Goal: Task Accomplishment & Management: Manage account settings

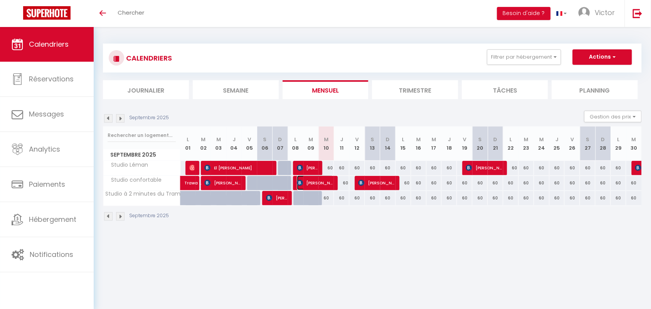
click at [319, 182] on span "Gaby Ocampos" at bounding box center [315, 182] width 37 height 15
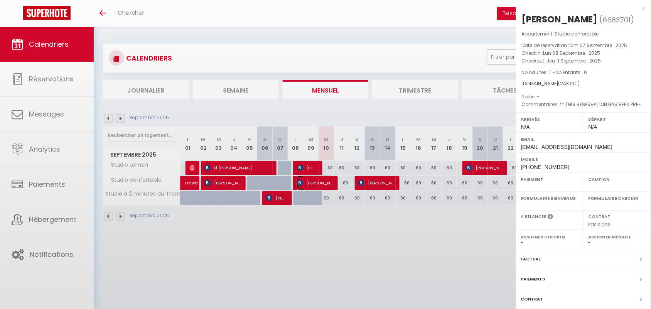
select select "OK"
select select "KO"
select select "0"
select select "1"
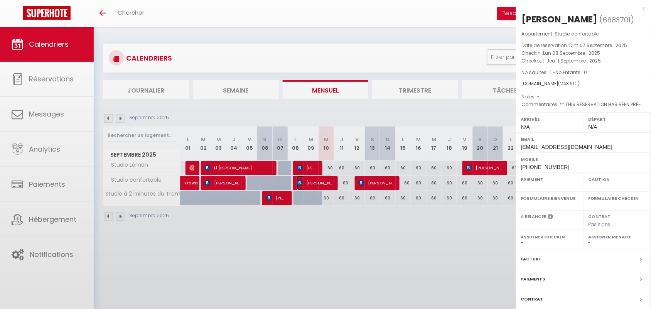
select select
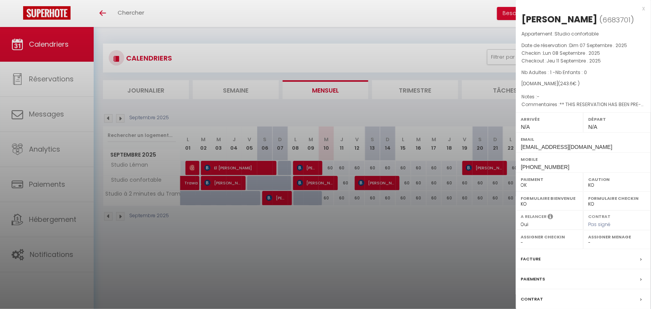
click at [353, 232] on div at bounding box center [325, 154] width 651 height 309
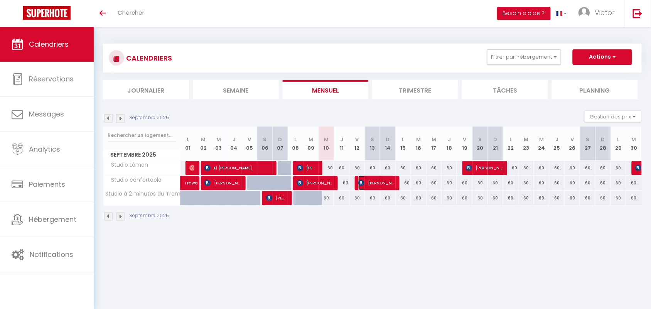
click at [387, 182] on span "Ercan Algul" at bounding box center [376, 182] width 36 height 15
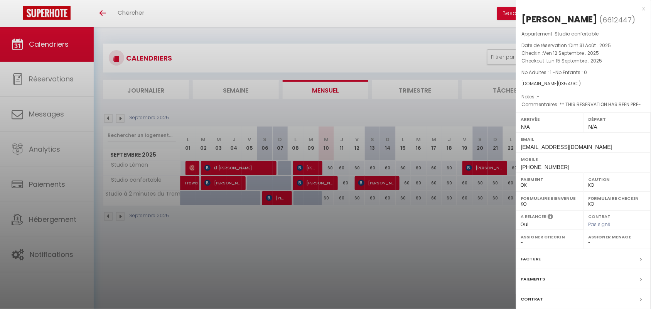
click at [404, 230] on div at bounding box center [325, 154] width 651 height 309
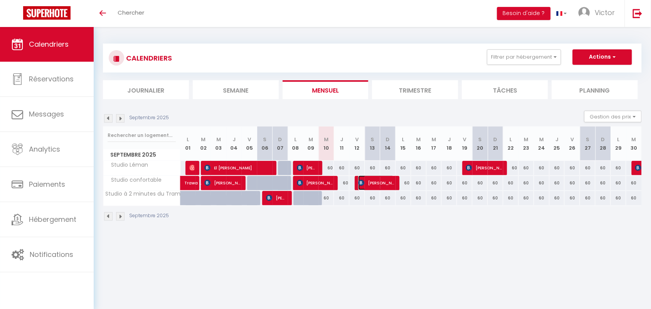
click at [386, 180] on span "Ercan Algul" at bounding box center [376, 182] width 36 height 15
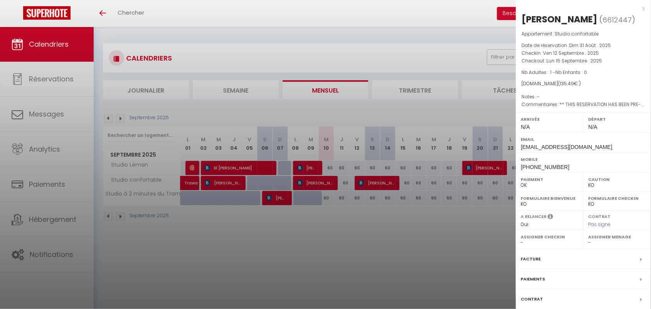
click at [371, 242] on div at bounding box center [325, 154] width 651 height 309
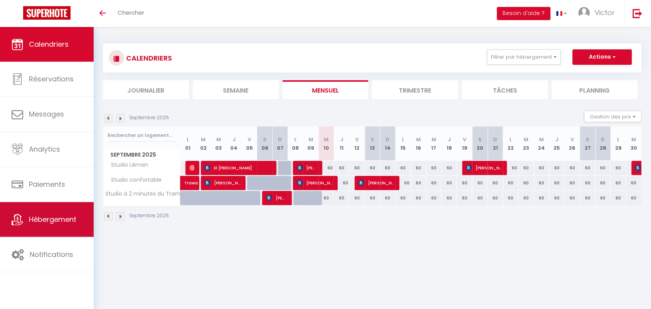
click at [53, 221] on span "Hébergement" at bounding box center [52, 219] width 47 height 10
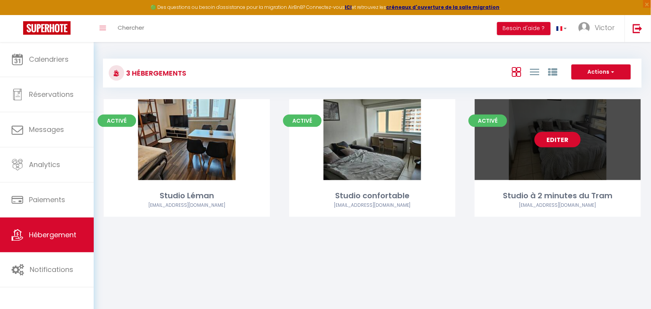
click at [560, 141] on link "Editer" at bounding box center [557, 139] width 46 height 15
select select "3"
select select "2"
select select "1"
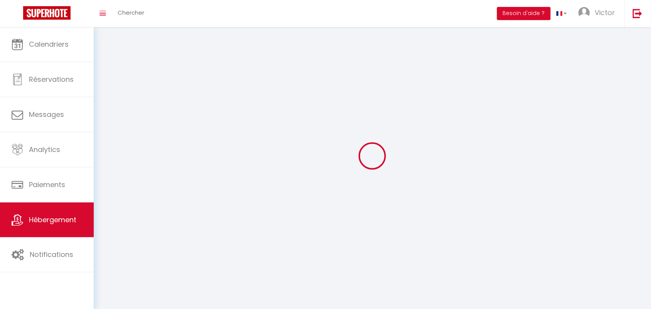
select select
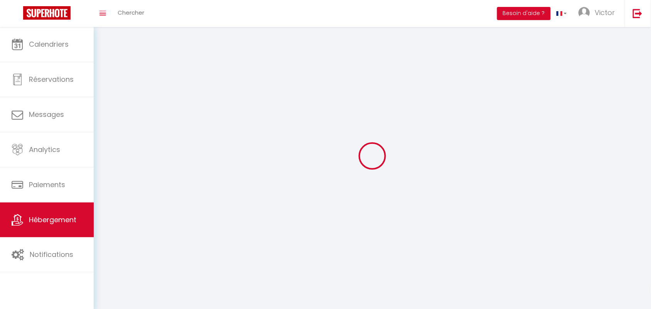
select select
checkbox input "false"
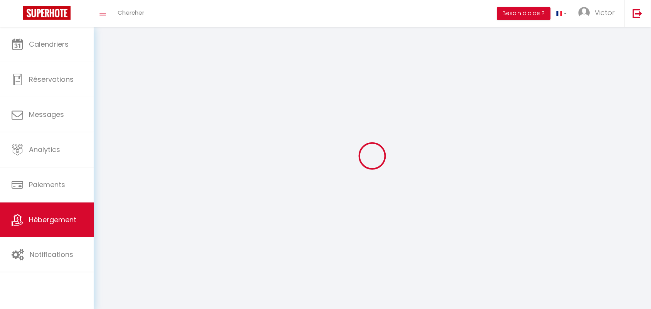
select select
select select "1"
select select "28"
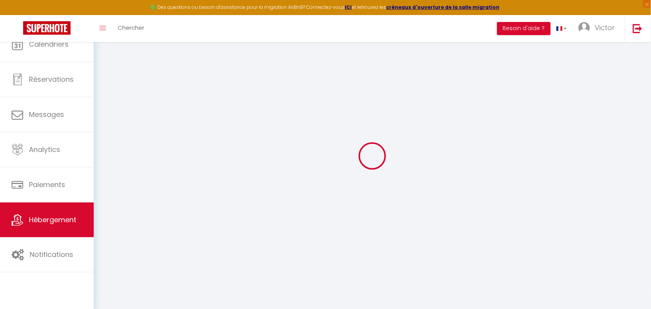
select select
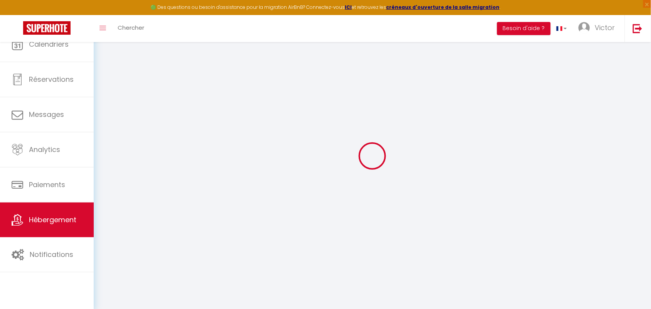
select select
checkbox input "false"
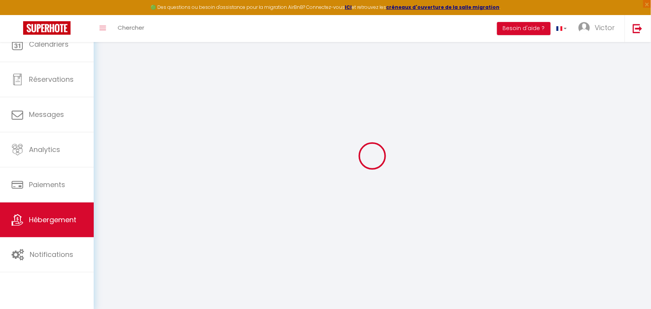
select select
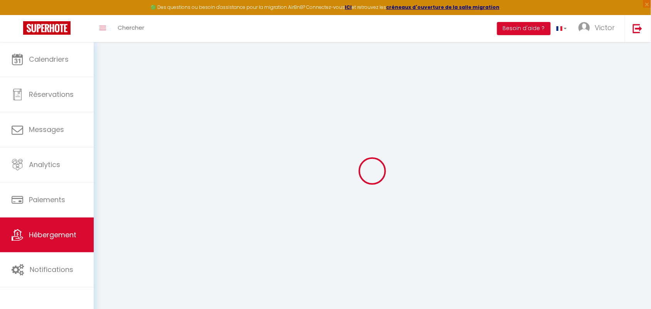
select select
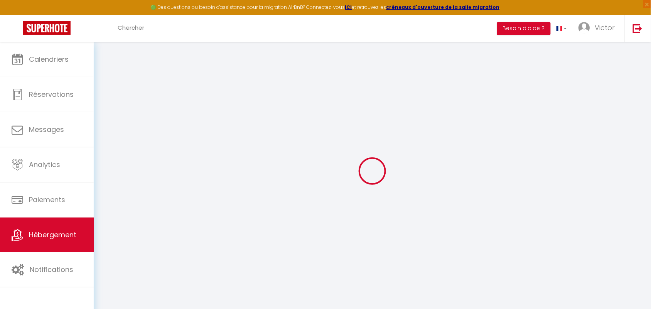
select select
checkbox input "false"
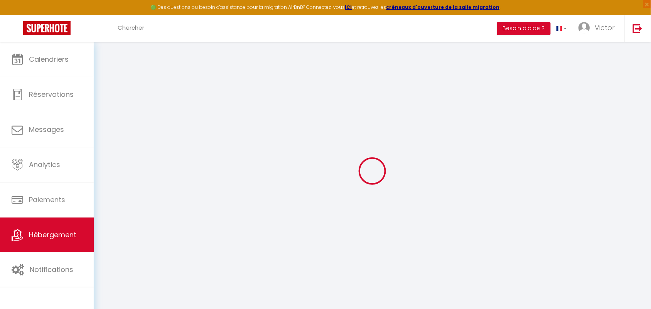
select select
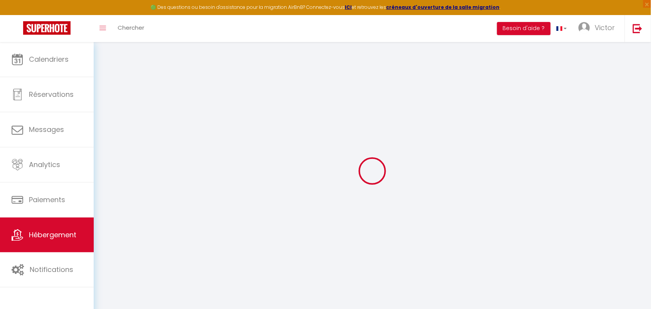
select select
checkbox input "false"
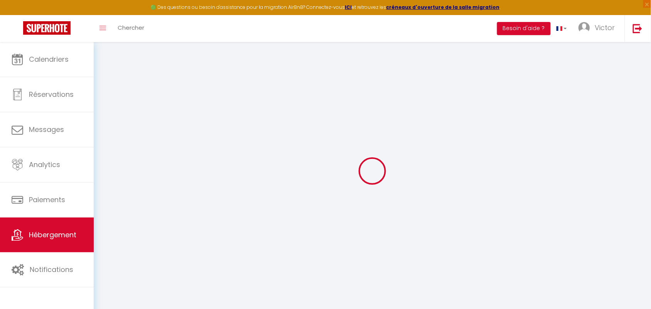
checkbox input "false"
select select
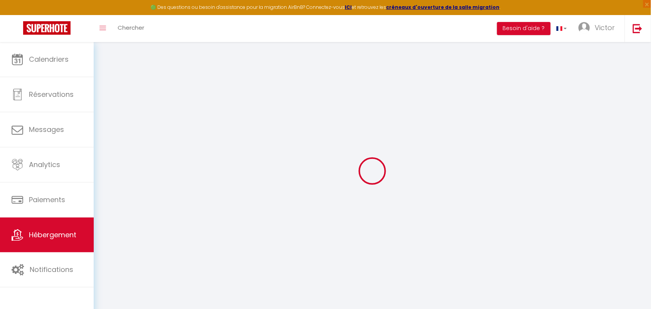
select select
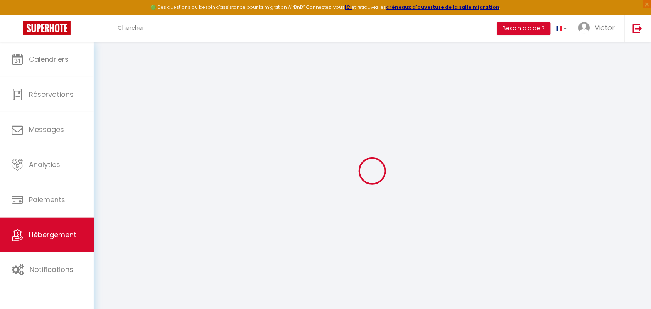
checkbox input "false"
select select
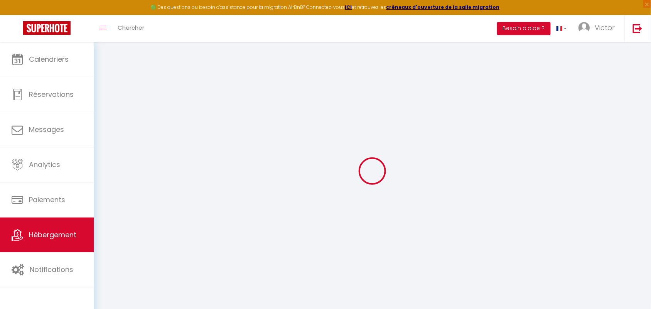
select select
type input "Studio à 2 minutes du Tram"
select select "2"
type input "60"
select select
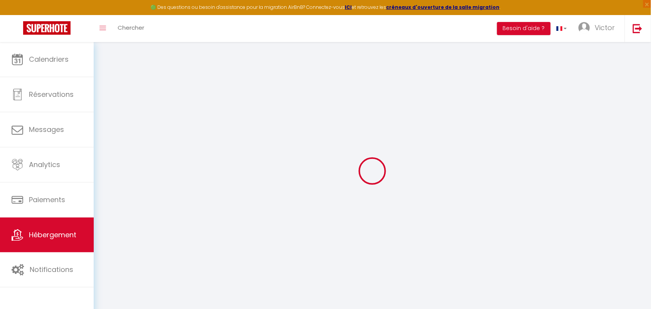
select select
type input "1 Rue d'Etrembières"
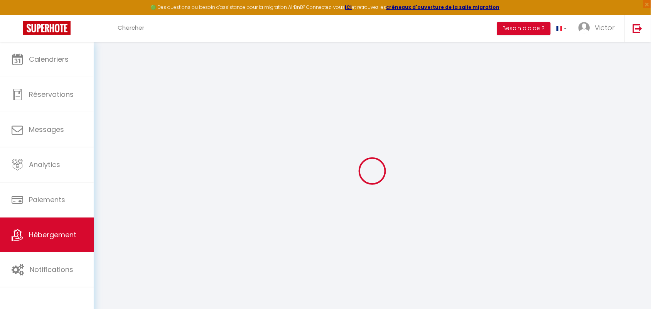
type input "74100"
type input "Annemasse"
type input "newlifegroupes@gmail.com"
select select
checkbox input "false"
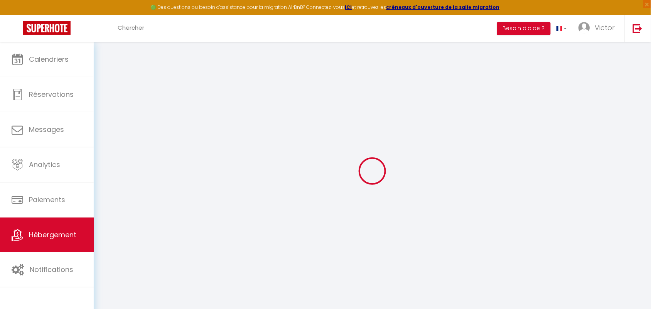
checkbox input "false"
select select
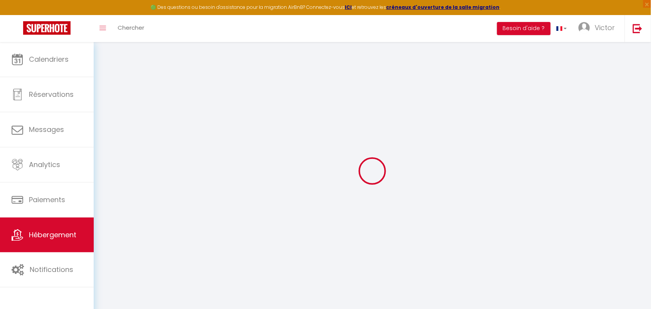
type input "0"
select select
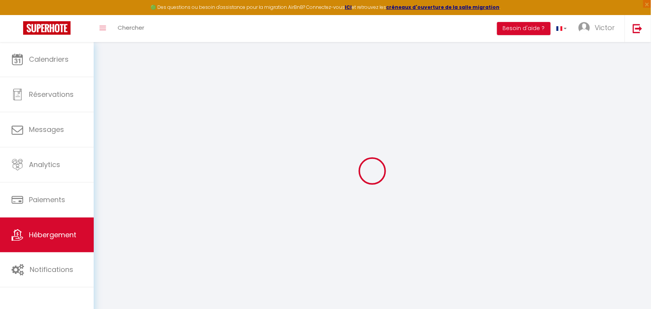
select select
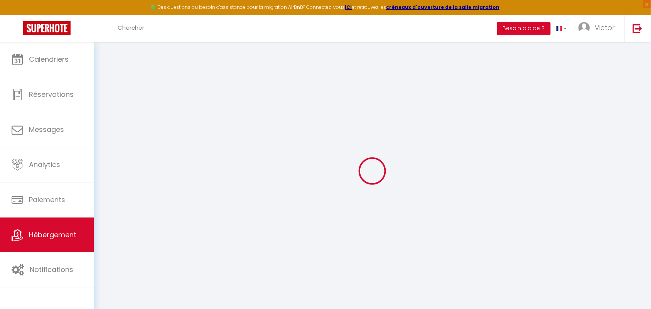
checkbox input "false"
select select
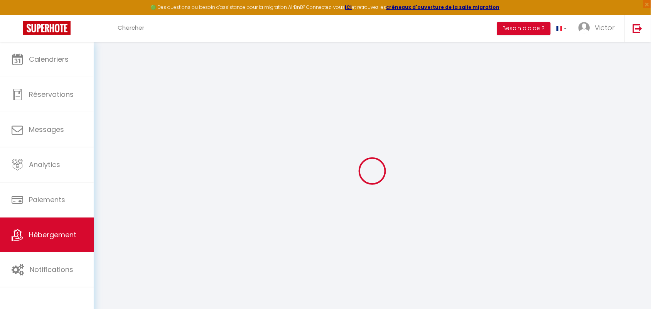
select select
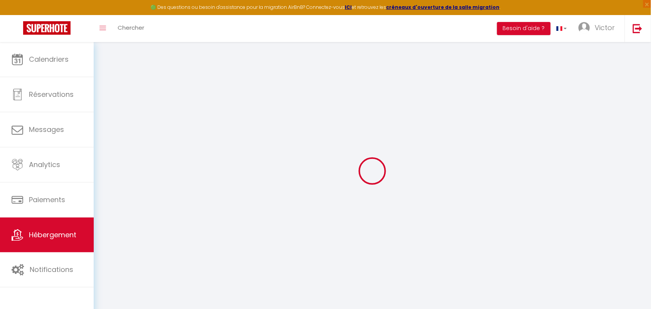
checkbox input "false"
select select
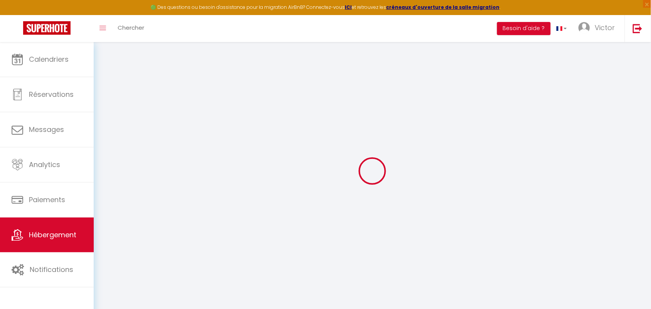
checkbox input "false"
select select
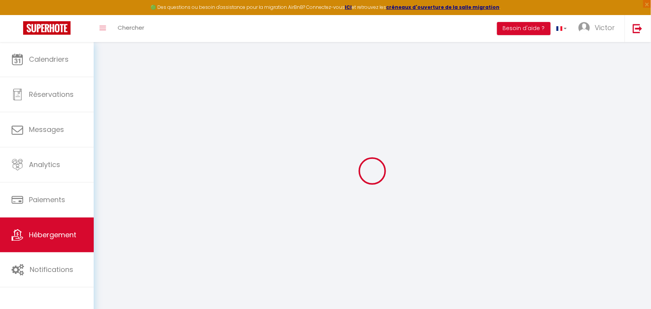
select select "23:45"
select select "12:00"
select select "30"
select select "120"
select select
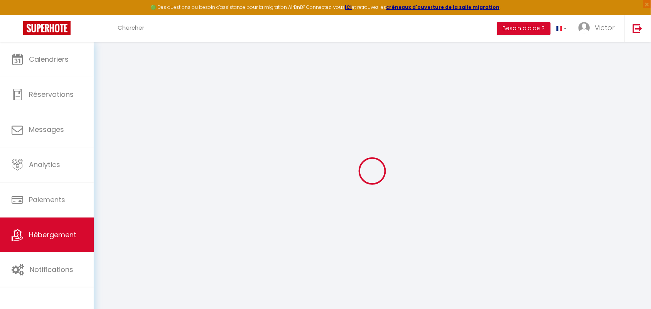
select select
checkbox input "false"
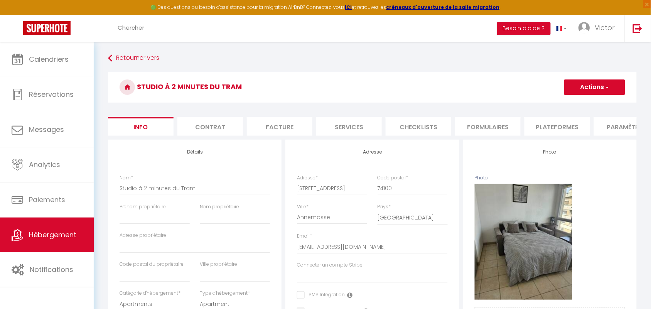
select select
checkbox input "false"
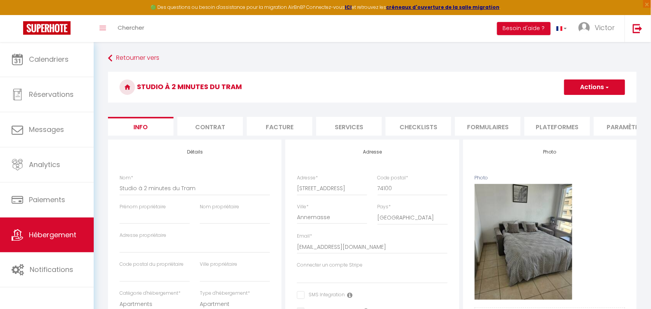
checkbox input "false"
click at [560, 129] on li "Plateformes" at bounding box center [557, 126] width 66 height 19
select select
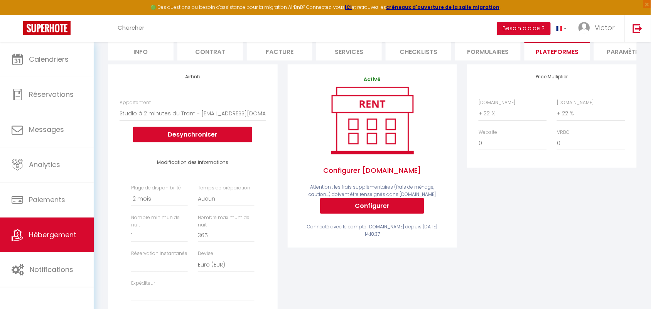
scroll to position [81, 0]
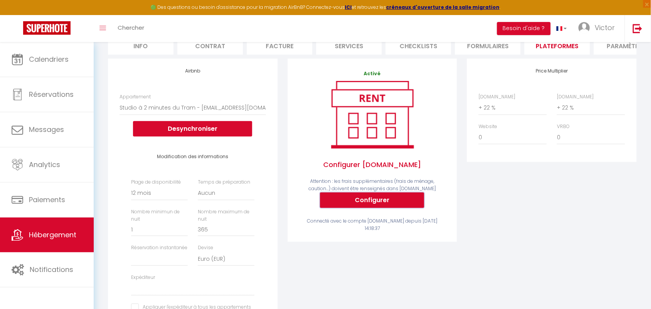
click at [369, 206] on button "Configurer" at bounding box center [372, 199] width 104 height 15
select select
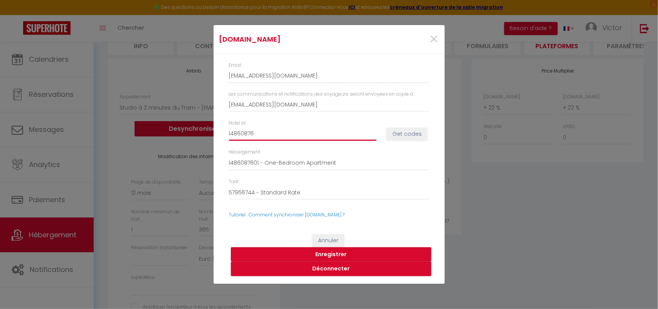
click at [315, 135] on input "14860876" at bounding box center [303, 134] width 148 height 14
type input "1486087"
select select
type input "14860"
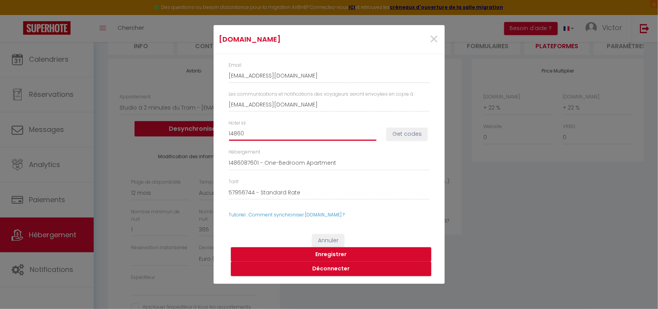
select select
type input "1486"
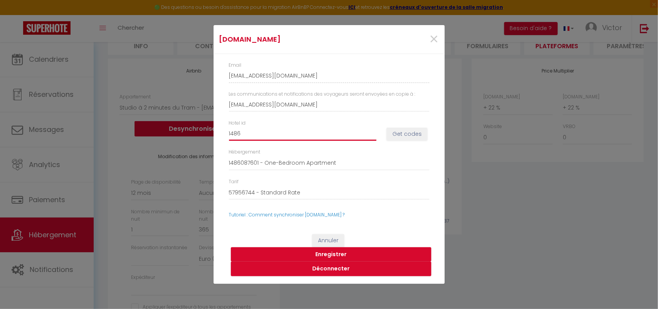
select select
type input "148"
select select
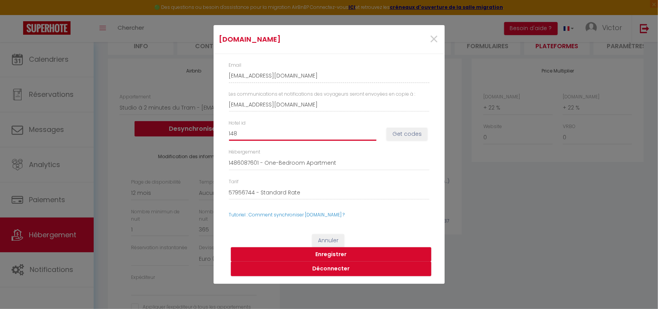
type input "14"
select select
type input "1"
select select
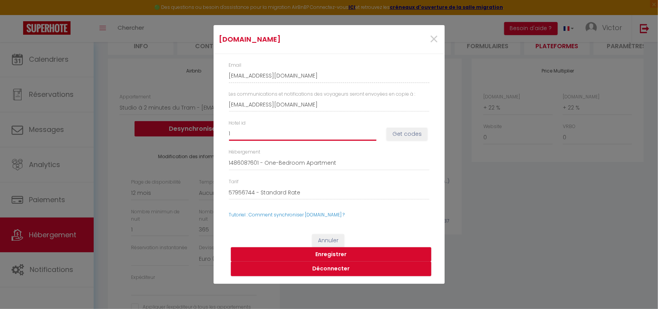
select select
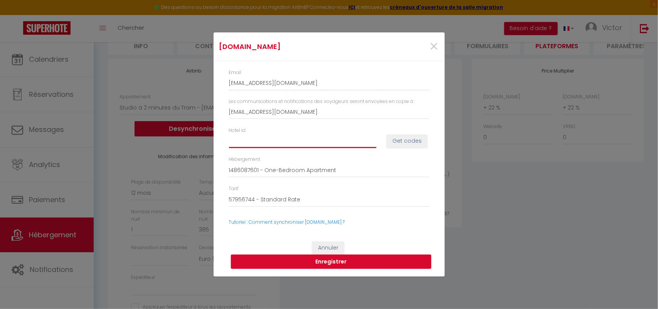
paste input "1485704401"
type input "1485704401"
select select
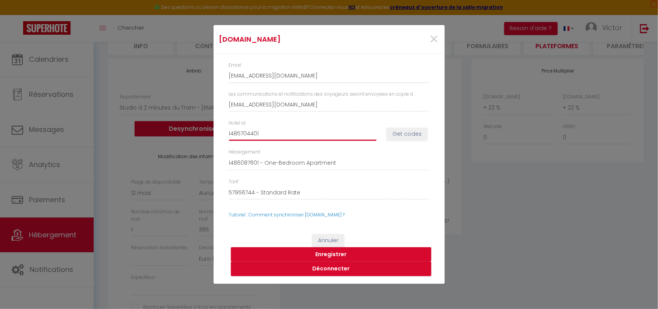
type input "148570440"
select select
type input "1485704402"
select select
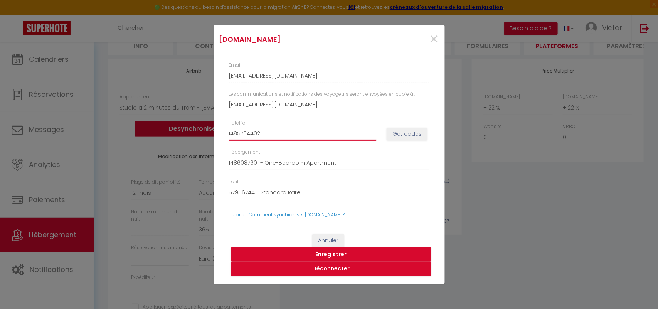
select select
type input "1485704402"
click at [409, 135] on button "Get codes" at bounding box center [407, 134] width 41 height 13
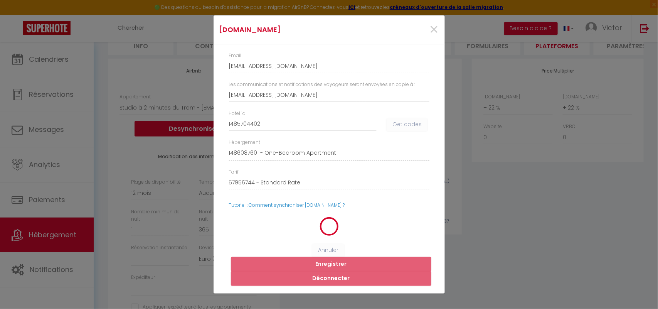
select select
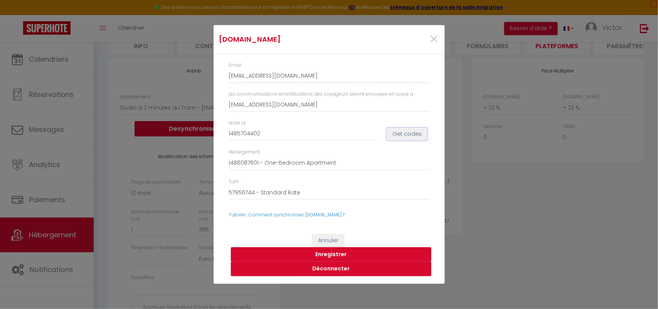
click at [409, 135] on button "Get codes" at bounding box center [407, 134] width 41 height 13
select select
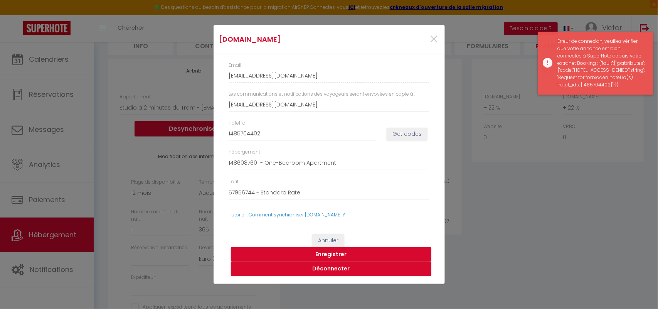
click at [600, 74] on div "Erreur de connexion, veuillez vérifier que votre annonce est bien connectée à S…" at bounding box center [602, 63] width 88 height 51
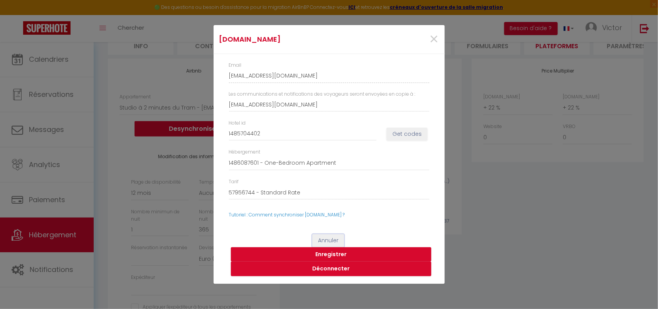
click at [335, 239] on button "Annuler" at bounding box center [328, 240] width 32 height 13
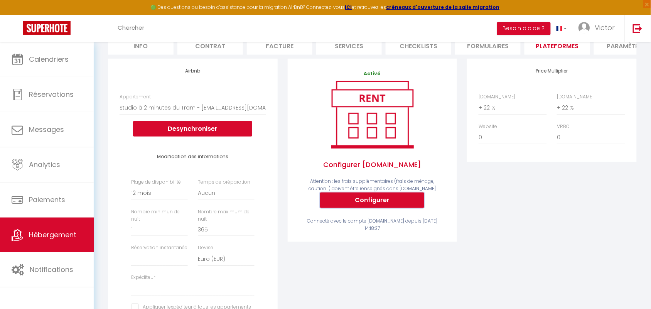
click at [394, 204] on button "Configurer" at bounding box center [372, 199] width 104 height 15
type input "victor-traore-qezvf2co_property@reply.superhote.com"
type input "newlifegroupes@gmail.com"
type input "14860876"
select select
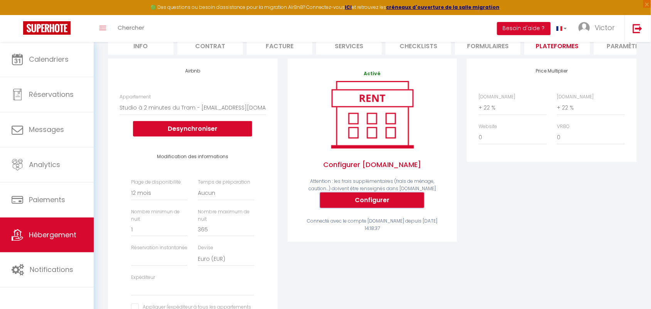
select select
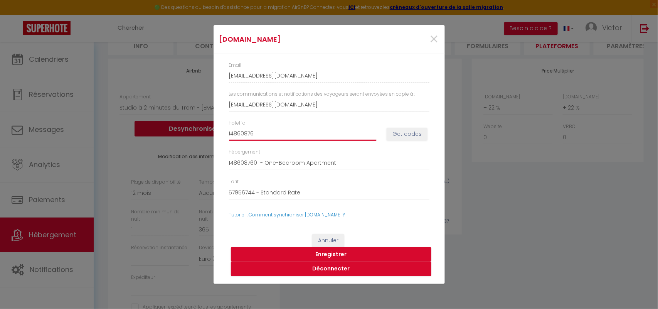
click at [281, 132] on input "14860876" at bounding box center [303, 134] width 148 height 14
type input "1486087"
select select
type input "14860"
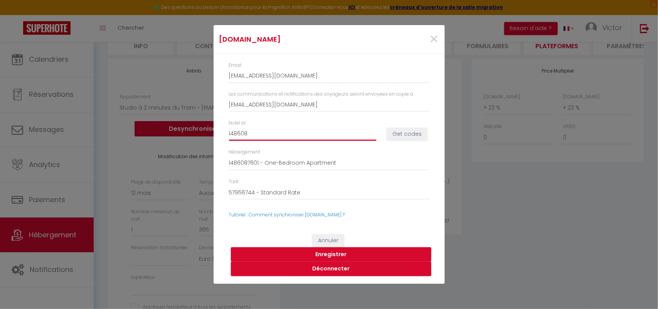
select select
type input "1486"
select select
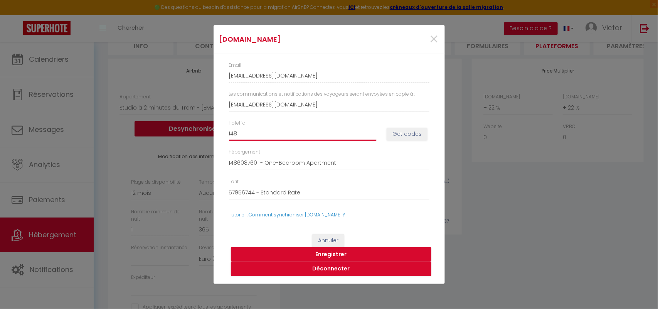
type input "14"
select select
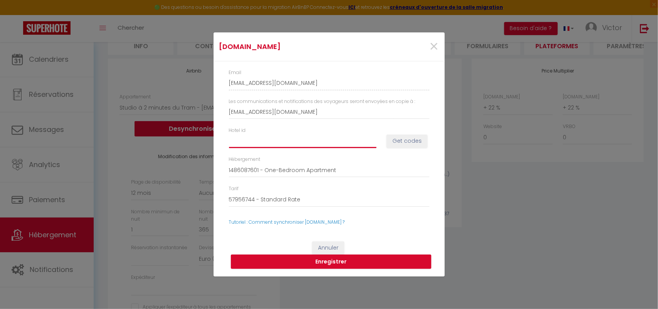
click at [257, 141] on input "Hotel id" at bounding box center [303, 141] width 148 height 14
paste input "1485704401"
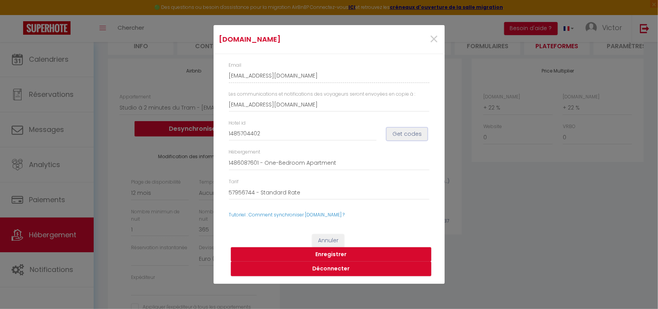
click at [403, 136] on button "Get codes" at bounding box center [407, 134] width 41 height 13
click at [323, 164] on select "1486087601 - One-Bedroom Apartment" at bounding box center [329, 163] width 200 height 15
click at [373, 207] on div "Tarif 57956744 - Standard Rate 57956745 - Weekly Rate-One-Bedroom Apartment-148…" at bounding box center [329, 193] width 211 height 30
click at [432, 41] on span "×" at bounding box center [435, 39] width 10 height 23
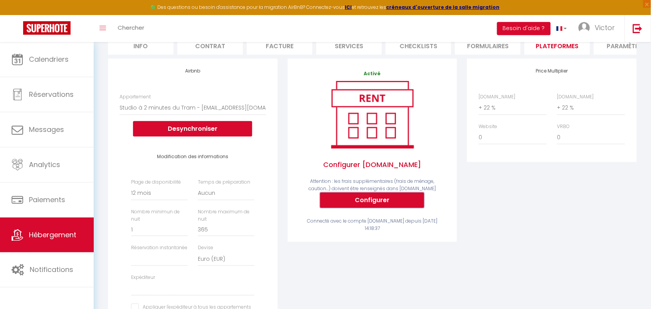
click at [374, 208] on button "Configurer" at bounding box center [372, 199] width 104 height 15
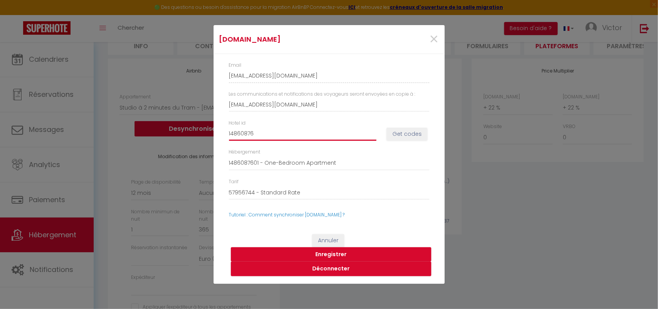
drag, startPoint x: 302, startPoint y: 134, endPoint x: 216, endPoint y: 136, distance: 85.6
click at [216, 136] on div "Email victor-traore-qezvf2co_property@reply.superhote.com Les communications et…" at bounding box center [329, 140] width 231 height 172
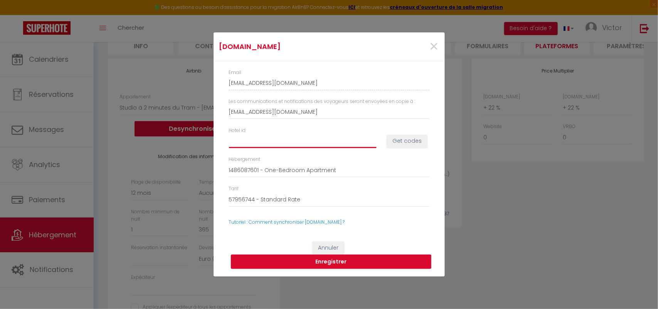
click at [240, 139] on input "Hotel id" at bounding box center [303, 141] width 148 height 14
paste input "1485704402"
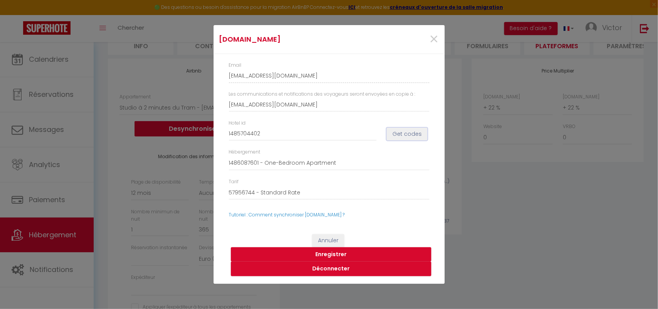
click at [406, 133] on button "Get codes" at bounding box center [407, 134] width 41 height 13
click at [411, 132] on button "Get codes" at bounding box center [407, 134] width 41 height 13
click at [436, 45] on span "×" at bounding box center [435, 39] width 10 height 23
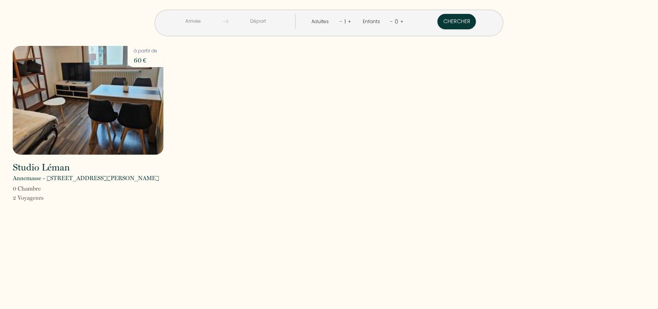
drag, startPoint x: 614, startPoint y: 157, endPoint x: 544, endPoint y: 163, distance: 70.8
click at [565, 111] on div "Studio Léman Annemasse - [STREET_ADDRESS][PERSON_NAME] 0 Chambre 2 Voyageur s à…" at bounding box center [329, 129] width 643 height 167
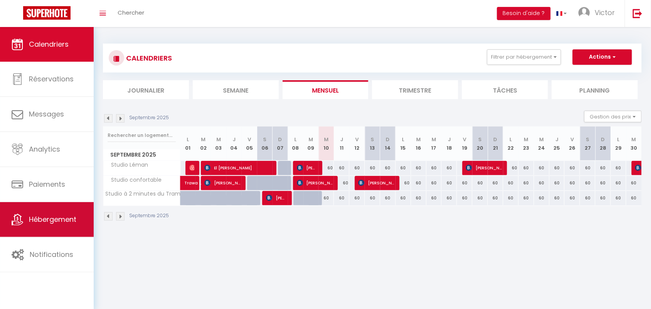
click at [62, 226] on link "Hébergement" at bounding box center [47, 219] width 94 height 35
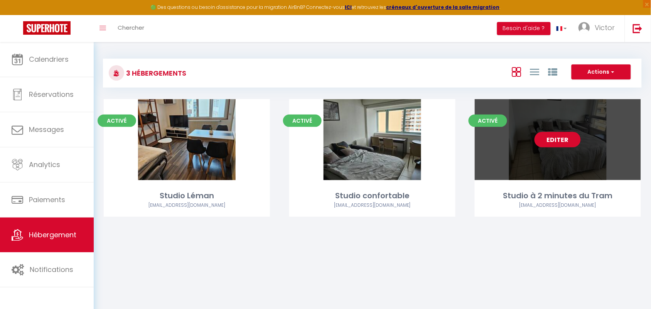
click at [561, 139] on link "Editer" at bounding box center [557, 139] width 46 height 15
select select "3"
select select "2"
select select "1"
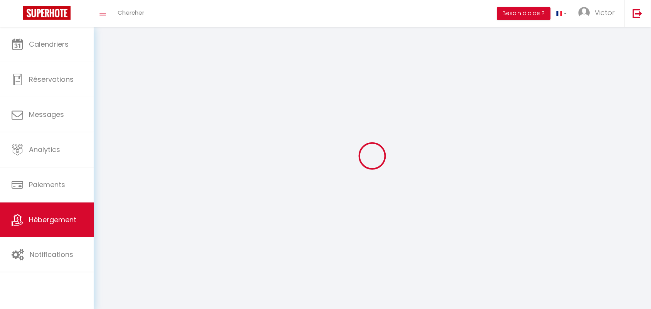
select select
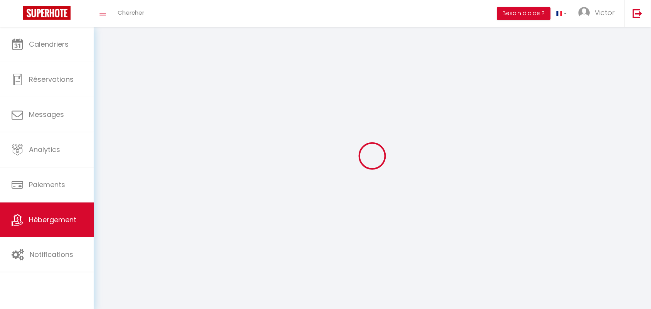
select select
checkbox input "false"
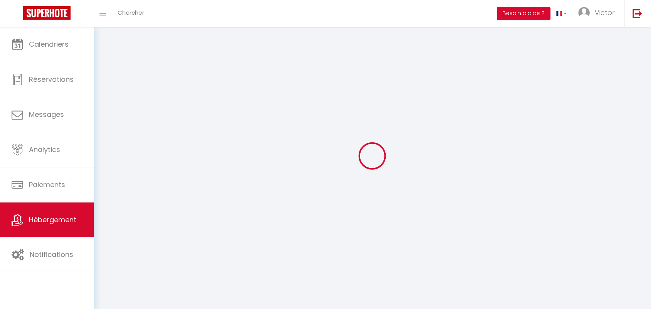
checkbox input "false"
select select
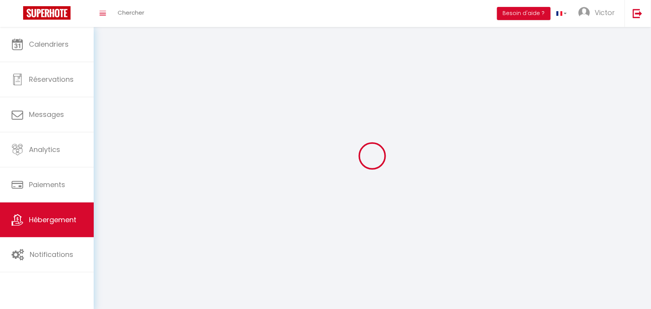
select select
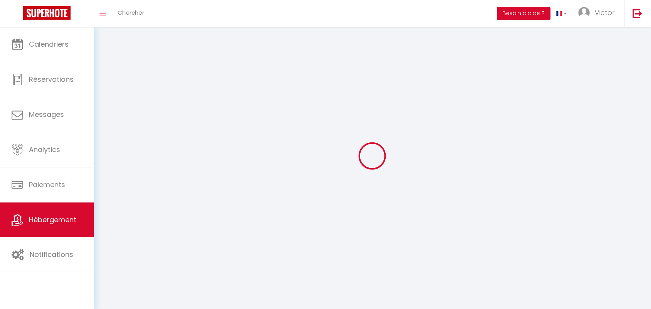
checkbox input "false"
select select
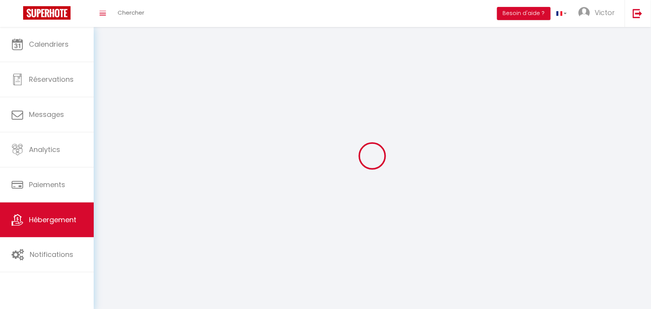
select select
select select "28"
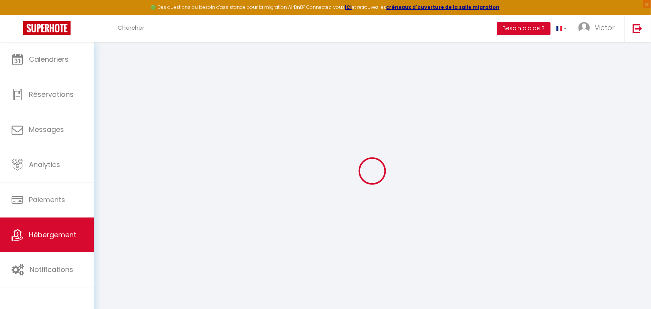
select select
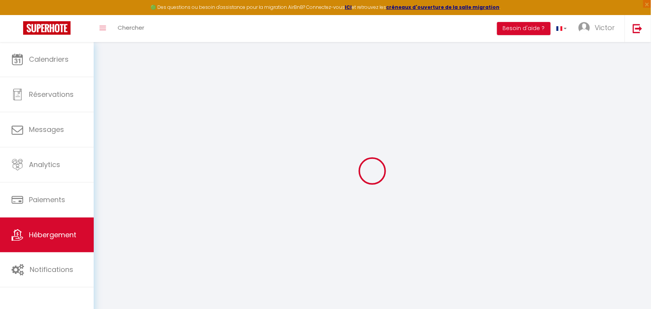
select select
checkbox input "false"
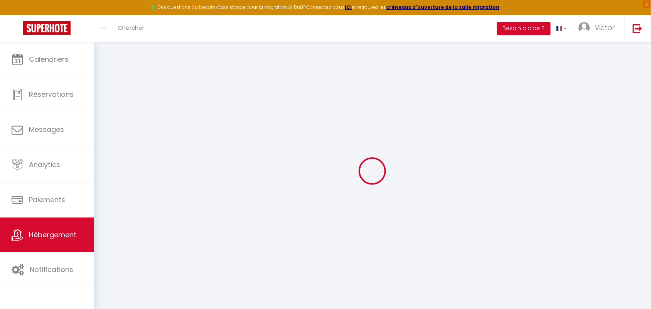
select select
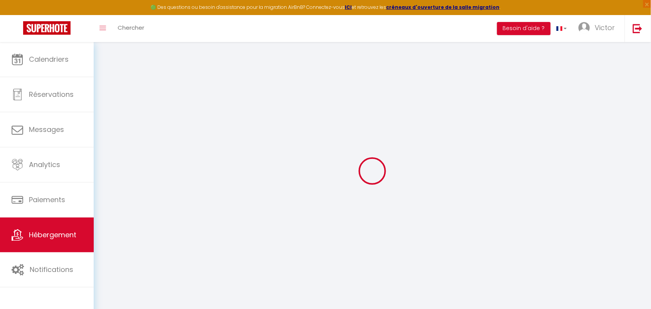
select select
checkbox input "false"
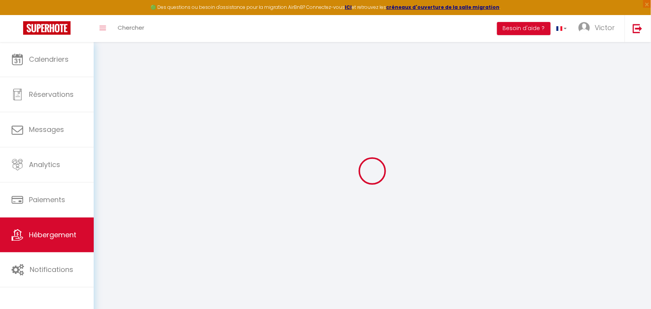
checkbox input "false"
select select
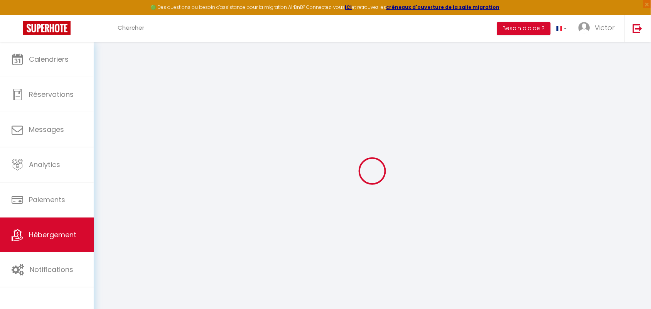
select select
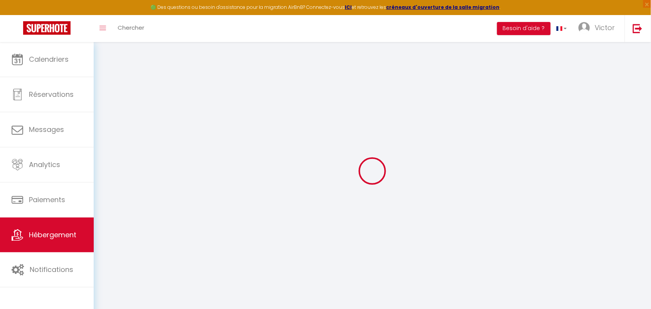
checkbox input "false"
select select
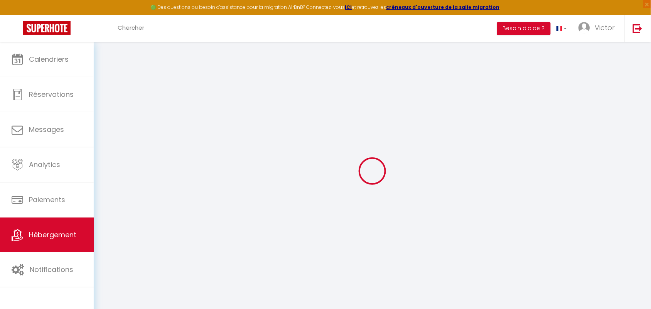
select select
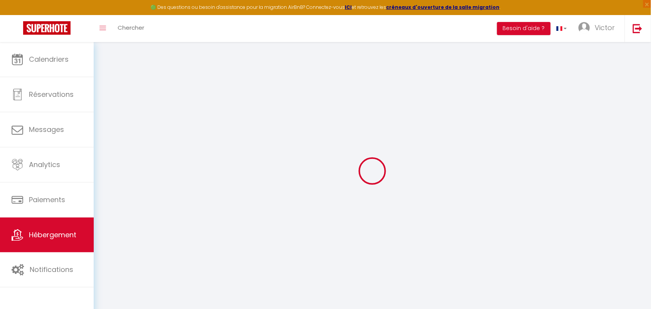
select select
checkbox input "false"
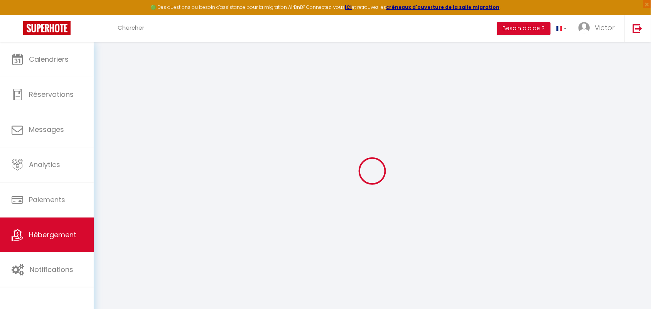
checkbox input "false"
select select
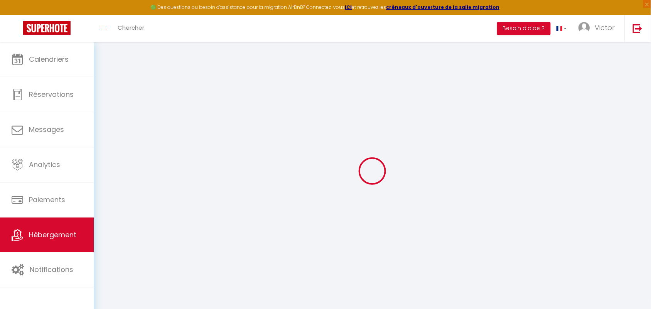
select select
checkbox input "false"
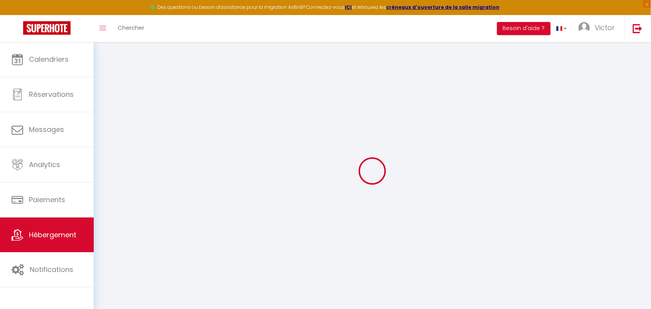
checkbox input "false"
select select
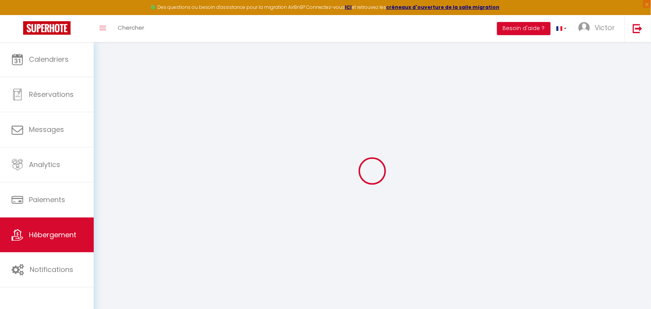
type input "Studio à 2 minutes du Tram"
select select "2"
type input "60"
select select
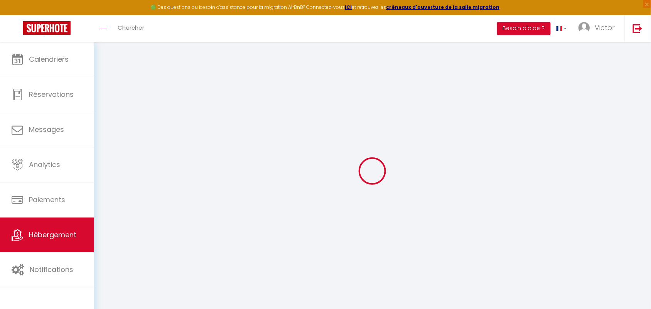
select select
type input "1 Rue d'Etrembières"
type input "74100"
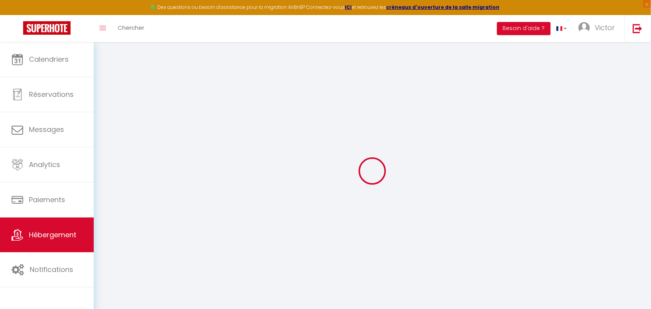
type input "Annemasse"
type input "newlifegroupes@gmail.com"
select select
checkbox input "false"
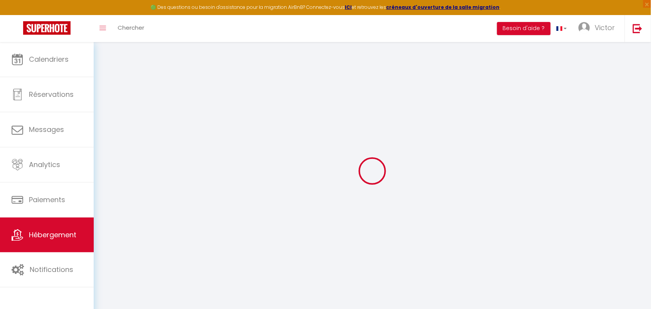
checkbox input "false"
select select
type input "0"
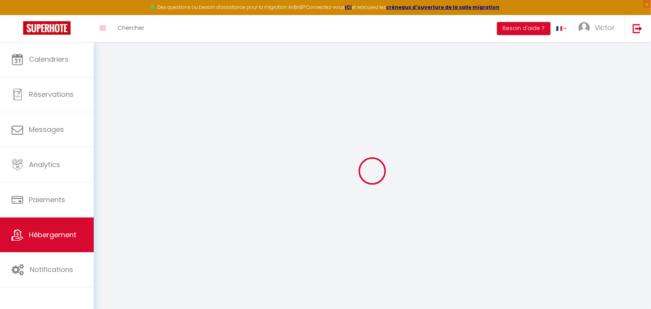
type input "0"
select select
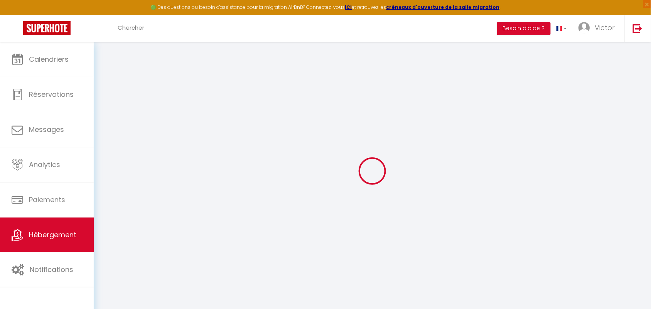
select select
checkbox input "false"
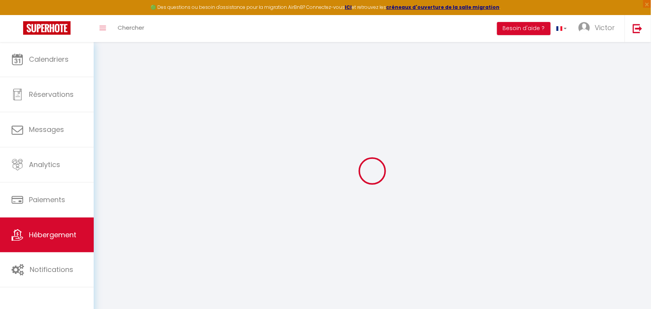
checkbox input "false"
select select
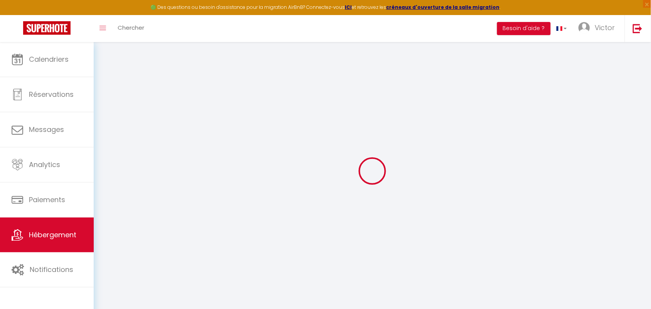
select select
checkbox input "false"
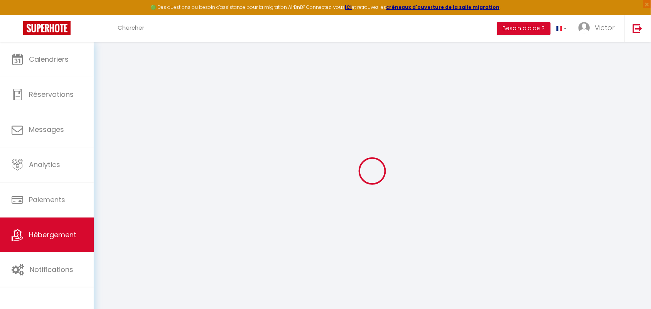
checkbox input "false"
select select
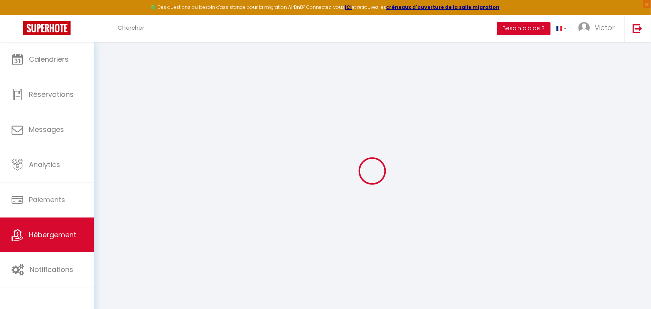
select select
checkbox input "false"
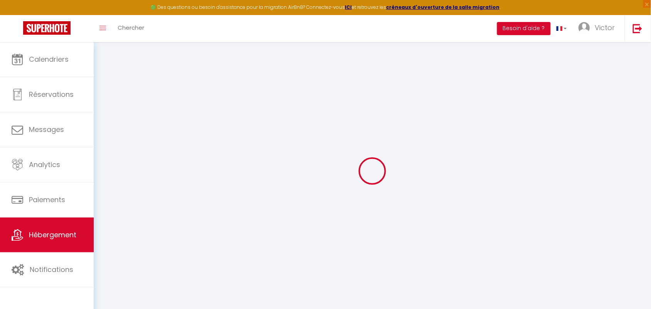
checkbox input "false"
select select
checkbox input "false"
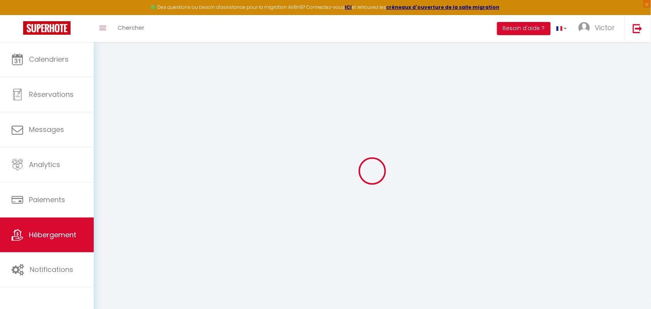
checkbox input "false"
select select
select select "23:45"
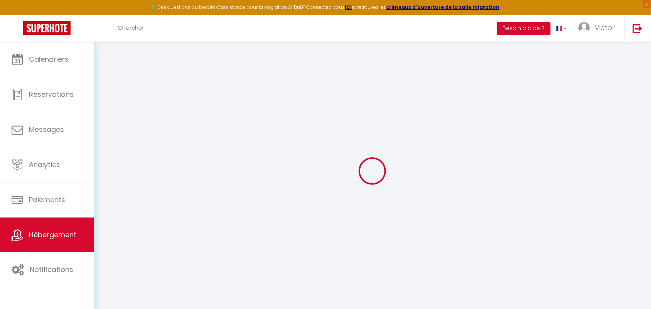
select select "12:00"
select select "30"
select select "120"
select select
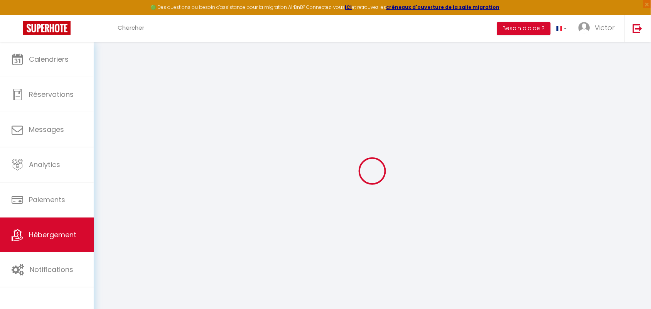
checkbox input "false"
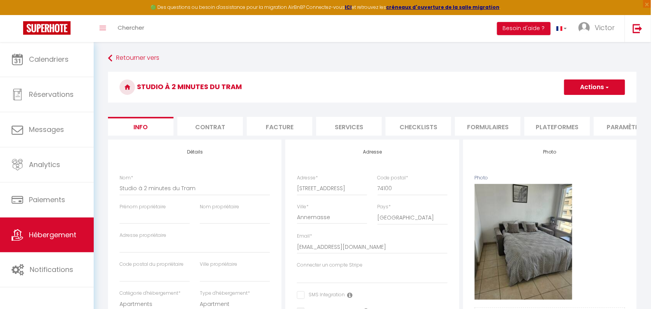
click at [567, 122] on li "Plateformes" at bounding box center [557, 126] width 66 height 19
select select
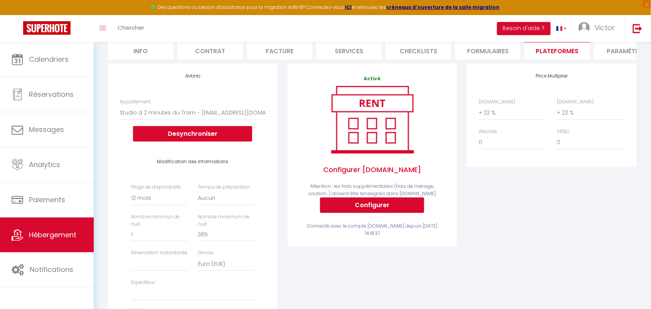
scroll to position [82, 0]
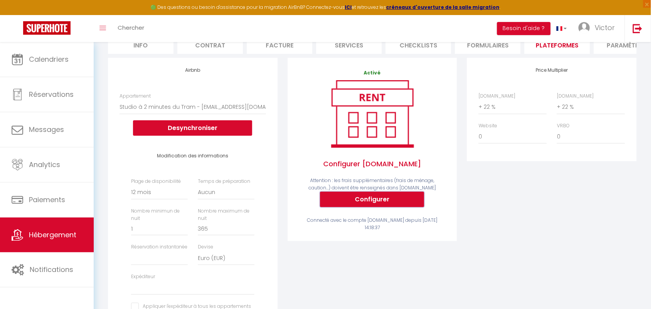
click at [367, 207] on button "Configurer" at bounding box center [372, 199] width 104 height 15
select select
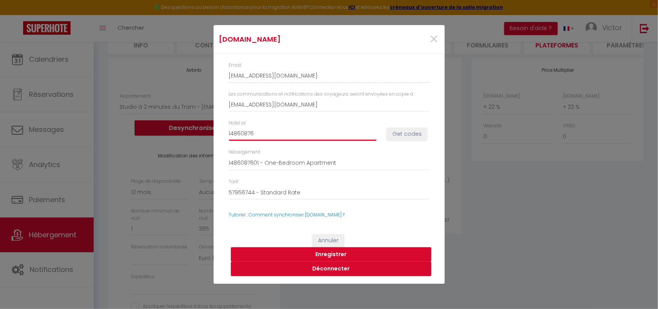
click at [297, 131] on input "14860876" at bounding box center [303, 134] width 148 height 14
type input "1486087"
select select
type input "1486"
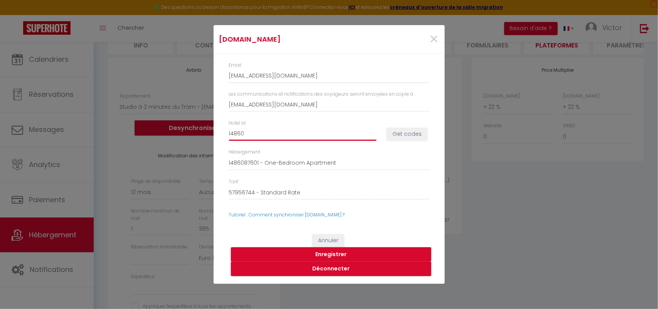
select select
type input "14"
select select
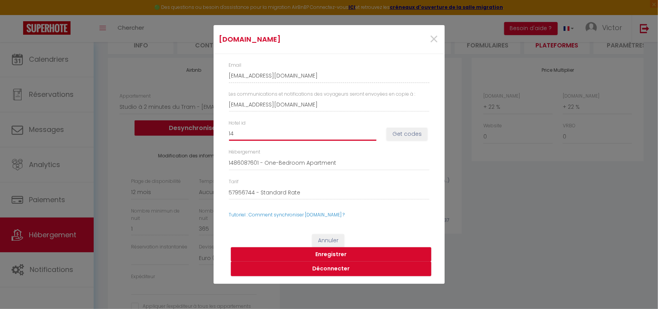
type input "1"
select select
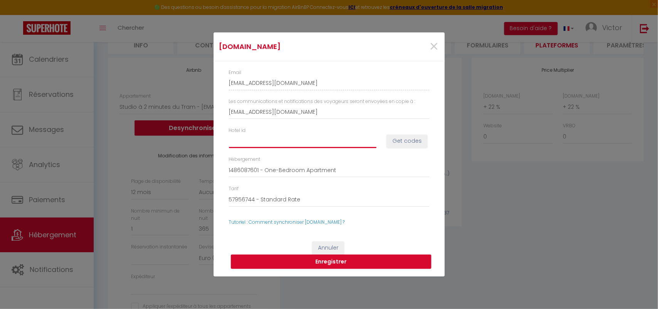
click at [260, 136] on input "Hotel id" at bounding box center [303, 141] width 148 height 14
paste input "1485704402"
type input "1485704402"
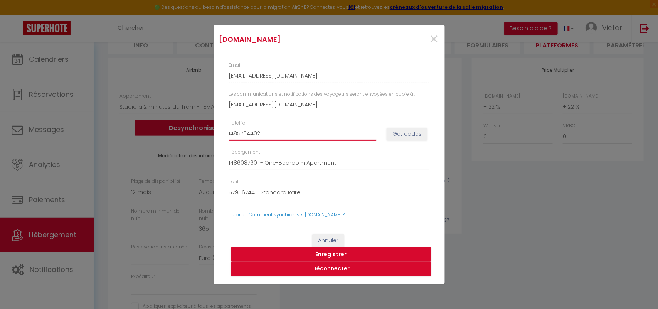
select select
type input "1485704402"
click at [409, 134] on button "Get codes" at bounding box center [407, 134] width 41 height 13
select select
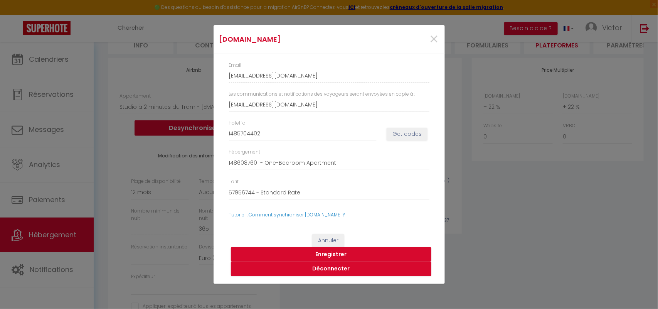
select select
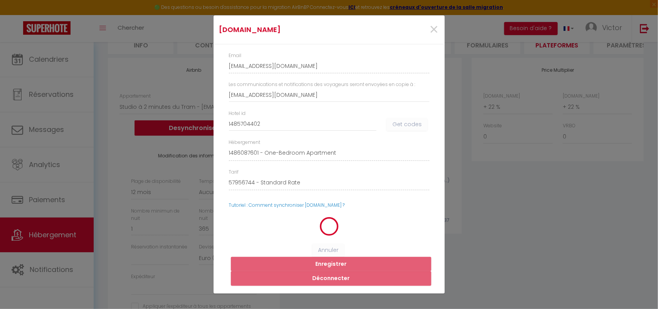
select select
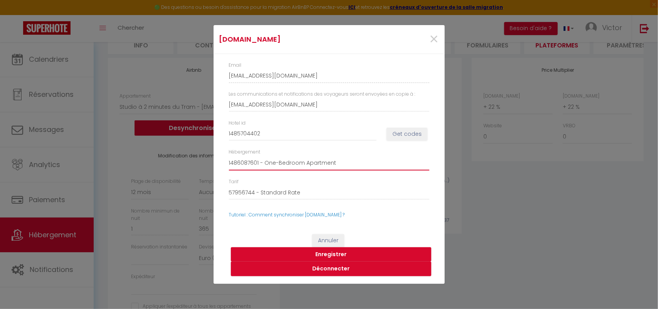
click at [255, 163] on select "1486087601 - One-Bedroom Apartment" at bounding box center [329, 163] width 200 height 15
click at [229, 156] on select "1486087601 - One-Bedroom Apartment" at bounding box center [329, 163] width 200 height 15
click at [273, 176] on div "Hébergement 1486087601 - One-Bedroom Apartment" at bounding box center [329, 163] width 211 height 30
click at [254, 162] on select "1486087601 - One-Bedroom Apartment" at bounding box center [329, 163] width 200 height 15
click at [342, 160] on select "1486087601 - One-Bedroom Apartment" at bounding box center [329, 163] width 200 height 15
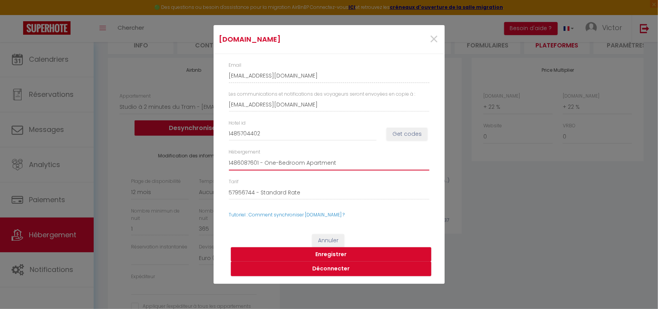
click at [342, 160] on select "1486087601 - One-Bedroom Apartment" at bounding box center [329, 163] width 200 height 15
click at [326, 251] on button "Enregistrer" at bounding box center [331, 254] width 200 height 15
select select
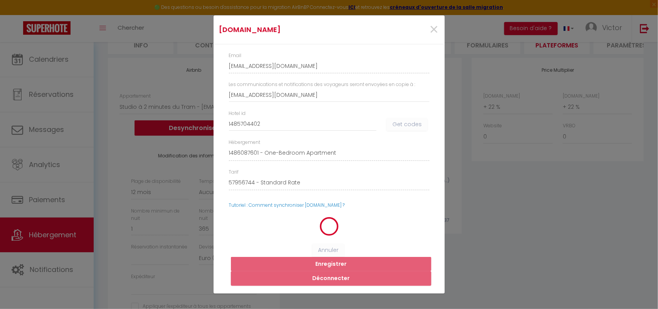
select select
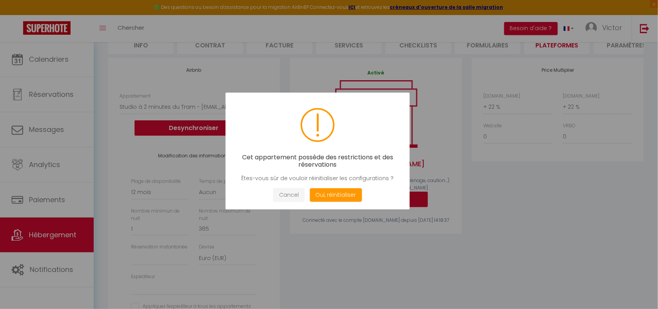
click at [294, 194] on button "Cancel" at bounding box center [288, 194] width 31 height 13
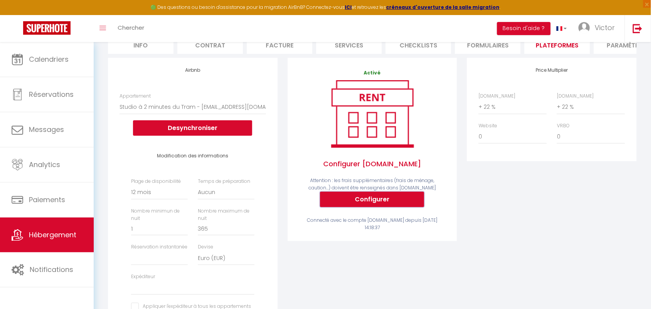
click at [373, 200] on button "Configurer" at bounding box center [372, 199] width 104 height 15
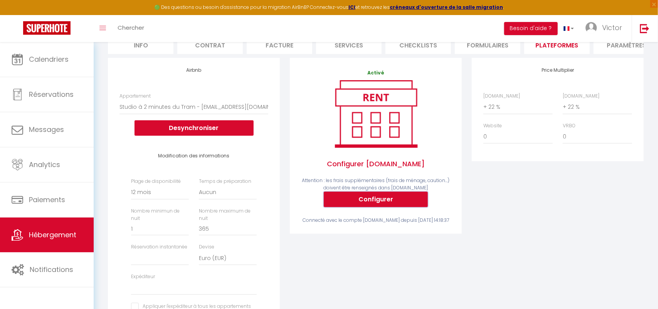
type input "14860876"
select select
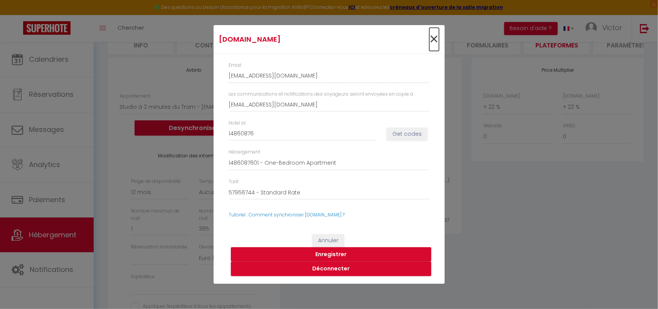
click at [438, 39] on span "×" at bounding box center [435, 39] width 10 height 23
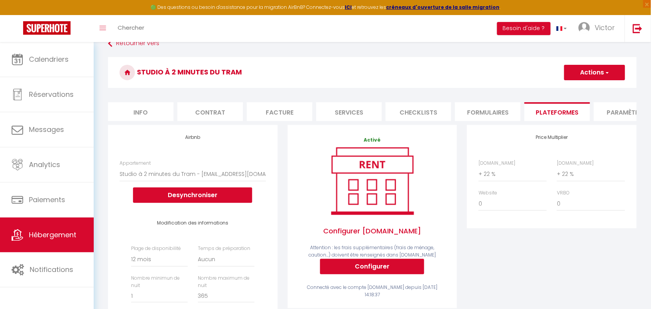
scroll to position [16, 0]
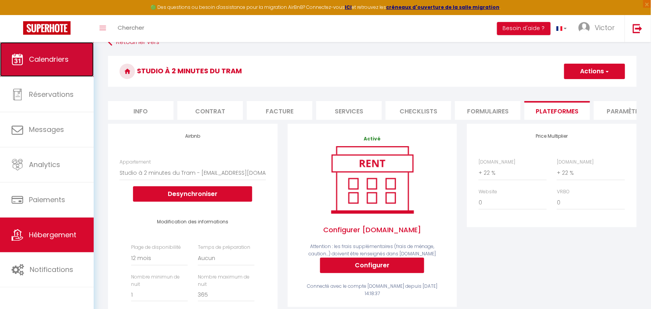
click at [49, 69] on link "Calendriers" at bounding box center [47, 59] width 94 height 35
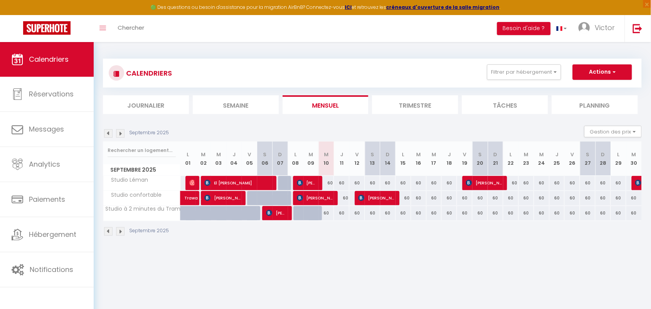
click at [121, 233] on img at bounding box center [120, 231] width 8 height 8
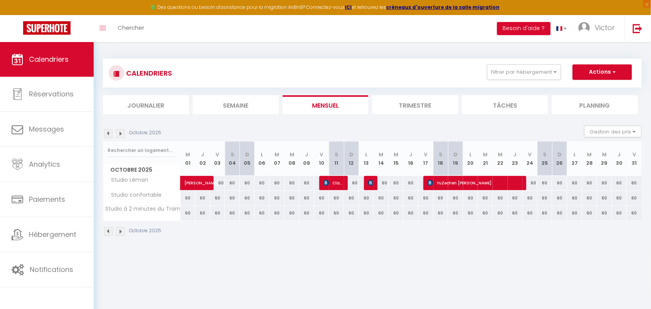
click at [106, 231] on img at bounding box center [108, 231] width 8 height 8
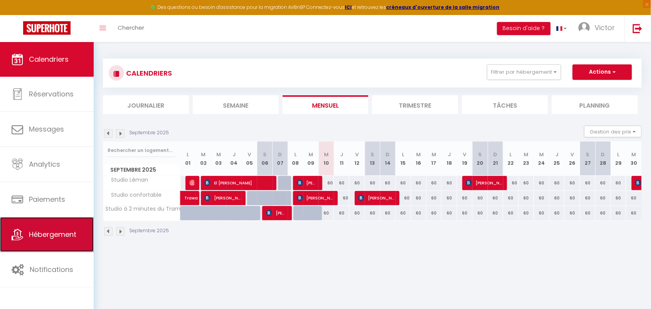
click at [59, 229] on link "Hébergement" at bounding box center [47, 234] width 94 height 35
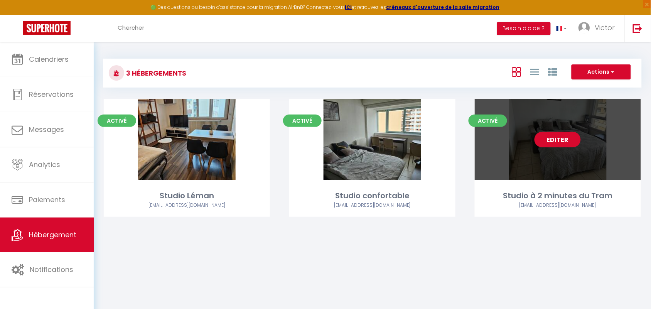
click at [567, 138] on link "Editer" at bounding box center [557, 139] width 46 height 15
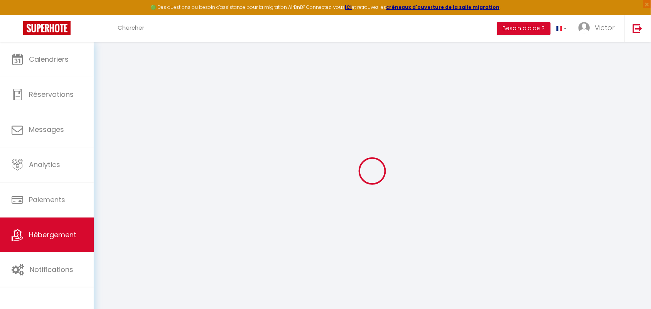
select select
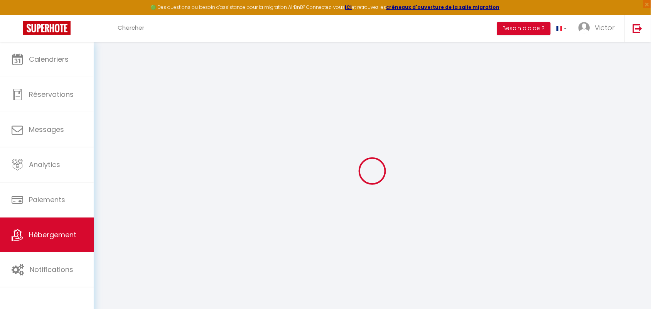
select select
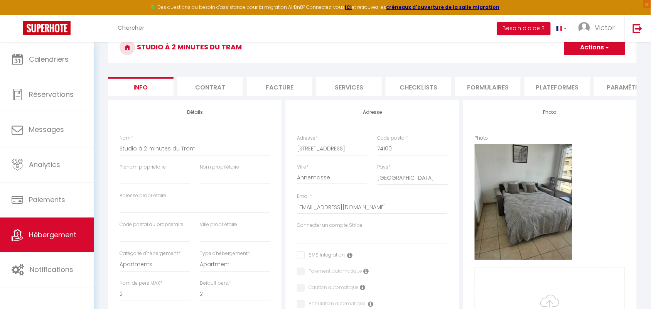
scroll to position [22, 0]
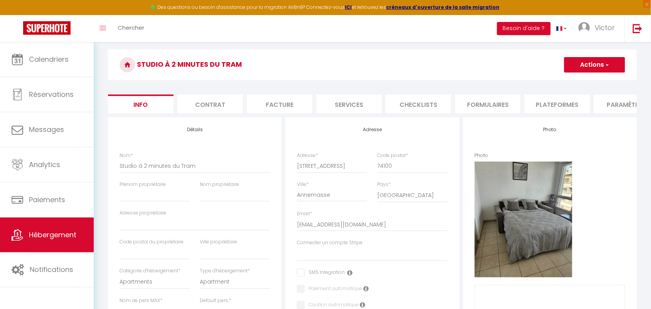
click at [574, 102] on li "Plateformes" at bounding box center [557, 103] width 66 height 19
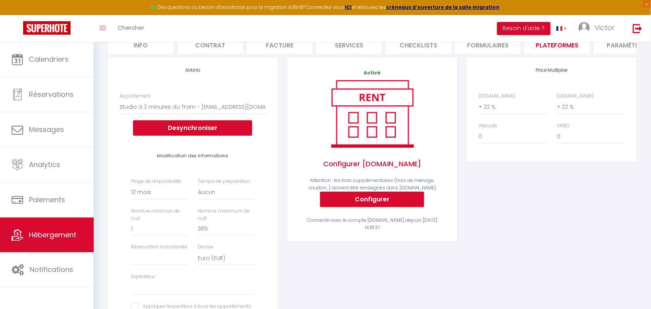
scroll to position [95, 0]
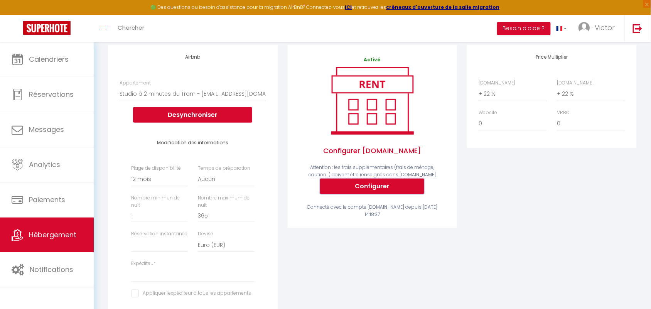
click at [387, 194] on button "Configurer" at bounding box center [372, 186] width 104 height 15
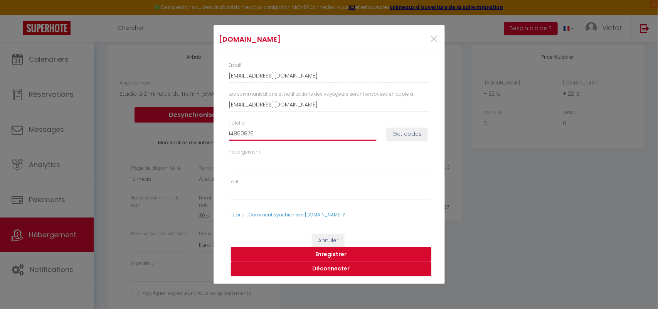
click at [313, 136] on input "14860876" at bounding box center [303, 134] width 148 height 14
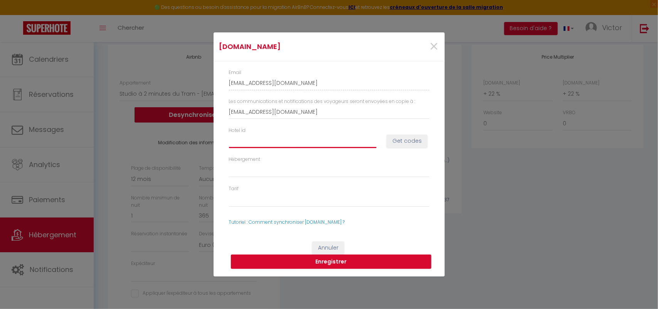
click at [313, 136] on input "Hotel id" at bounding box center [303, 141] width 148 height 14
paste input "14857044"
click at [310, 138] on input "Hotel id" at bounding box center [303, 141] width 148 height 14
paste input "1485704401"
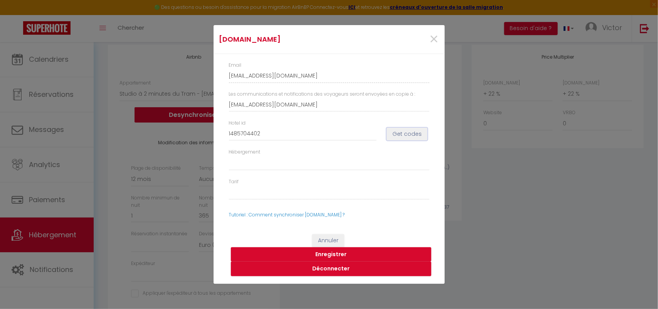
click at [402, 133] on button "Get codes" at bounding box center [407, 134] width 41 height 13
click at [321, 163] on select "1486087601 - One-Bedroom Apartment" at bounding box center [329, 163] width 200 height 15
click at [411, 134] on button "Get codes" at bounding box center [407, 134] width 41 height 13
drag, startPoint x: 260, startPoint y: 135, endPoint x: 220, endPoint y: 132, distance: 40.2
click at [220, 132] on div "Email victor-traore-qezvf2co_property@reply.superhote.com Les communications et…" at bounding box center [329, 140] width 231 height 172
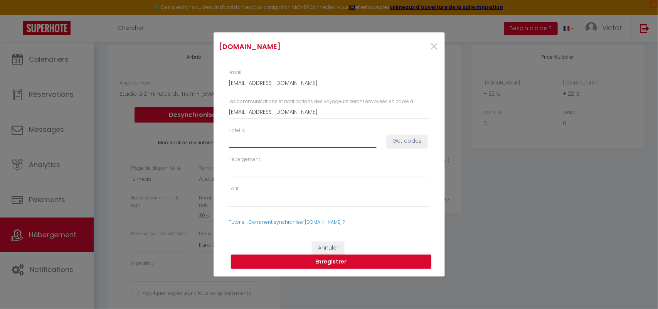
click at [242, 140] on input "Hotel id" at bounding box center [303, 141] width 148 height 14
paste input "1485704402"
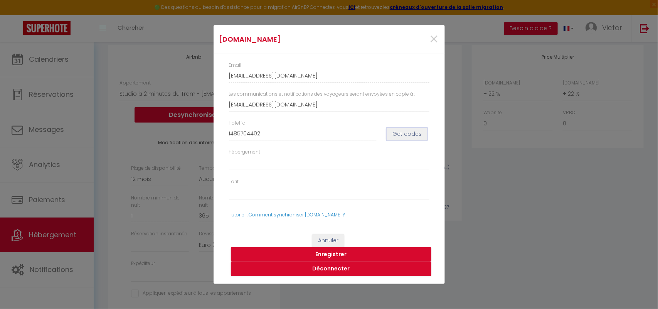
click at [402, 133] on button "Get codes" at bounding box center [407, 134] width 41 height 13
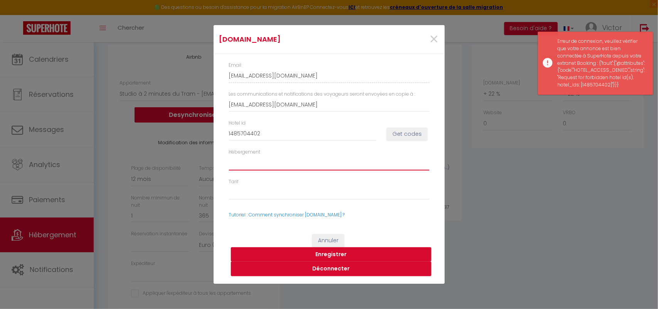
click at [329, 157] on select "1486087601 - One-Bedroom Apartment" at bounding box center [329, 163] width 200 height 15
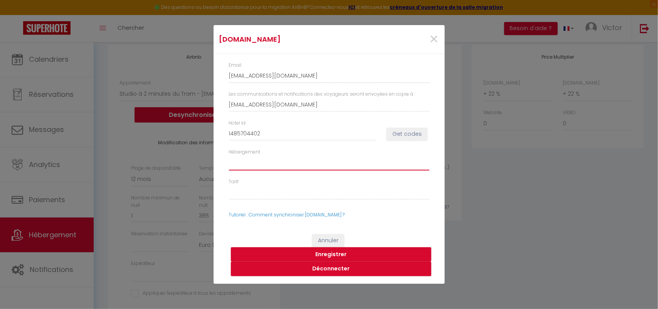
click at [229, 156] on select "1486087601 - One-Bedroom Apartment" at bounding box center [329, 163] width 200 height 15
click at [293, 160] on select "1486087601 - One-Bedroom Apartment" at bounding box center [329, 163] width 200 height 15
click at [293, 161] on select "1486087601 - One-Bedroom Apartment" at bounding box center [329, 163] width 200 height 15
click at [325, 253] on button "Enregistrer" at bounding box center [331, 254] width 200 height 15
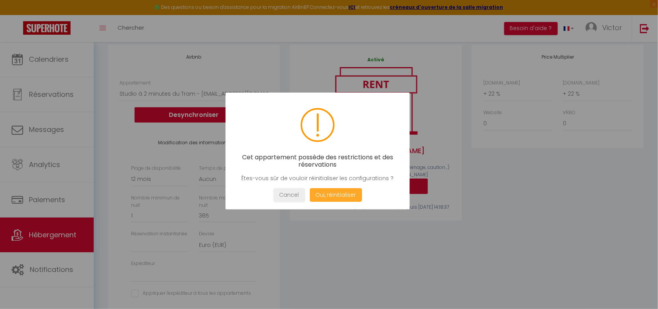
click at [326, 197] on button "Oui, réinitialiser" at bounding box center [336, 194] width 52 height 13
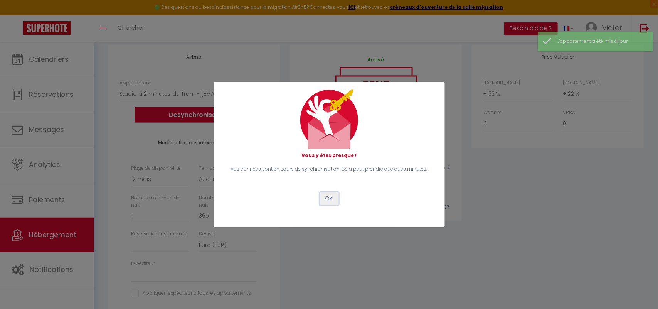
click at [330, 200] on button "OK" at bounding box center [329, 198] width 19 height 13
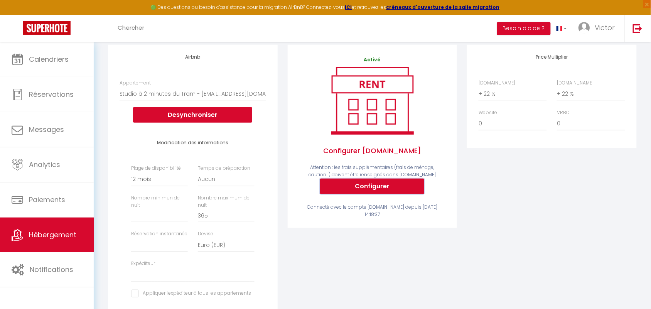
click at [358, 188] on button "Configurer" at bounding box center [372, 186] width 104 height 15
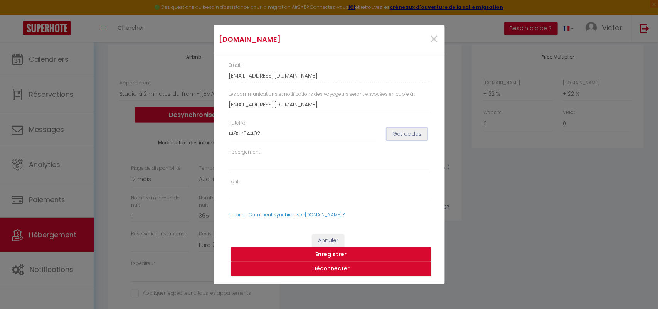
click at [406, 135] on button "Get codes" at bounding box center [407, 134] width 41 height 13
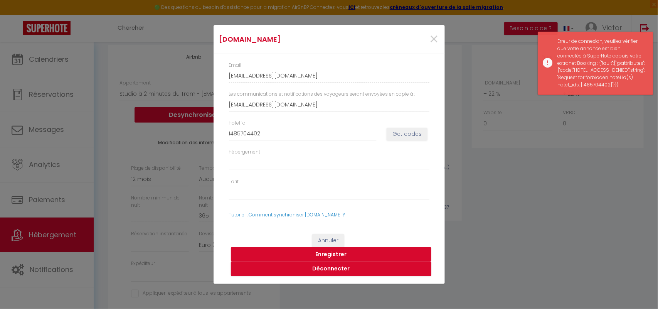
click at [328, 252] on button "Enregistrer" at bounding box center [331, 254] width 200 height 15
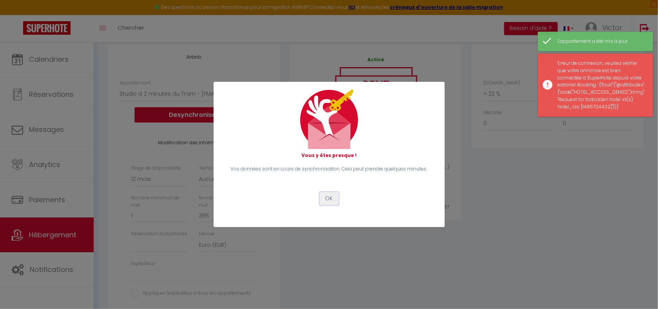
click at [334, 195] on button "OK" at bounding box center [329, 198] width 19 height 13
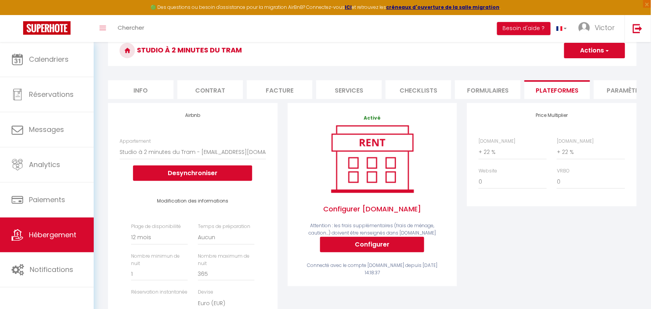
scroll to position [0, 0]
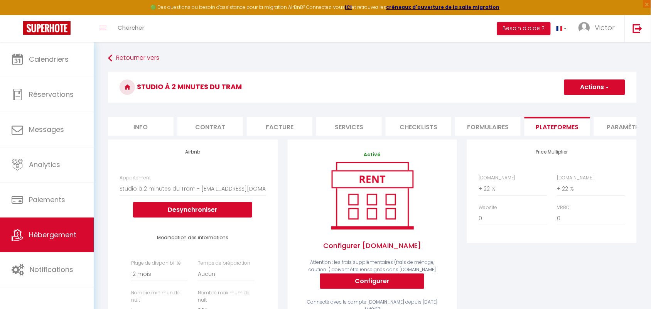
click at [369, 199] on img at bounding box center [372, 195] width 98 height 74
click at [360, 225] on img at bounding box center [372, 195] width 98 height 74
click at [383, 288] on button "Configurer" at bounding box center [372, 280] width 104 height 15
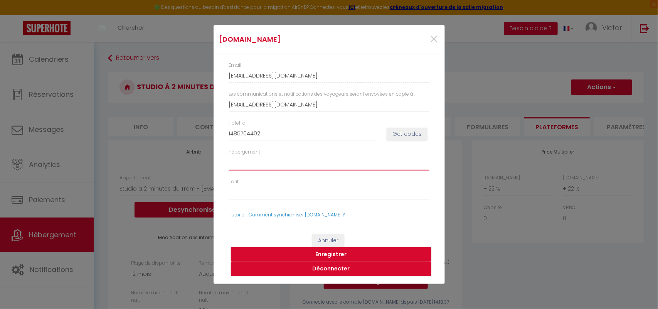
click at [324, 158] on select "1486087601 - One-Bedroom Apartment" at bounding box center [329, 163] width 200 height 15
click at [229, 156] on select "1486087601 - One-Bedroom Apartment" at bounding box center [329, 163] width 200 height 15
click at [408, 136] on button "Get codes" at bounding box center [407, 134] width 41 height 13
click at [344, 254] on button "Enregistrer" at bounding box center [331, 254] width 200 height 15
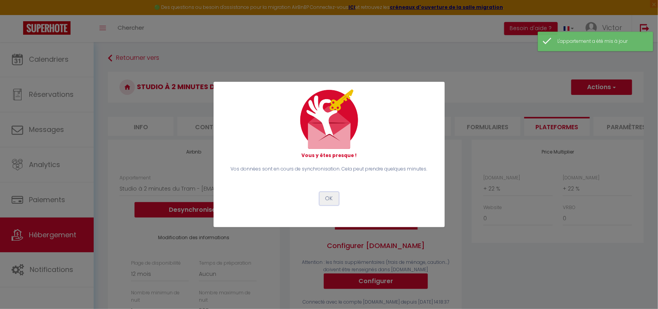
click at [330, 199] on button "OK" at bounding box center [329, 198] width 19 height 13
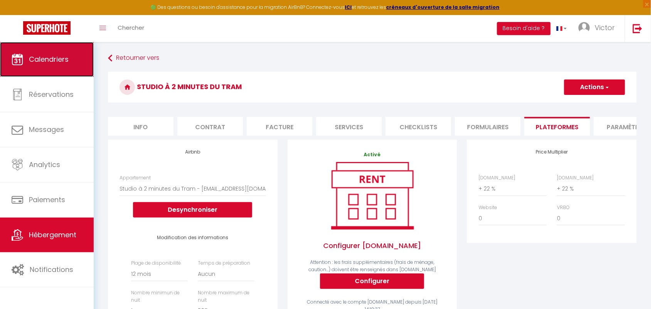
click at [56, 63] on span "Calendriers" at bounding box center [49, 59] width 40 height 10
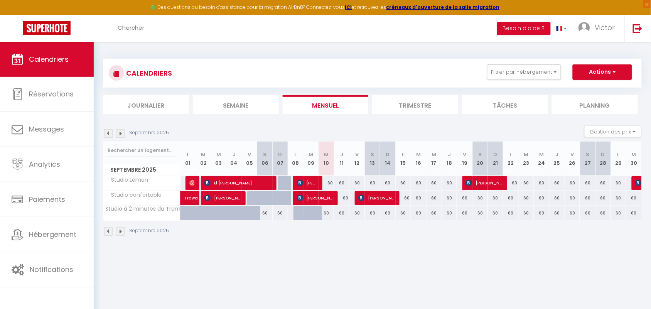
click at [280, 213] on div "60" at bounding box center [280, 213] width 15 height 14
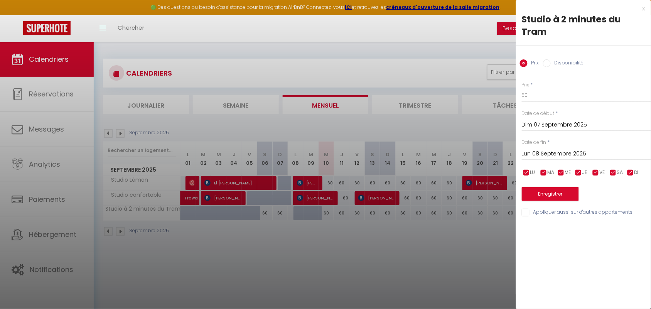
click at [298, 247] on div at bounding box center [325, 154] width 651 height 309
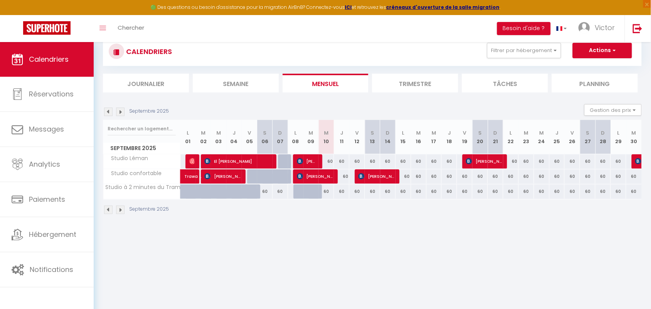
scroll to position [42, 0]
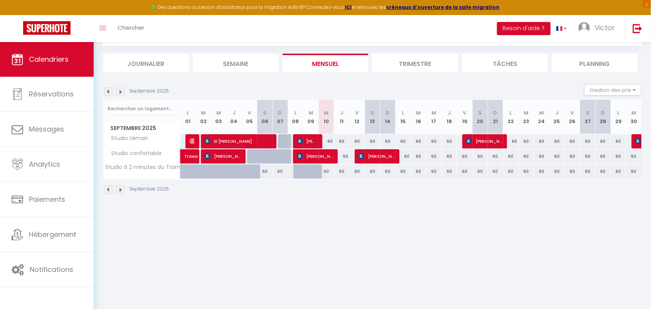
click at [336, 32] on div "Toggle menubar Chercher BUTTON Besoin d'aide ? Victor Paramètres Équipe" at bounding box center [350, 28] width 589 height 27
click at [446, 209] on div "CALENDRIERS Filtrer par hébergement Tous Studio Léman Studio confortable Studio…" at bounding box center [372, 105] width 557 height 211
click at [637, 89] on button "Gestion des prix" at bounding box center [612, 90] width 57 height 12
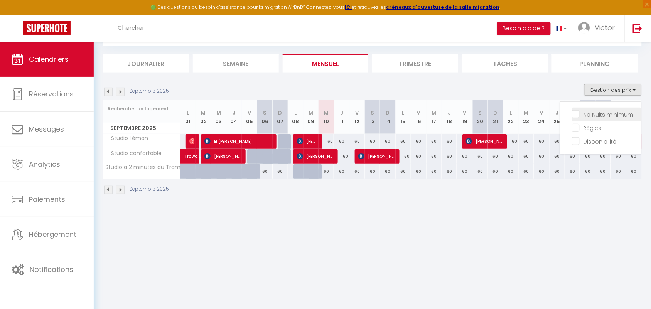
click at [627, 112] on input "Nb Nuits minimum" at bounding box center [606, 114] width 69 height 8
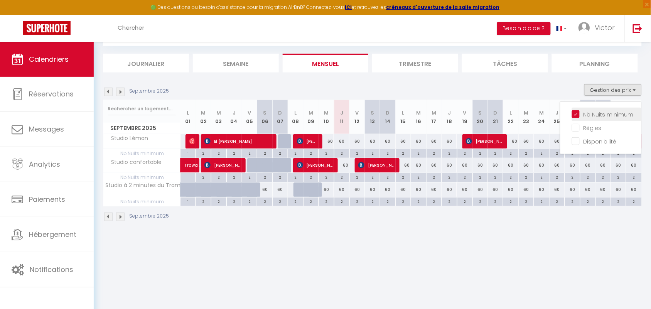
click at [602, 108] on li "Nb Nuits minimum" at bounding box center [606, 114] width 69 height 13
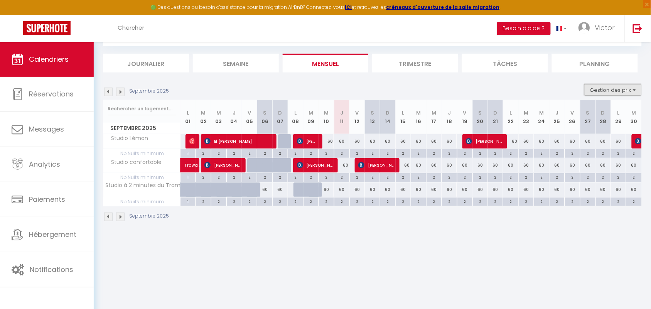
click at [635, 90] on button "Gestion des prix" at bounding box center [612, 90] width 57 height 12
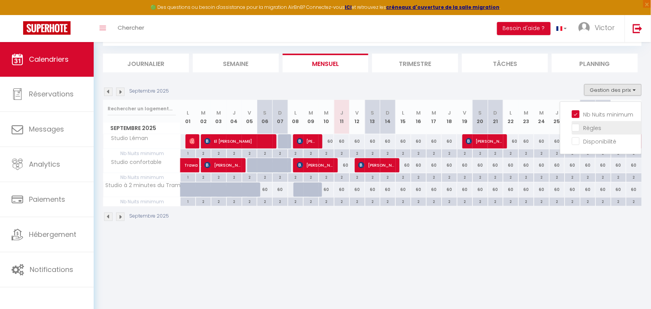
click at [594, 126] on input "Règles" at bounding box center [606, 127] width 69 height 8
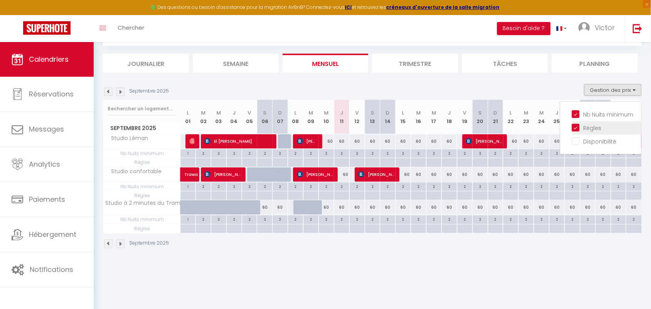
click at [593, 126] on input "Règles" at bounding box center [606, 127] width 69 height 8
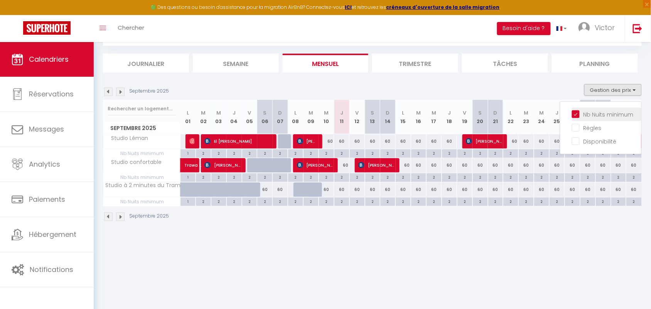
click at [621, 113] on input "Nb Nuits minimum" at bounding box center [606, 114] width 69 height 8
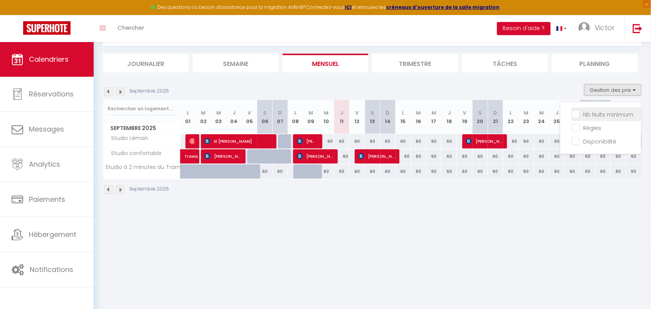
click at [621, 113] on input "Nb Nuits minimum" at bounding box center [606, 114] width 69 height 8
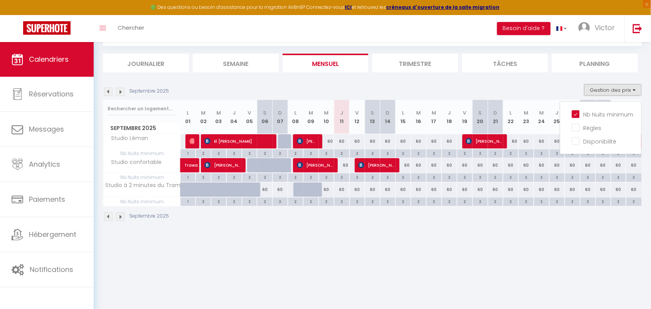
click at [251, 153] on div "2" at bounding box center [249, 152] width 15 height 7
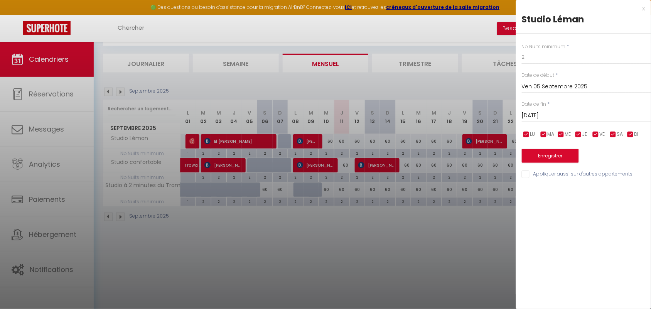
click at [581, 115] on input "Sam 06 Septembre 2025" at bounding box center [586, 116] width 129 height 10
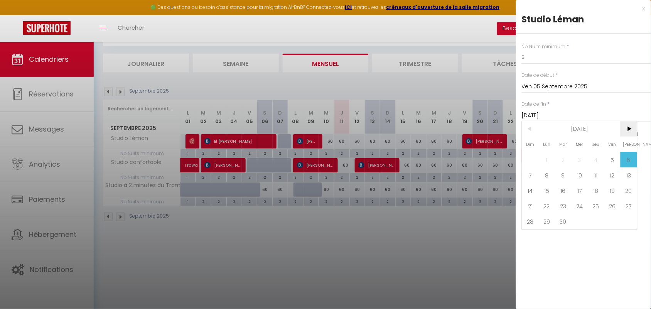
click at [633, 130] on span ">" at bounding box center [628, 128] width 17 height 15
click at [633, 131] on span ">" at bounding box center [628, 128] width 17 height 15
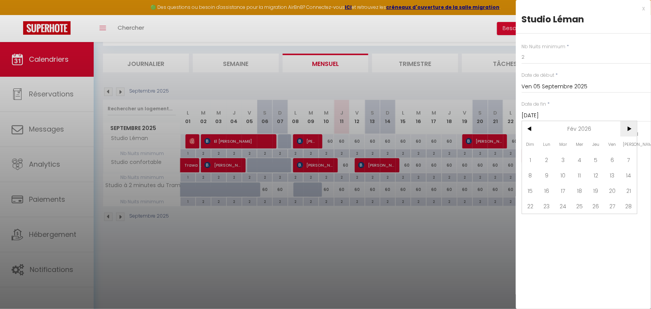
click at [633, 131] on span ">" at bounding box center [628, 128] width 17 height 15
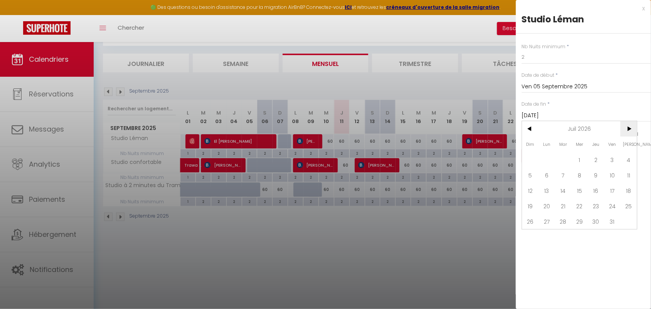
click at [633, 131] on span ">" at bounding box center [628, 128] width 17 height 15
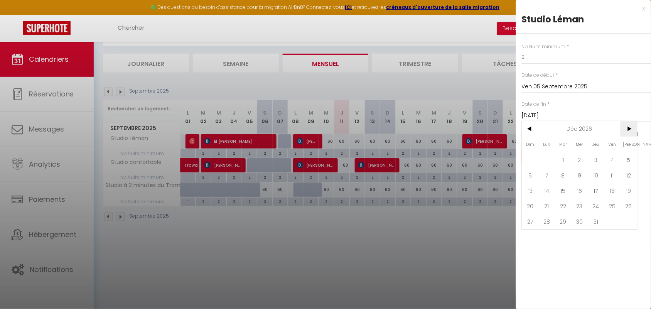
click at [633, 131] on span ">" at bounding box center [628, 128] width 17 height 15
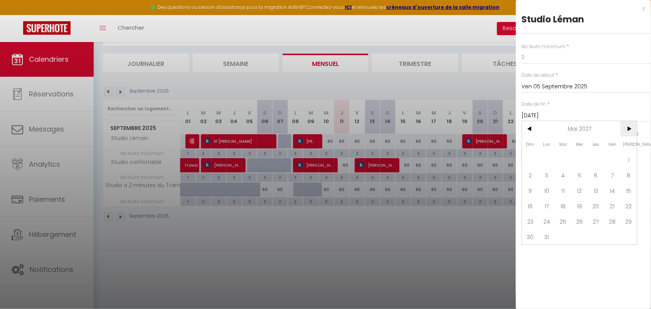
click at [633, 131] on span ">" at bounding box center [628, 128] width 17 height 15
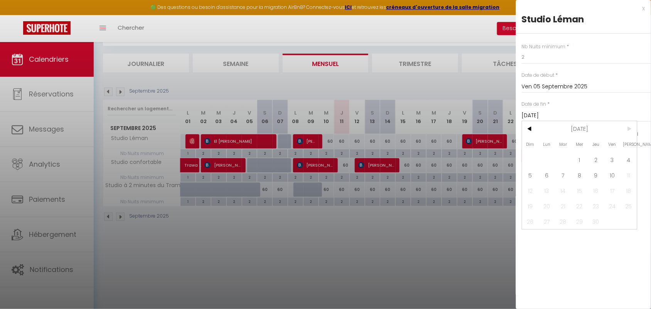
click at [633, 131] on span ">" at bounding box center [628, 128] width 17 height 15
click at [528, 130] on span "<" at bounding box center [530, 128] width 17 height 15
click at [564, 222] on span "31" at bounding box center [563, 221] width 17 height 15
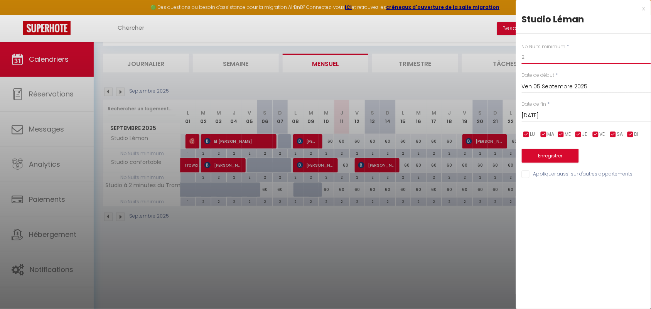
click at [577, 54] on input "2" at bounding box center [586, 57] width 129 height 14
click at [553, 157] on button "Enregistrer" at bounding box center [550, 156] width 57 height 14
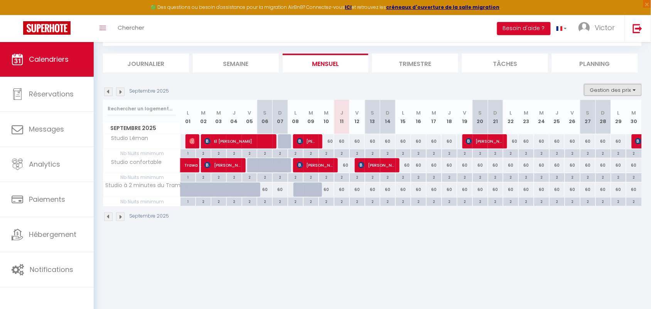
click at [619, 89] on button "Gestion des prix" at bounding box center [612, 90] width 57 height 12
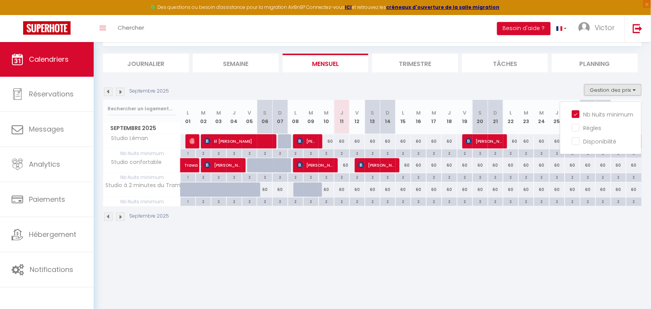
click at [434, 155] on div "2" at bounding box center [433, 152] width 15 height 7
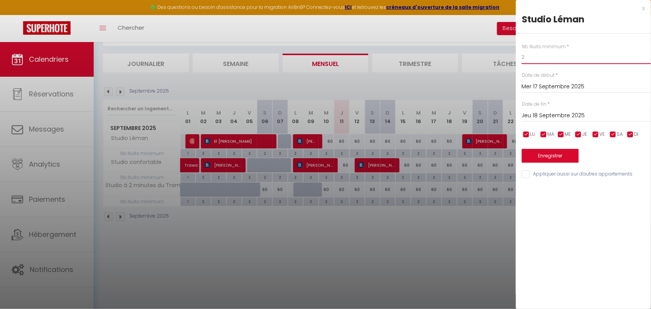
click at [575, 60] on input "2" at bounding box center [586, 57] width 129 height 14
click at [576, 89] on input "Mer 17 Septembre 2025" at bounding box center [586, 87] width 129 height 10
click at [605, 66] on div "Nb Nuits minimum * 1 Date de début * Mer 17 Septembre 2025 < Sep 2025 > Dim Lun…" at bounding box center [583, 107] width 135 height 146
click at [591, 111] on input "Jeu 18 Septembre 2025" at bounding box center [586, 116] width 129 height 10
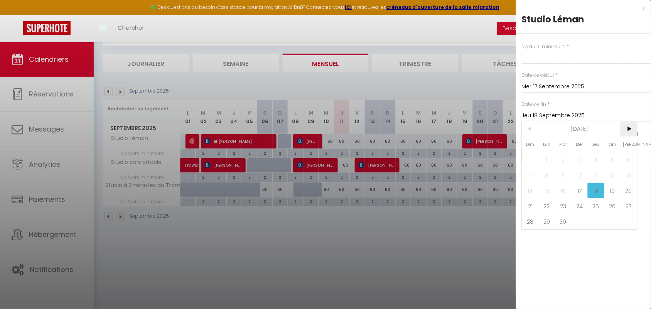
click at [631, 130] on span ">" at bounding box center [628, 128] width 17 height 15
click at [632, 130] on span ">" at bounding box center [628, 128] width 17 height 15
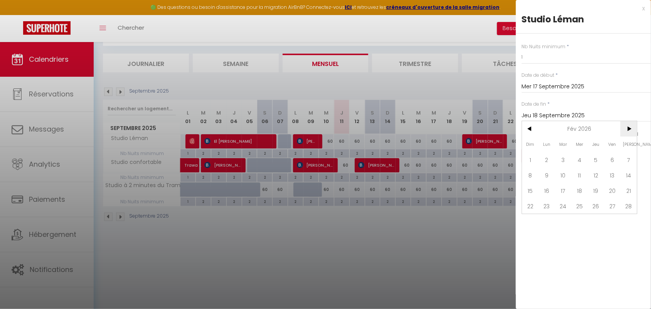
click at [632, 130] on span ">" at bounding box center [628, 128] width 17 height 15
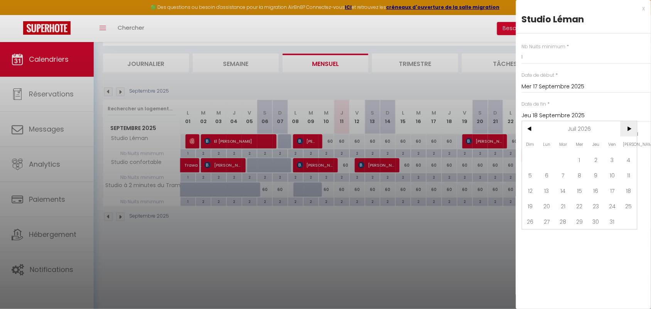
click at [632, 130] on span ">" at bounding box center [628, 128] width 17 height 15
click at [577, 224] on span "30" at bounding box center [579, 221] width 17 height 15
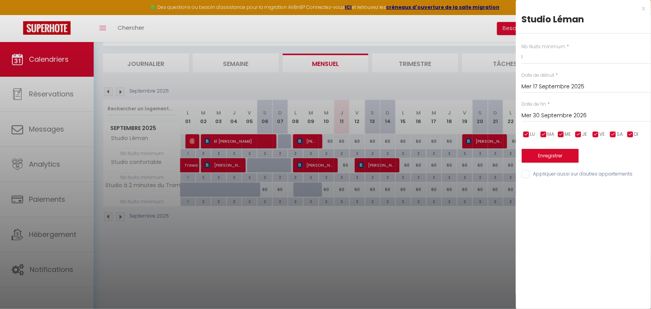
click at [579, 173] on input "Appliquer aussi sur d'autres appartements" at bounding box center [586, 174] width 129 height 8
click at [556, 154] on button "Enregistrer" at bounding box center [550, 156] width 57 height 14
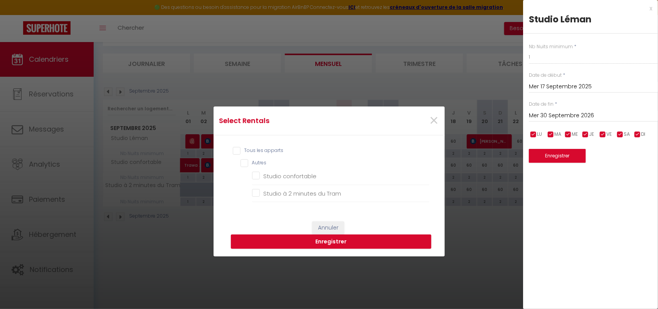
click at [233, 149] on input "Tous les apparts" at bounding box center [331, 151] width 197 height 8
click at [313, 243] on button "Enregistrer" at bounding box center [331, 241] width 200 height 15
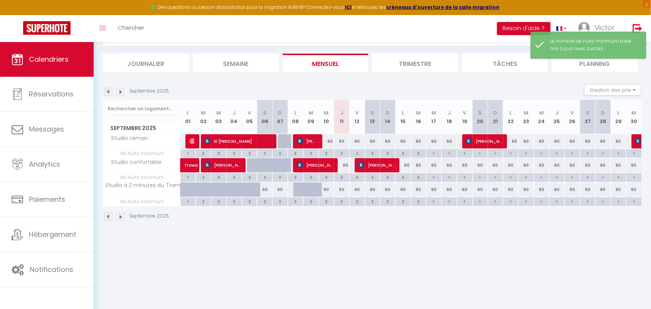
click at [397, 245] on body "🟢 Des questions ou besoin d'assistance pour la migration AirBnB? Connectez-vous…" at bounding box center [325, 154] width 651 height 309
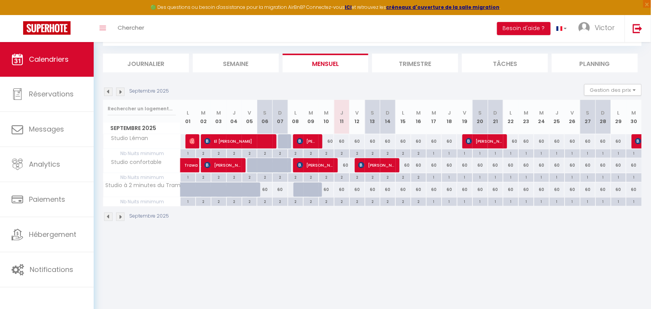
click at [374, 153] on div "2" at bounding box center [372, 152] width 15 height 7
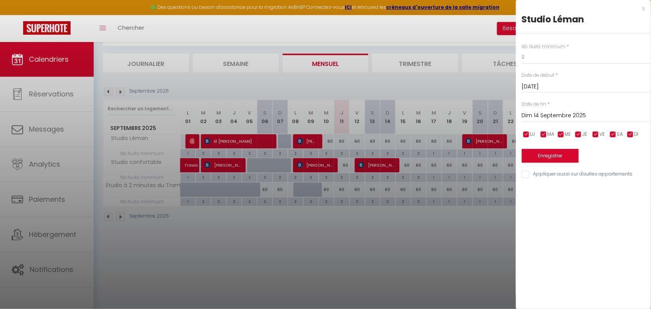
click at [381, 232] on div at bounding box center [325, 154] width 651 height 309
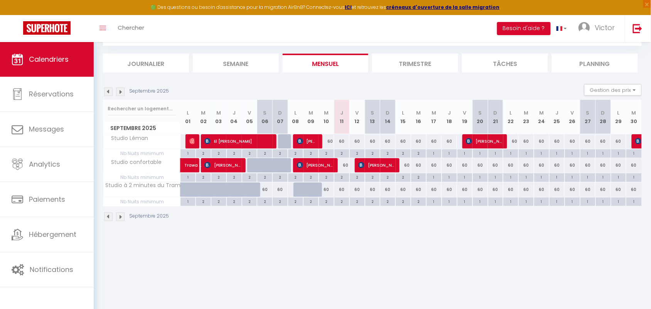
click at [326, 155] on div "2" at bounding box center [326, 152] width 15 height 7
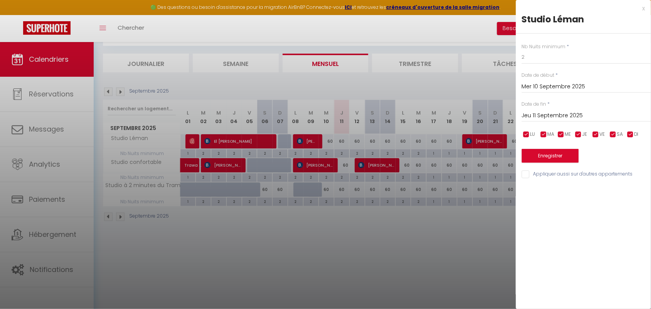
click at [556, 113] on input "Jeu 11 Septembre 2025" at bounding box center [586, 116] width 129 height 10
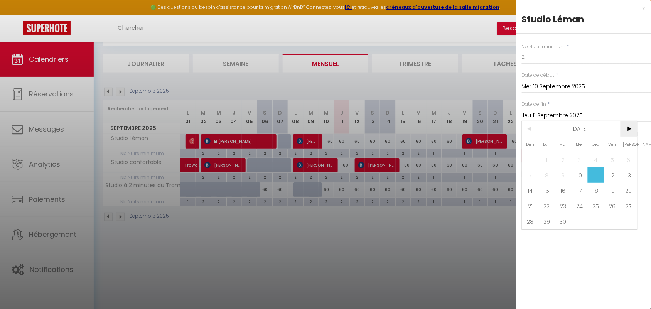
click at [630, 133] on span ">" at bounding box center [628, 128] width 17 height 15
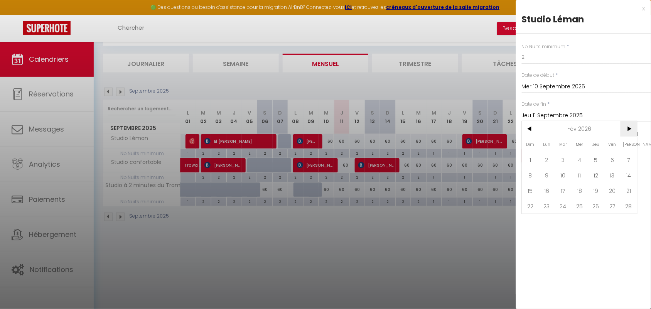
click at [630, 133] on span ">" at bounding box center [628, 128] width 17 height 15
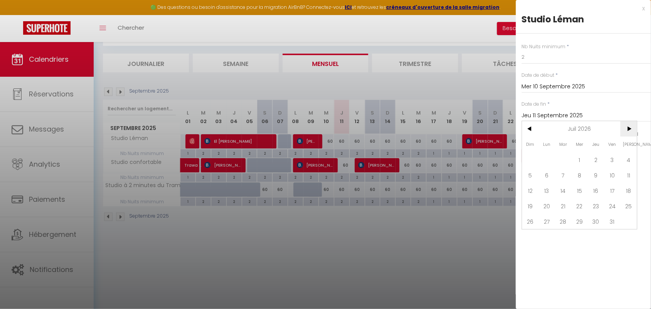
click at [630, 133] on span ">" at bounding box center [628, 128] width 17 height 15
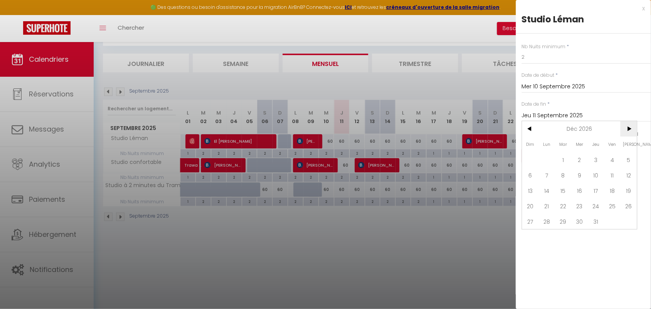
click at [630, 133] on span ">" at bounding box center [628, 128] width 17 height 15
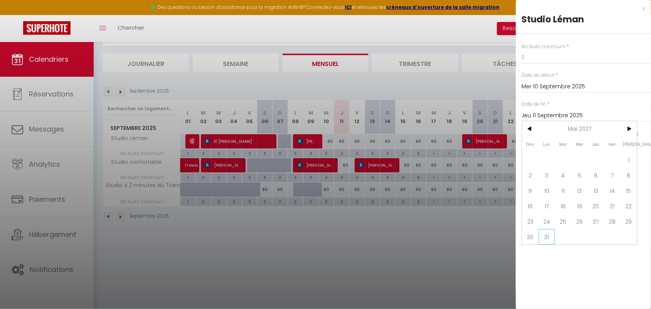
click at [546, 240] on span "31" at bounding box center [547, 236] width 17 height 15
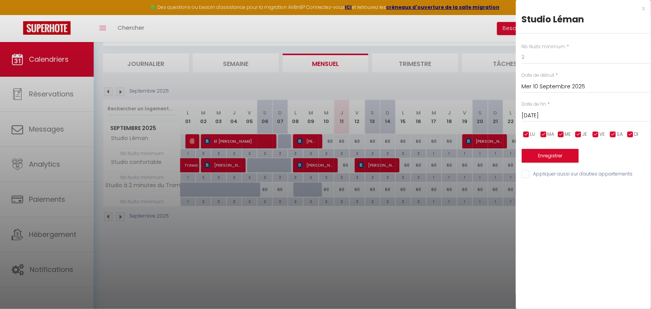
click at [528, 174] on input "Appliquer aussi sur d'autres appartements" at bounding box center [586, 174] width 129 height 8
click at [567, 55] on input "2" at bounding box center [586, 57] width 129 height 14
click at [546, 157] on button "Enregistrer" at bounding box center [550, 156] width 57 height 14
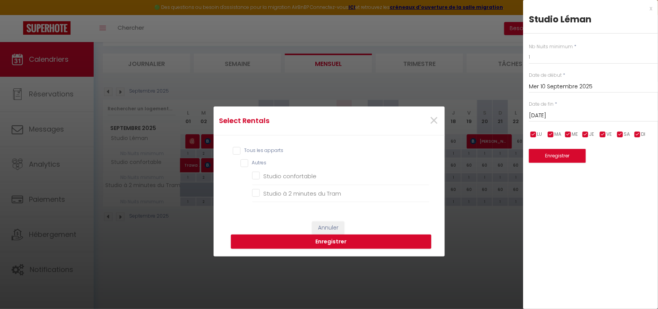
click at [233, 149] on input "Tous les apparts" at bounding box center [331, 151] width 197 height 8
click at [322, 243] on button "Enregistrer" at bounding box center [331, 241] width 200 height 15
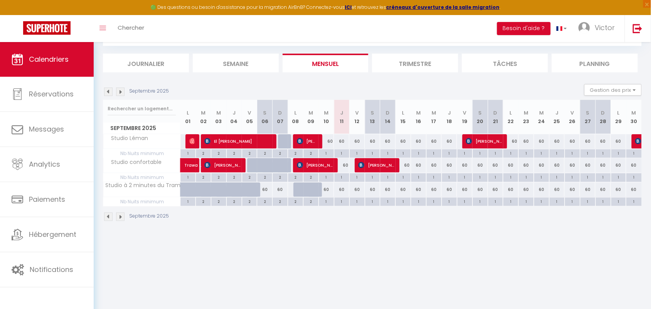
click at [432, 212] on div "Septembre 2025" at bounding box center [372, 217] width 539 height 23
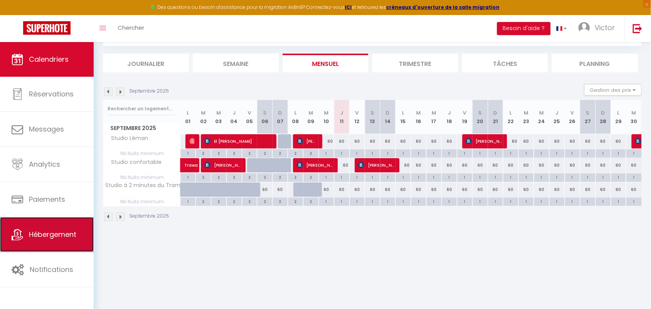
click at [39, 239] on span "Hébergement" at bounding box center [52, 234] width 47 height 10
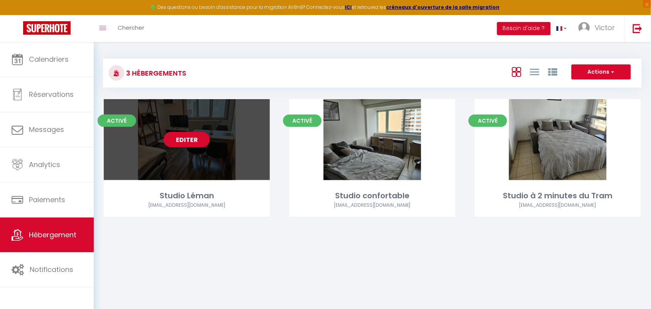
click at [186, 164] on div "Editer" at bounding box center [187, 139] width 166 height 81
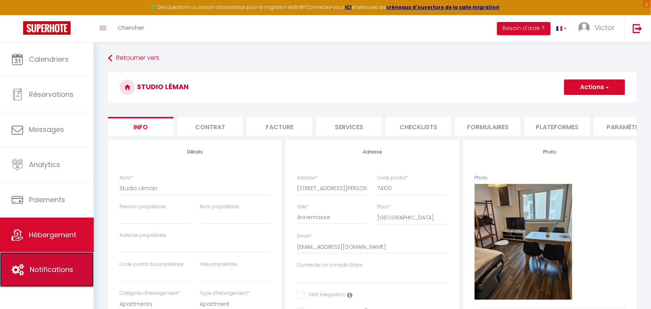
click at [49, 267] on span "Notifications" at bounding box center [52, 269] width 44 height 10
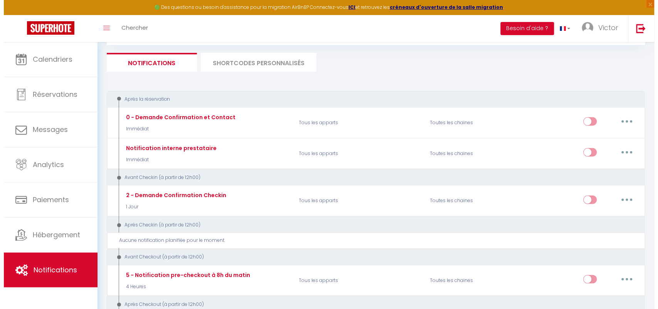
scroll to position [21, 0]
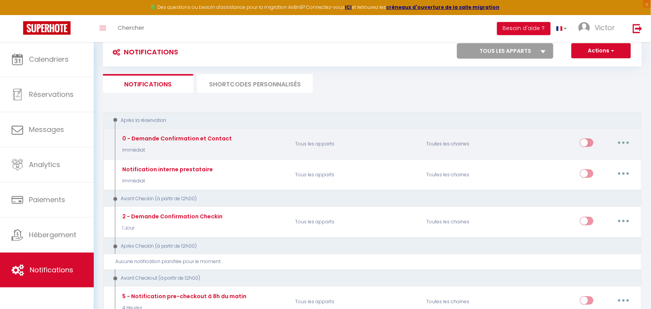
click at [394, 140] on p "Tous les apparts" at bounding box center [355, 144] width 131 height 22
click at [625, 141] on button "button" at bounding box center [624, 142] width 22 height 12
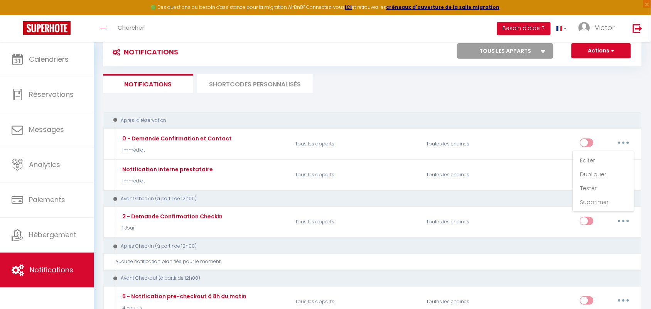
click at [619, 90] on ul "Notifications SHORTCODES PERSONNALISÉS" at bounding box center [372, 83] width 539 height 19
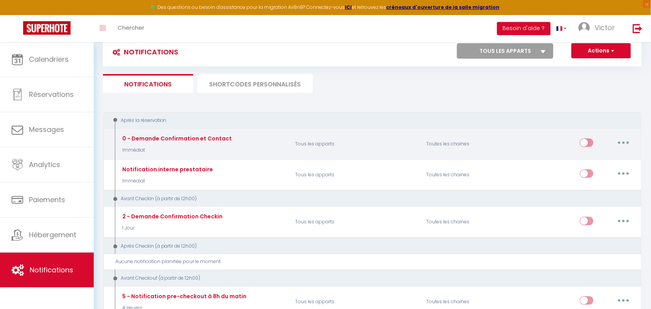
click at [142, 140] on div "0 - Demande Confirmation et Contact" at bounding box center [176, 138] width 111 height 8
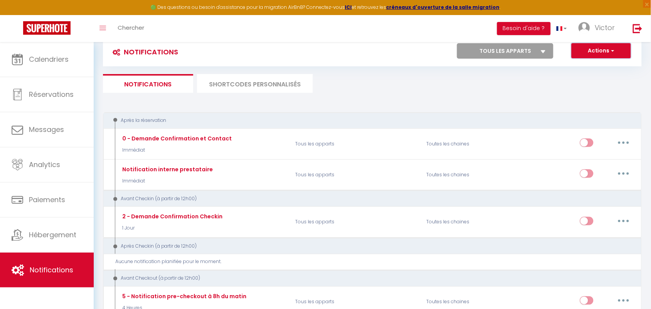
click at [596, 45] on button "Actions" at bounding box center [600, 50] width 59 height 15
click at [601, 66] on link "Nouvelle Notification" at bounding box center [590, 67] width 80 height 10
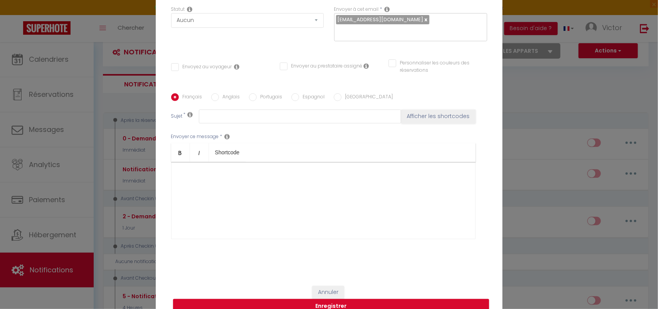
scroll to position [0, 0]
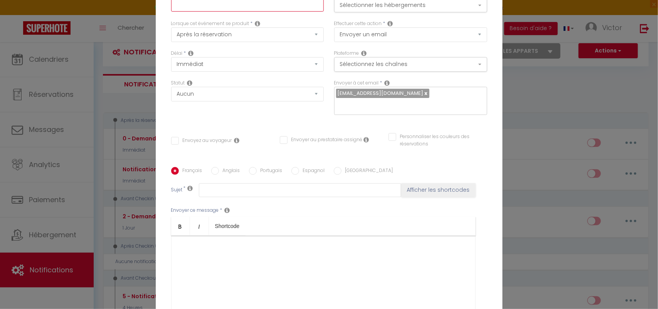
click at [251, 7] on input "text" at bounding box center [247, 5] width 153 height 14
click at [294, 8] on input "Instruction d'entré la veille du cheking" at bounding box center [247, 5] width 153 height 14
click at [279, 8] on input "Instruction d'entré la veille du cheking" at bounding box center [247, 5] width 153 height 14
click at [259, 124] on div "Titre * Instruction d'entré la veille du cheking Pour cet hébergement Sélection…" at bounding box center [329, 167] width 347 height 369
click at [289, 5] on input "Instruction d'entré la veille du cheking" at bounding box center [247, 5] width 153 height 14
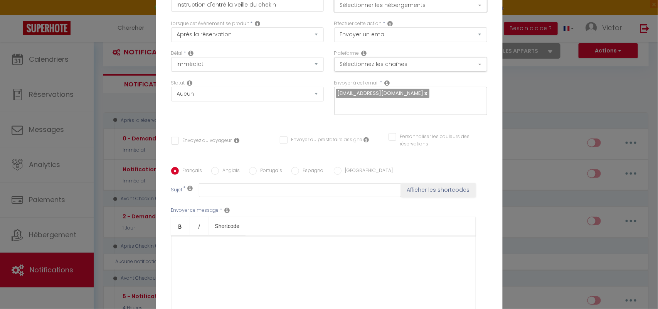
click at [477, 6] on button "Sélectionner les hébergements" at bounding box center [410, 5] width 153 height 15
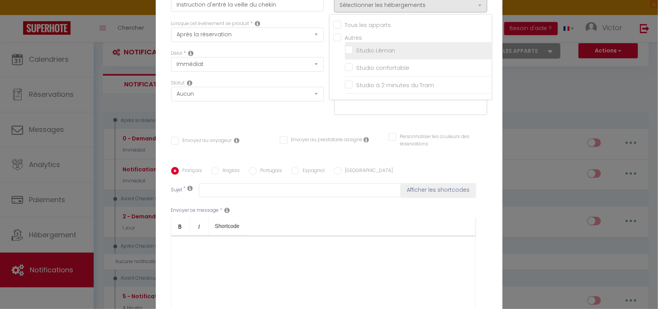
click at [413, 51] on input "Studio Léman" at bounding box center [418, 51] width 147 height 8
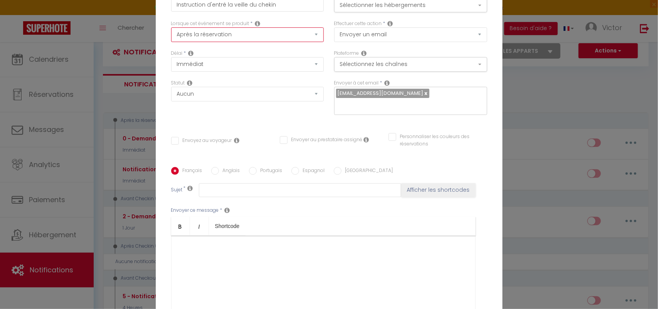
click at [315, 34] on select "Après la réservation Avant Checkin (à partir de 12h00) Après Checkin (à partir …" at bounding box center [247, 34] width 153 height 15
click at [171, 27] on select "Après la réservation Avant Checkin (à partir de 12h00) Après Checkin (à partir …" at bounding box center [247, 34] width 153 height 15
click at [313, 35] on select "Après la réservation Avant Checkin (à partir de 12h00) Après Checkin (à partir …" at bounding box center [247, 34] width 153 height 15
click at [171, 27] on select "Après la réservation Avant Checkin (à partir de 12h00) Après Checkin (à partir …" at bounding box center [247, 34] width 153 height 15
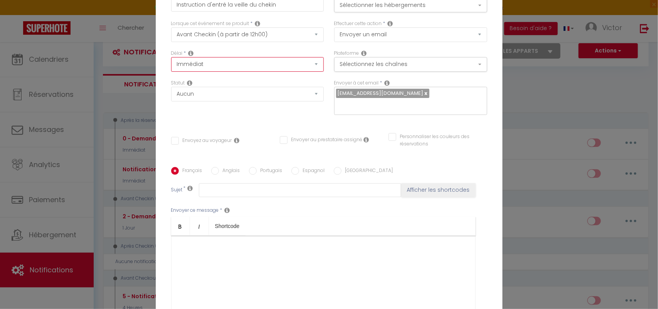
click at [315, 65] on select "Immédiat - 10 Minutes - 1 Heure - 2 Heures - 3 Heures - 4 Heures - 5 Heures - 6…" at bounding box center [247, 64] width 153 height 15
click at [300, 51] on div "Délai * Immédiat - 10 Minutes - 1 Heure - 2 Heures - 3 Heures - 4 Heures - 5 He…" at bounding box center [247, 61] width 153 height 22
click at [475, 7] on button "Sélectionner les hébergements" at bounding box center [410, 5] width 153 height 15
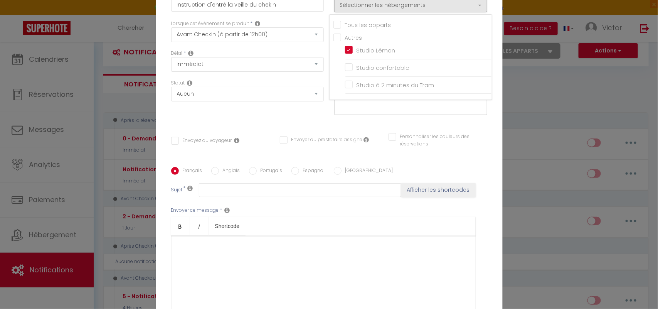
click at [310, 119] on div "Statut Aucun Si la réservation est payée Si réservation non payée Si la caution…" at bounding box center [247, 101] width 163 height 44
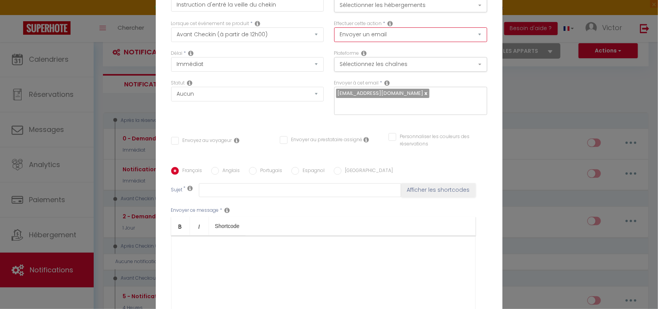
click at [479, 35] on select "Envoyer un email Envoyer un SMS Envoyer une notification push" at bounding box center [410, 34] width 153 height 15
click at [334, 27] on select "Envoyer un email Envoyer un SMS Envoyer une notification push" at bounding box center [410, 34] width 153 height 15
click at [477, 66] on button "Sélectionnez les chaînes" at bounding box center [410, 64] width 153 height 15
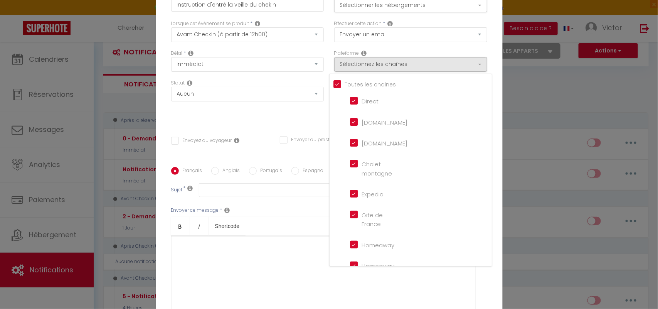
click at [288, 117] on div "Statut Aucun Si la réservation est payée Si réservation non payée Si la caution…" at bounding box center [247, 101] width 163 height 44
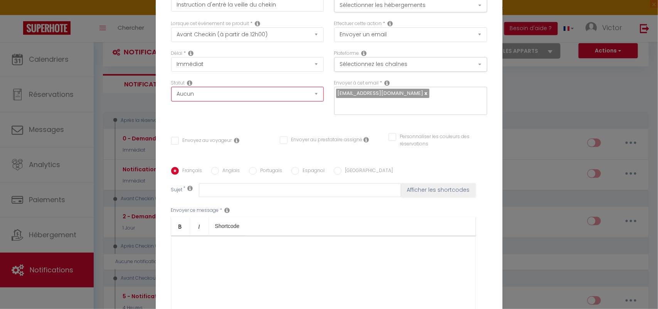
click at [313, 93] on select "Aucun Si la réservation est payée Si réservation non payée Si la caution a été …" at bounding box center [247, 94] width 153 height 15
click at [171, 87] on select "Aucun Si la réservation est payée Si réservation non payée Si la caution a été …" at bounding box center [247, 94] width 153 height 15
click at [171, 138] on input "Envoyez au voyageur" at bounding box center [201, 141] width 61 height 8
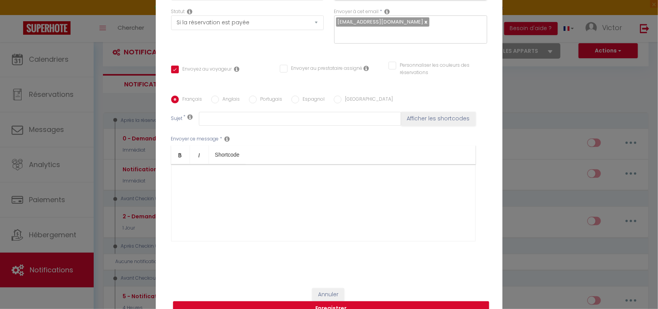
scroll to position [86, 0]
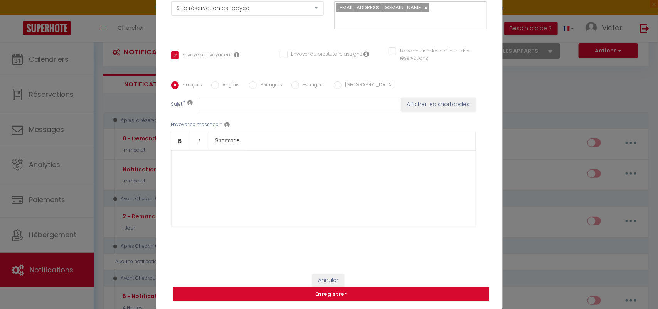
click at [335, 196] on div at bounding box center [323, 188] width 305 height 77
click at [356, 107] on input "text" at bounding box center [300, 105] width 202 height 14
click at [359, 125] on div "Envoyer ce message * Bold Italic Shortcode Rich text editor" at bounding box center [329, 173] width 316 height 125
click at [258, 104] on input "text" at bounding box center [300, 105] width 202 height 14
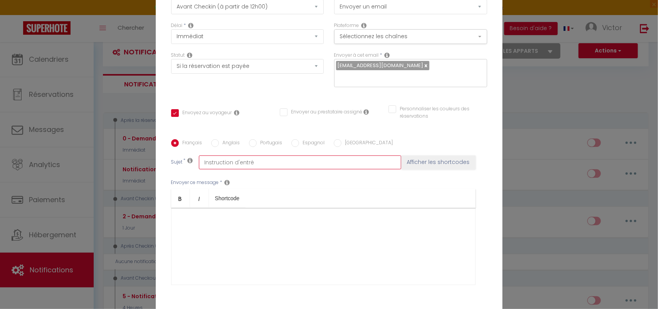
scroll to position [0, 0]
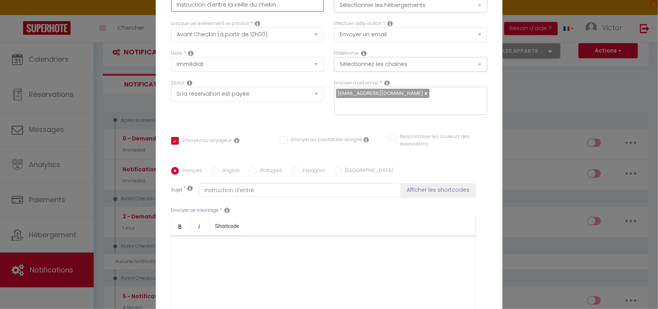
click at [221, 4] on input "Instruction d'entré la veille du chekin" at bounding box center [247, 5] width 153 height 14
drag, startPoint x: 264, startPoint y: 6, endPoint x: 532, endPoint y: 101, distance: 284.3
click at [532, 101] on div "Notification × Titre * Instruction d'accès la veille du chekin Pour cet héberge…" at bounding box center [329, 154] width 658 height 309
click at [591, 109] on div "Notification × Titre * Instruction d'accès la veille du chekin Pour cet héberge…" at bounding box center [329, 154] width 658 height 309
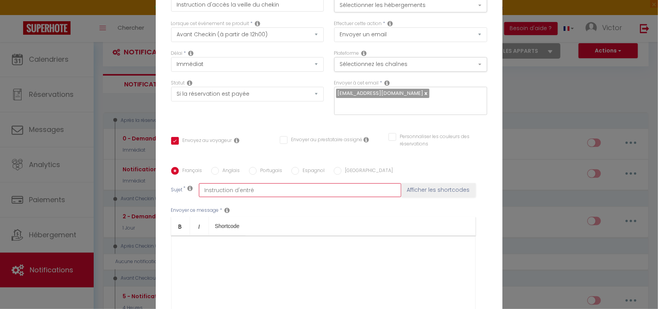
click at [302, 193] on input "Instruction d'entré" at bounding box center [300, 190] width 202 height 14
click at [474, 5] on button "Sélectionner les hébergements" at bounding box center [410, 5] width 153 height 15
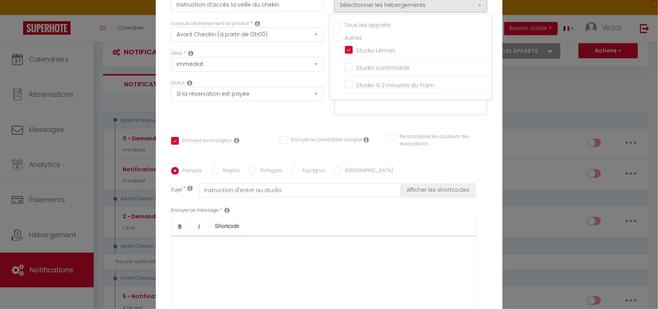
click at [284, 115] on div "Statut Aucun Si la réservation est payée Si réservation non payée Si la caution…" at bounding box center [247, 101] width 163 height 44
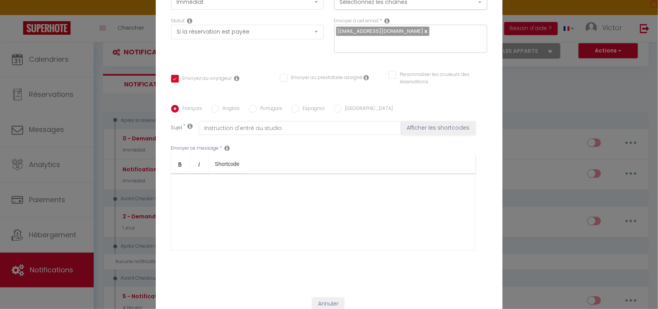
scroll to position [62, 0]
click at [312, 197] on div at bounding box center [323, 212] width 305 height 77
click at [211, 188] on p "Voici les insttruction" at bounding box center [323, 186] width 288 height 9
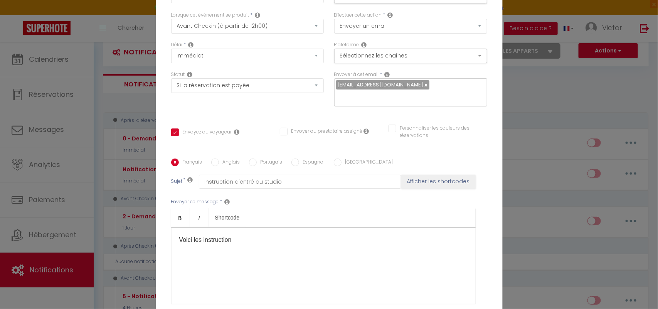
scroll to position [0, 0]
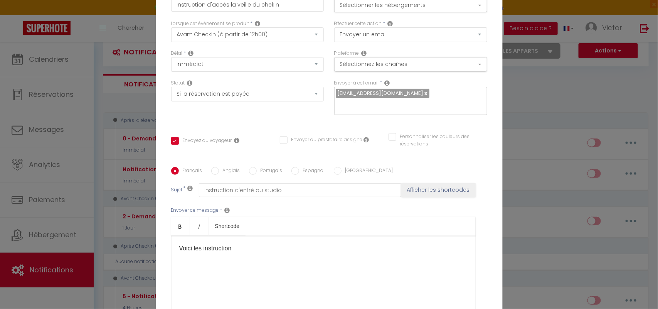
click at [242, 253] on p "Voici les instruction" at bounding box center [323, 248] width 288 height 9
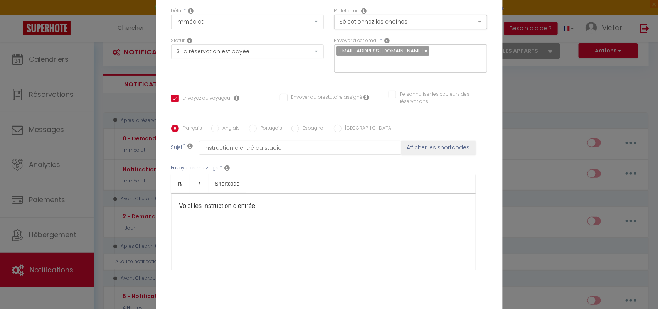
scroll to position [43, 0]
click at [219, 261] on div "Voici les instruction d'entrées" at bounding box center [323, 230] width 305 height 77
click at [265, 206] on p "Voici les instruction d'entrées" at bounding box center [323, 204] width 288 height 9
click at [332, 205] on p "Voici les instruction d'entrées pour ce rendre au studio léman" at bounding box center [323, 204] width 288 height 9
click at [363, 206] on p "Voici les instruction d'entrées pour ce rendre au studio Léman" at bounding box center [323, 204] width 288 height 9
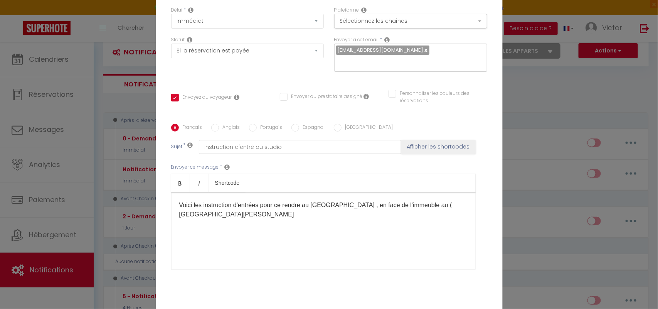
click at [430, 205] on p "Voici les instruction d'entrées pour ce rendre au studio Léman , en face de l'i…" at bounding box center [323, 209] width 288 height 19
click at [426, 206] on p "Voici les instruction d'entrées pour ce rendre au studio Léman , en face de l'i…" at bounding box center [323, 209] width 288 height 19
click at [206, 217] on p "Voici les instruction d'entrées pour ce rendre au studio Léman , en face de l'i…" at bounding box center [323, 209] width 288 height 19
drag, startPoint x: 206, startPoint y: 217, endPoint x: 212, endPoint y: 222, distance: 7.9
click at [212, 222] on div "Voici les instruction d'entrées pour ce rendre au studio Léman , en face de l'i…" at bounding box center [323, 230] width 305 height 77
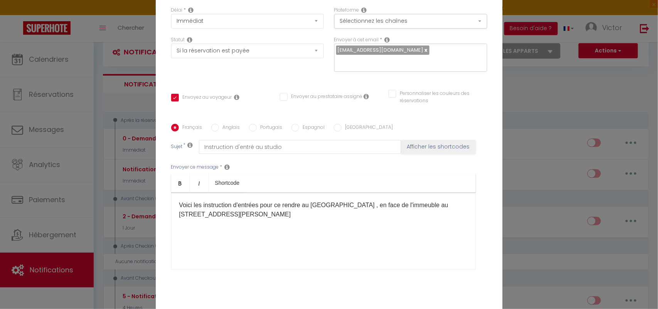
click at [198, 215] on p "Voici les instruction d'entrées pour ce rendre au studio Léman , en face de l'i…" at bounding box center [323, 209] width 288 height 19
click at [201, 214] on p "Voici les instruction d'entrées pour ce rendre au studio Léman , en face de l'i…" at bounding box center [323, 209] width 288 height 19
click at [179, 217] on p "Voici les instruction d'entrées pour ce rendre au studio Léman , en face de l'i…" at bounding box center [323, 209] width 288 height 19
click at [224, 216] on p "Voici les instruction d'entrées pour ce rendre au studio Léman , en face de l'i…" at bounding box center [323, 209] width 288 height 19
click at [224, 245] on div "Voici les instruction d'entrées pour ce rendre au studio Léman , en face de l'i…" at bounding box center [323, 230] width 305 height 77
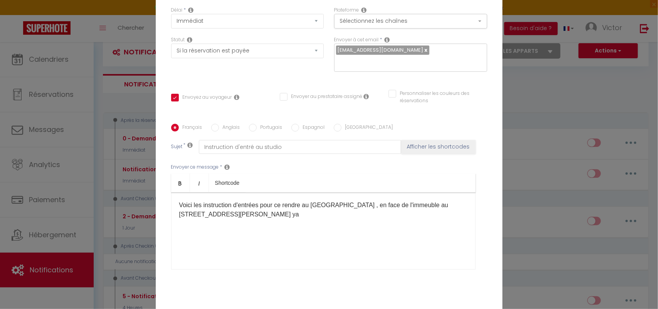
click at [412, 240] on div "Voici les instruction d'entrées pour ce rendre au studio Léman , en face de l'i…" at bounding box center [323, 230] width 305 height 77
click at [424, 205] on p "Voici les instruction d'entrées pour ce rendre au studio Léman , en face de l'i…" at bounding box center [323, 209] width 288 height 19
click at [197, 214] on p "Voici les instruction d'entrées pour ce rendre au studio Léman , en face de l'i…" at bounding box center [323, 209] width 288 height 19
click at [195, 214] on p "Voici les instruction d'entrées pour ce rendre au studio Léman , en face de l'i…" at bounding box center [323, 209] width 288 height 19
click at [198, 215] on p "Voici les instruction d'entrées pour ce rendre au studio Léman , en face de l'i…" at bounding box center [323, 209] width 288 height 19
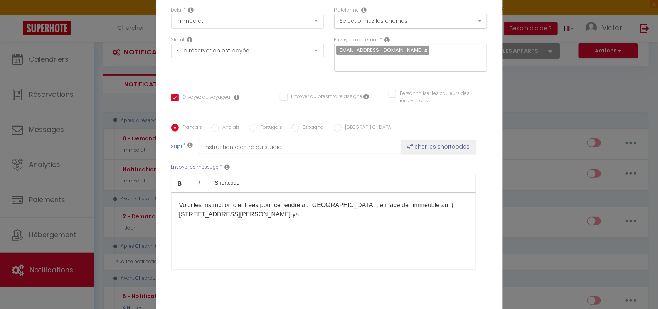
click at [216, 231] on div "Voici les instruction d'entrées pour ce rendre au studio Léman , en face de l'i…" at bounding box center [323, 230] width 305 height 77
click at [199, 214] on p "Voici les instruction d'entrées pour ce rendre au studio Léman , en face de l'i…" at bounding box center [323, 209] width 288 height 19
click at [202, 215] on p "Voici les instruction d'entrées pour ce rendre au studio Léman , en face de l'i…" at bounding box center [323, 209] width 288 height 19
click at [216, 215] on p "Voici les instruction d'entrées pour ce rendre au studio Léman , en face de l'i…" at bounding box center [323, 209] width 288 height 19
click at [216, 216] on p "Voici les instruction d'entrées pour ce rendre au studio Léman , en face de l'i…" at bounding box center [323, 209] width 288 height 19
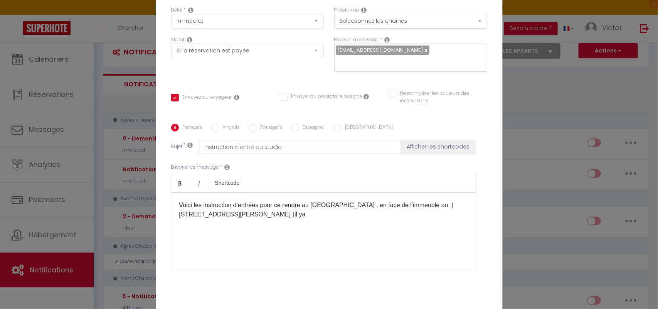
click at [217, 215] on p "Voici les instruction d'entrées pour ce rendre au studio Léman , en face de l'i…" at bounding box center [323, 209] width 288 height 19
click at [218, 216] on p "Voici les instruction d'entrées pour ce rendre au studio Léman , en face de l'i…" at bounding box center [323, 209] width 288 height 19
click at [242, 215] on p "Voici les instruction d'entrées pour ce rendre au studio Léman , en face de l'i…" at bounding box center [323, 209] width 288 height 19
click at [230, 214] on p "Voici les instruction d'entrées pour ce rendre au studio Léman , en face de l'i…" at bounding box center [323, 209] width 288 height 19
drag, startPoint x: 230, startPoint y: 214, endPoint x: 228, endPoint y: 241, distance: 27.4
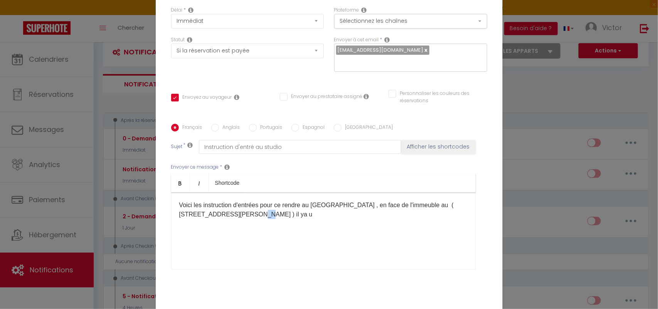
click at [228, 241] on div "Voici les instruction d'entrées pour ce rendre au studio Léman , en face de l'i…" at bounding box center [323, 230] width 305 height 77
click at [246, 216] on p "Voici les instruction d'entrées pour ce rendre au studio Léman , en face de l'i…" at bounding box center [323, 209] width 288 height 19
click at [254, 226] on div "Voici les instruction d'entrées pour ce rendre au studio Léman , en face de l'i…" at bounding box center [323, 230] width 305 height 77
click at [271, 232] on div "Voici les instruction d'entrées pour ce rendre au studio Léman , en face de l'i…" at bounding box center [323, 230] width 305 height 77
click at [279, 255] on div "Voici les instruction d'entrées pour ce rendre au studio Léman , en face de l'i…" at bounding box center [323, 230] width 305 height 77
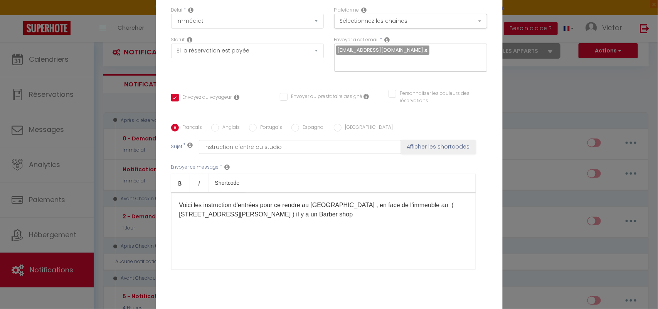
click at [279, 255] on div "Voici les instruction d'entrées pour ce rendre au studio Léman , en face de l'i…" at bounding box center [323, 230] width 305 height 77
click at [352, 243] on div "Voici les instruction d'entrées pour ce rendre au studio Léman , en face de l'i…" at bounding box center [323, 230] width 305 height 77
click at [407, 218] on div "Voici les instruction d'entrées pour ce rendre au studio Léman , en face de l'i…" at bounding box center [323, 230] width 305 height 77
click at [382, 176] on ul "Bold Italic Shortcode" at bounding box center [323, 183] width 305 height 19
click at [352, 205] on p "Voici les instruction d'entrées pour ce rendre au studio Léman , en face de l'i…" at bounding box center [323, 209] width 288 height 19
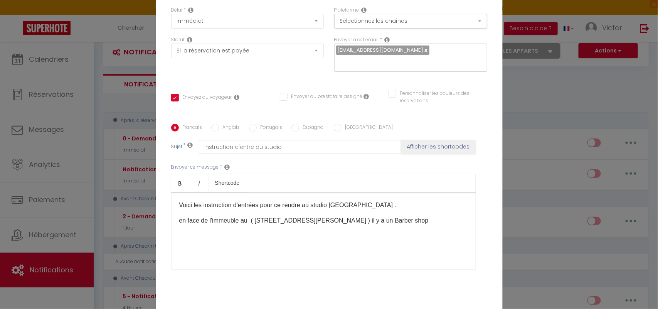
click at [179, 222] on p "en face de l'immeuble au ( 5 rue du Docteur Favre ) il y a un Barber shop" at bounding box center [323, 220] width 288 height 9
click at [390, 218] on p "En face de l'immeuble au ( 5 rue du Docteur Favre ) il y a un Barber shop" at bounding box center [323, 220] width 288 height 9
click at [339, 251] on div "Voici les instruction d'entrées pour ce rendre au studio Léman . En face de l'i…" at bounding box center [323, 230] width 305 height 77
click at [309, 231] on p "En face de l'immeuble au ( 5 rue du Docteur Favre ) il y a un Barber shop sur l…" at bounding box center [323, 225] width 288 height 19
click at [307, 245] on div "Voici les instruction d'entrées pour ce rendre au studio Léman . En face de l'i…" at bounding box center [323, 230] width 305 height 77
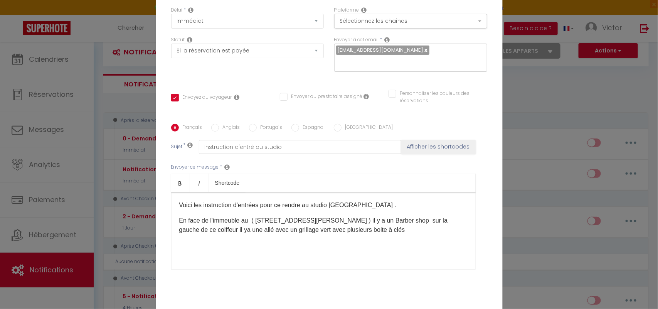
click at [188, 232] on p "En face de l'immeuble au ( 5 rue du Docteur Favre ) il y a un Barber shop sur l…" at bounding box center [323, 225] width 288 height 19
click at [198, 218] on p "En face de l'immeuble au ( 5 rue du Docteur Favre ) il y a un Barber shop sur l…" at bounding box center [323, 225] width 288 height 19
click at [183, 231] on p "En face de l'immeuble au ( 5 rue du Docteur Favre ) il y a un Barber shop sur l…" at bounding box center [323, 225] width 288 height 19
click at [357, 229] on p "En face de l'immeuble au ( 5 rue du Docteur Favre ) il y a un Barber shop sur l…" at bounding box center [323, 225] width 288 height 19
click at [273, 249] on p "La boite a clés est la numéro 5" at bounding box center [323, 245] width 288 height 9
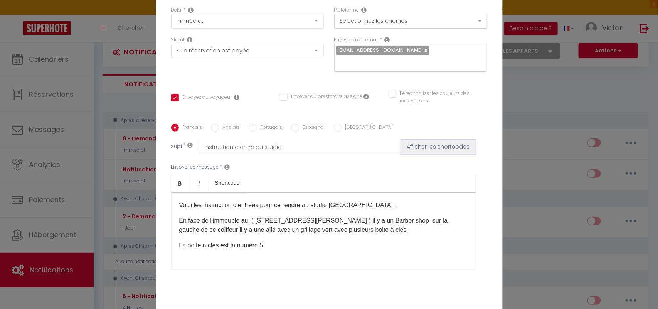
click at [432, 148] on button "Afficher les shortcodes" at bounding box center [438, 147] width 74 height 14
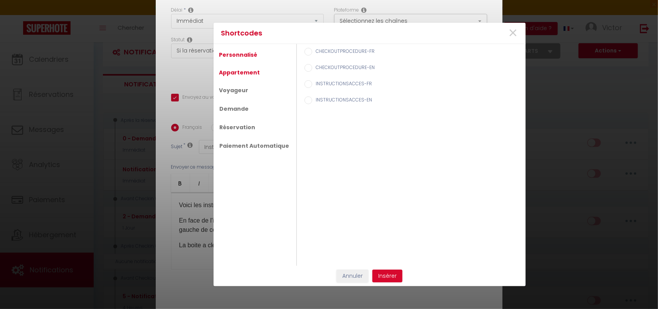
click at [238, 75] on link "Appartement" at bounding box center [240, 73] width 49 height 14
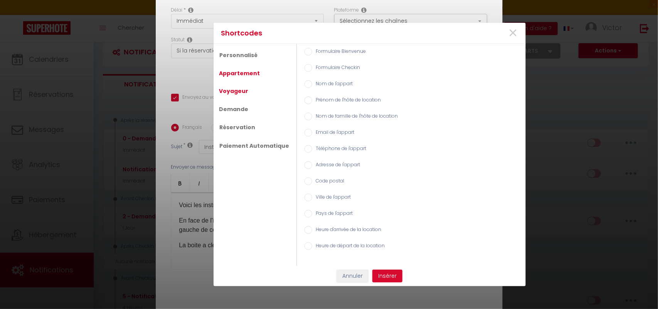
click at [240, 94] on link "Voyageur" at bounding box center [234, 91] width 37 height 14
click at [239, 108] on link "Demande" at bounding box center [234, 109] width 37 height 14
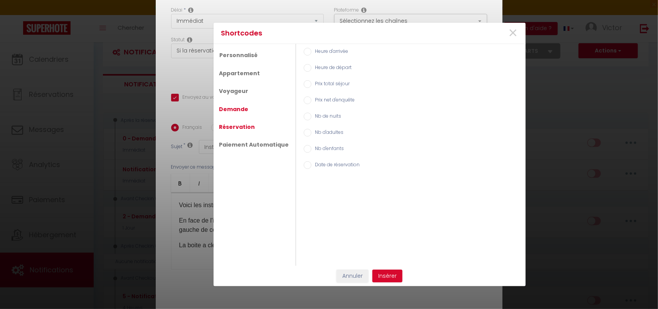
click at [235, 125] on link "Réservation" at bounding box center [238, 127] width 44 height 14
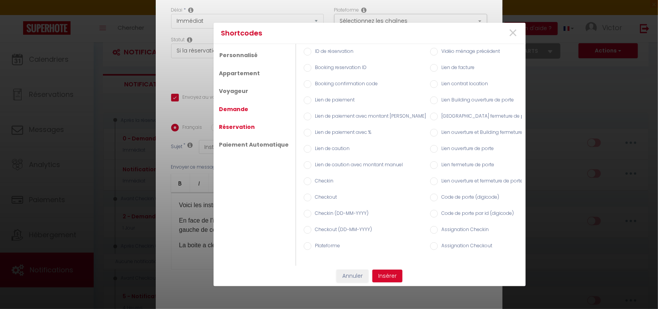
click at [236, 102] on link "Demande" at bounding box center [234, 109] width 37 height 14
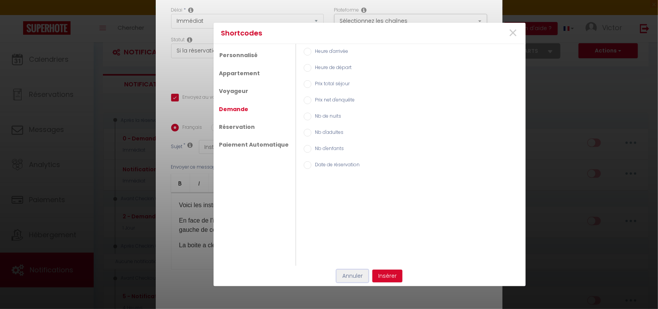
click at [352, 276] on button "Annuler" at bounding box center [353, 276] width 32 height 13
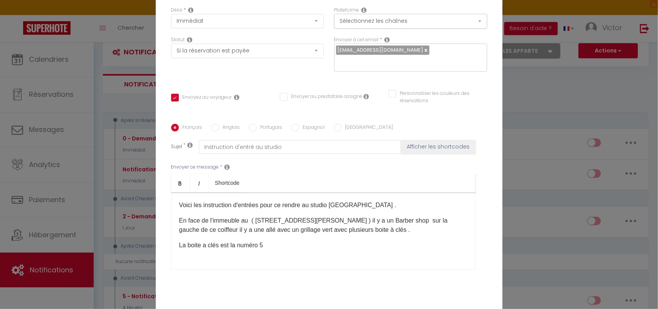
click at [269, 247] on p "La boite a clés est la numéro 5" at bounding box center [323, 245] width 288 height 9
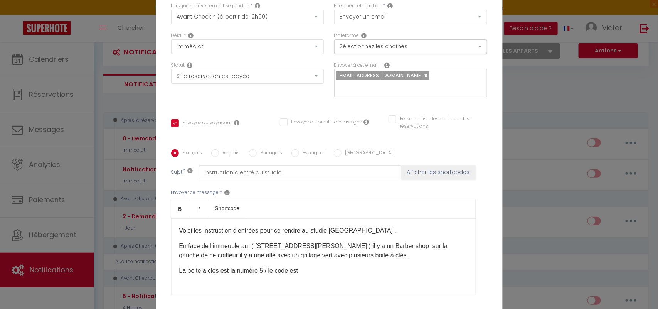
scroll to position [0, 0]
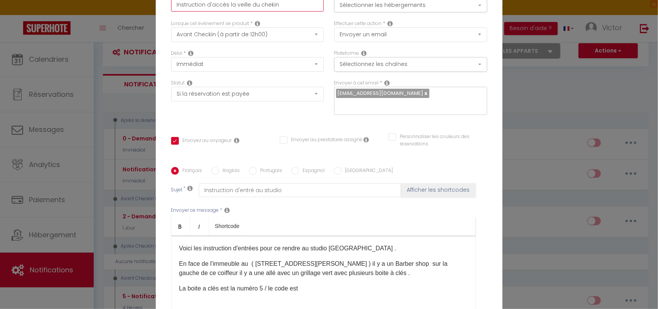
click at [282, 6] on input "Instruction d'accès la veille du chekin" at bounding box center [247, 5] width 153 height 14
click at [266, 5] on input "Instruction d'accès la veille du chekin studio léman" at bounding box center [247, 5] width 153 height 14
drag, startPoint x: 266, startPoint y: 5, endPoint x: 251, endPoint y: 45, distance: 42.8
click at [251, 45] on div "Lorsque cet événement se produit * Après la réservation Avant Checkin (à partir…" at bounding box center [247, 35] width 163 height 30
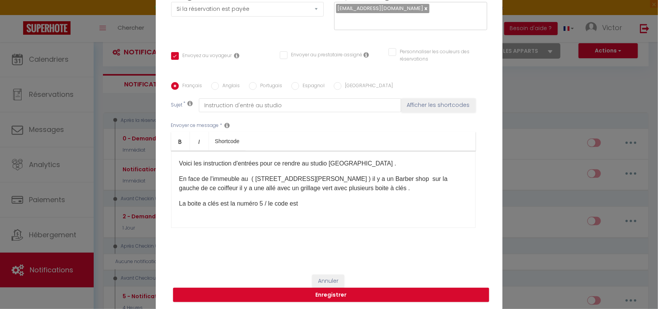
scroll to position [86, 0]
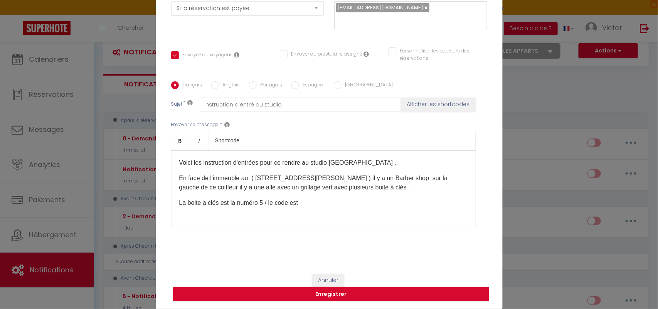
click at [302, 202] on p "La boite a clés est la numéro 5 / le code est" at bounding box center [323, 202] width 288 height 9
click at [248, 220] on p "Ensuite sa sera au 4eme etage" at bounding box center [323, 218] width 288 height 9
click at [268, 220] on p "Ensuite sa sera au 4eme étage" at bounding box center [323, 218] width 288 height 9
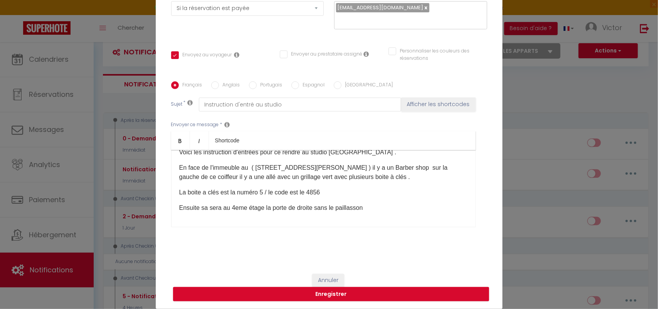
click at [364, 211] on p "Ensuite sa sera au 4eme étage la porte de droite sans le paillasson" at bounding box center [323, 207] width 288 height 9
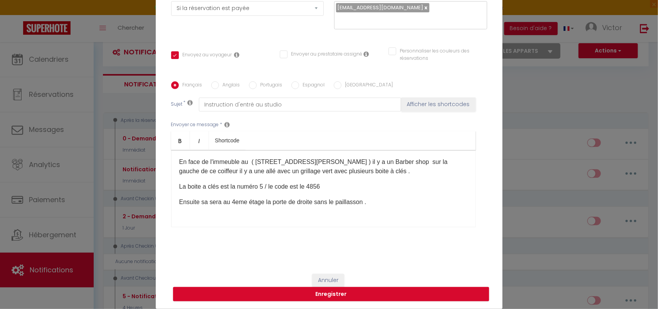
scroll to position [0, 0]
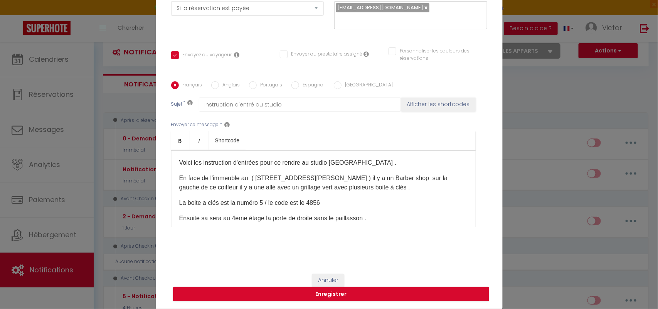
click at [179, 164] on p "Voici les instruction d'entrées pour ce rendre au studio Léman ." at bounding box center [323, 162] width 288 height 9
click at [416, 105] on button "Afficher les shortcodes" at bounding box center [438, 105] width 74 height 14
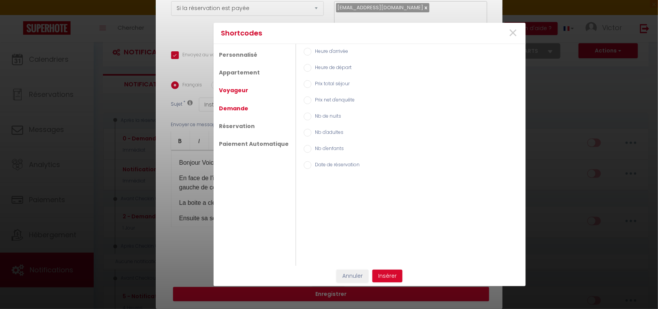
click at [245, 91] on link "Voyageur" at bounding box center [234, 90] width 37 height 14
click at [304, 65] on input "Prénom du voyageur" at bounding box center [308, 68] width 8 height 8
click at [304, 53] on input "Nom du voyageur" at bounding box center [308, 52] width 8 height 8
click at [304, 49] on input "Nom du voyageur" at bounding box center [308, 52] width 8 height 8
click at [304, 52] on input "Nom du voyageur" at bounding box center [308, 52] width 8 height 8
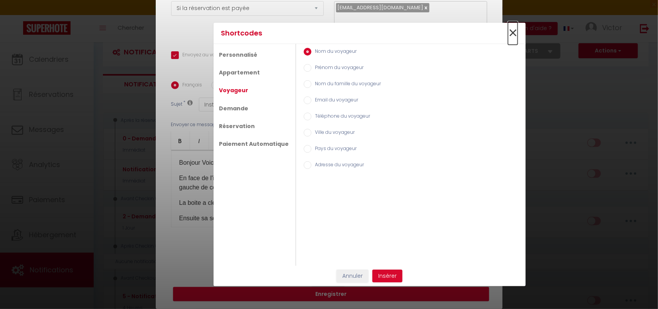
click at [515, 35] on span "×" at bounding box center [513, 33] width 10 height 23
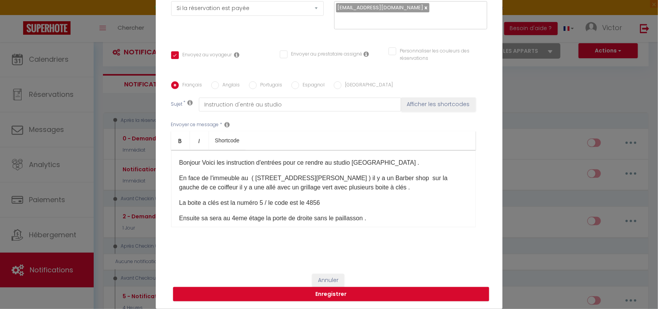
click at [197, 164] on p "Bonjour Voici les instruction d'entrées pour ce rendre au studio Léman ." at bounding box center [323, 162] width 288 height 9
click at [197, 165] on p "Bonjour, Voici les instruction d'entrées pour ce rendre au studio Léman ." at bounding box center [323, 162] width 288 height 9
click at [204, 165] on p "Bonjour , Voici les instruction d'entrées pour ce rendre au studio Léman ." at bounding box center [323, 162] width 288 height 9
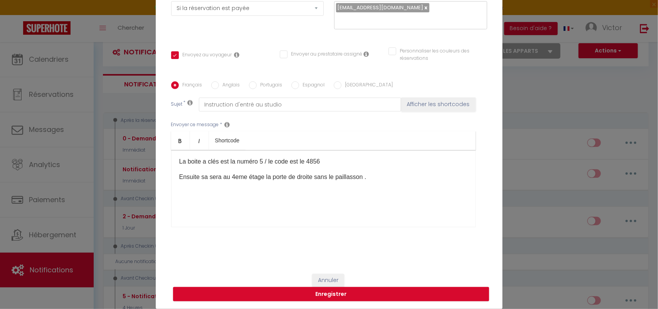
scroll to position [42, 0]
click at [378, 180] on div "Bonjour ,Voici les instruction d'entrées pour ce rendre au studio Léman . En fa…" at bounding box center [323, 188] width 305 height 77
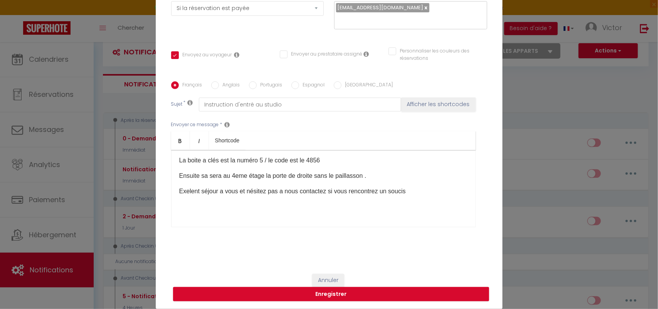
click at [382, 207] on p at bounding box center [323, 206] width 288 height 9
click at [411, 191] on p "Excellent séjour a vous et hésitez pas a nous contactez si vous rencontrez un s…" at bounding box center [323, 191] width 288 height 9
click at [359, 291] on button "Enregistrer" at bounding box center [331, 294] width 316 height 15
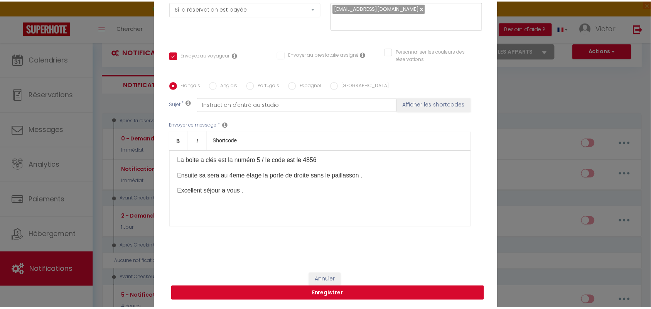
scroll to position [82, 0]
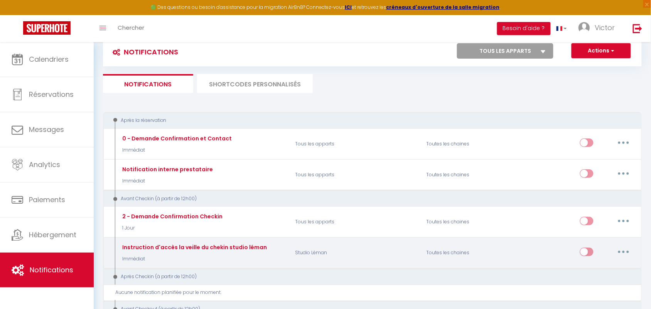
click at [583, 253] on input "checkbox" at bounding box center [586, 254] width 13 height 12
click at [286, 251] on div "Instruction d'accès la veille du chekin studio léman Immédiat" at bounding box center [203, 253] width 175 height 22
click at [627, 249] on button "button" at bounding box center [624, 252] width 22 height 12
click at [220, 251] on div "Instruction d'accès la veille du chekin studio léman Immédiat" at bounding box center [194, 253] width 147 height 20
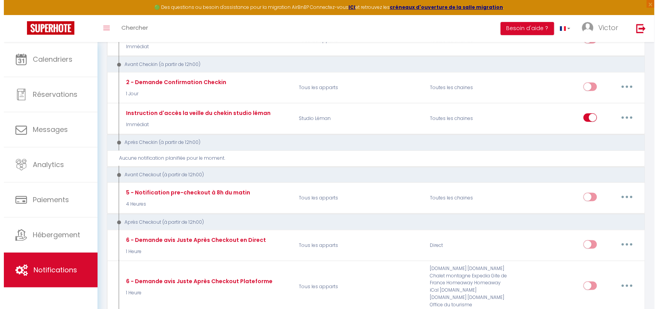
scroll to position [158, 0]
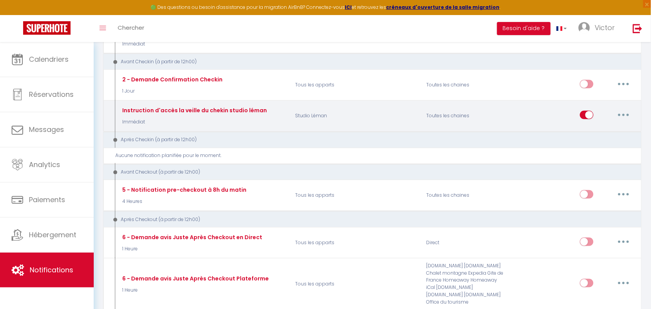
click at [506, 116] on div "Toutes les chaines" at bounding box center [465, 116] width 88 height 22
click at [625, 111] on button "button" at bounding box center [624, 115] width 22 height 12
click at [606, 129] on link "Editer" at bounding box center [603, 132] width 57 height 13
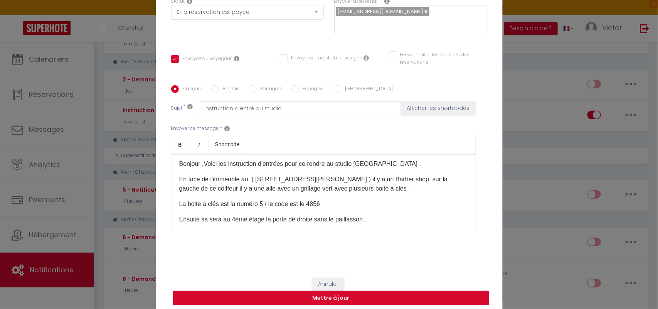
scroll to position [0, 0]
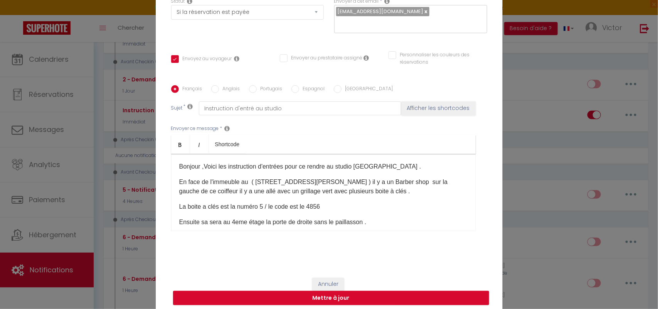
click at [212, 89] on input "Anglais" at bounding box center [215, 89] width 8 height 8
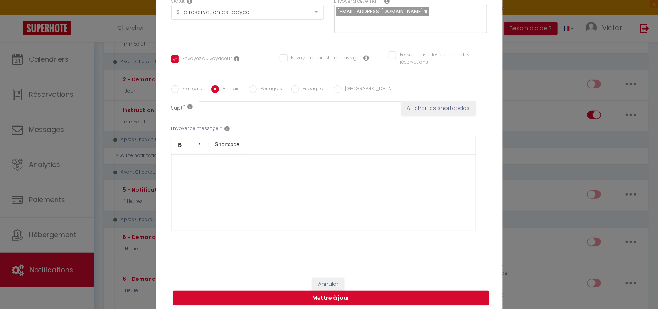
click at [174, 89] on input "Français" at bounding box center [175, 89] width 8 height 8
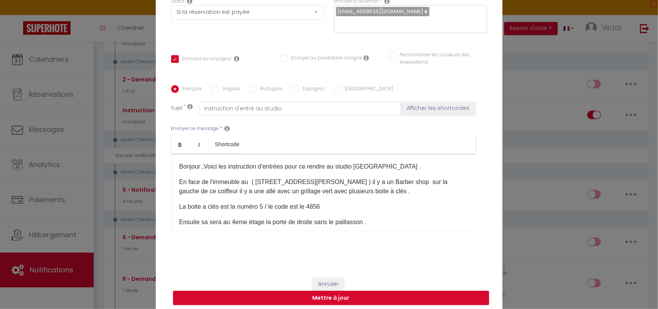
click at [213, 92] on input "Anglais" at bounding box center [215, 89] width 8 height 8
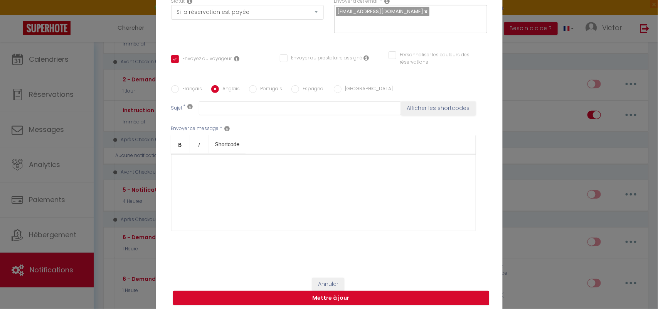
click at [250, 88] on input "Portugais" at bounding box center [253, 89] width 8 height 8
click at [171, 89] on input "Français" at bounding box center [175, 89] width 8 height 8
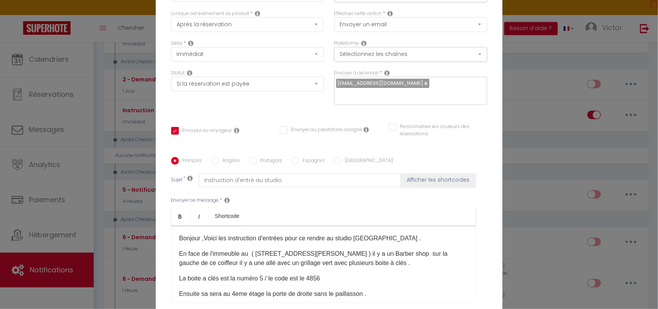
scroll to position [8, 0]
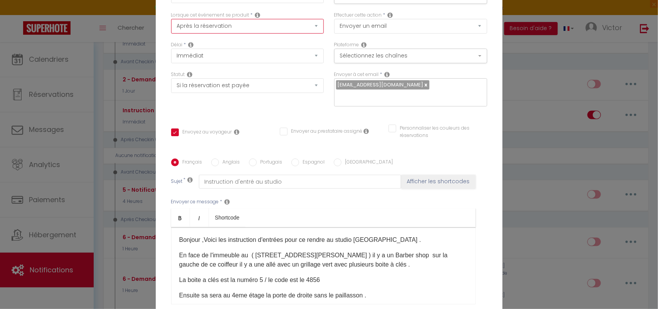
click at [314, 26] on select "Après la réservation Avant Checkin (à partir de 12h00) Après Checkin (à partir …" at bounding box center [247, 26] width 153 height 15
click at [171, 19] on select "Après la réservation Avant Checkin (à partir de 12h00) Après Checkin (à partir …" at bounding box center [247, 26] width 153 height 15
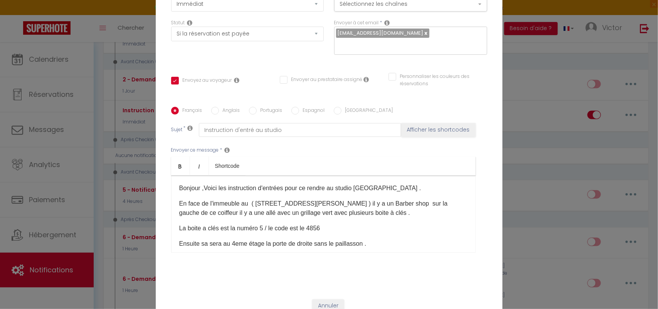
scroll to position [86, 0]
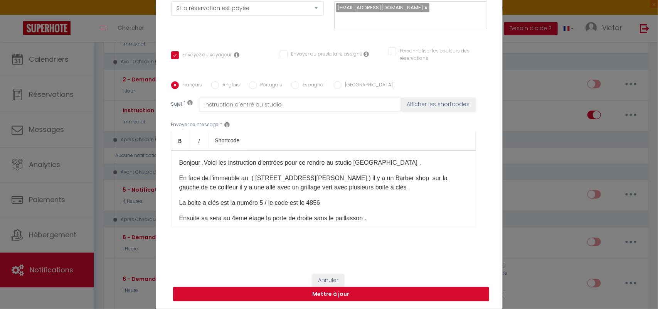
click at [373, 295] on button "Mettre à jour" at bounding box center [331, 294] width 316 height 15
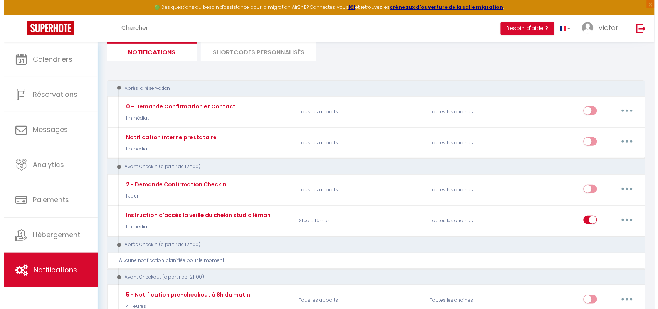
scroll to position [58, 0]
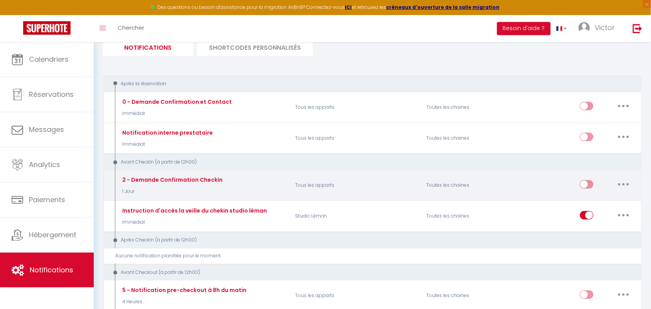
click at [275, 184] on div "2 - Demande Confirmation Checkin 1 Jour" at bounding box center [203, 185] width 175 height 22
click at [625, 182] on button "button" at bounding box center [624, 184] width 22 height 12
click at [589, 203] on link "Editer" at bounding box center [603, 201] width 57 height 13
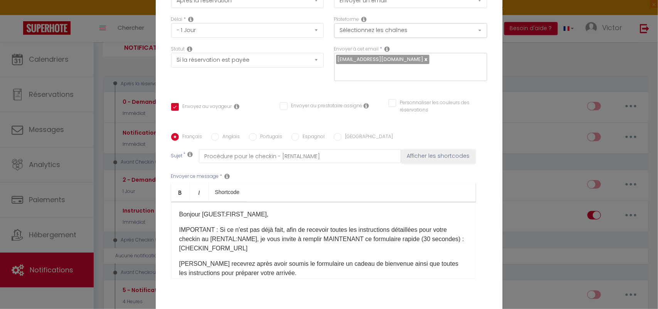
scroll to position [86, 0]
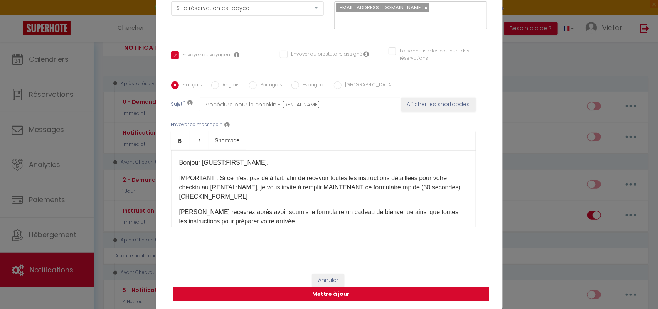
click at [361, 294] on button "Mettre à jour" at bounding box center [331, 294] width 316 height 15
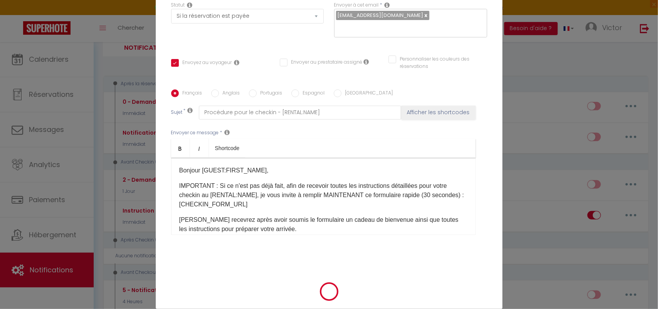
scroll to position [82, 0]
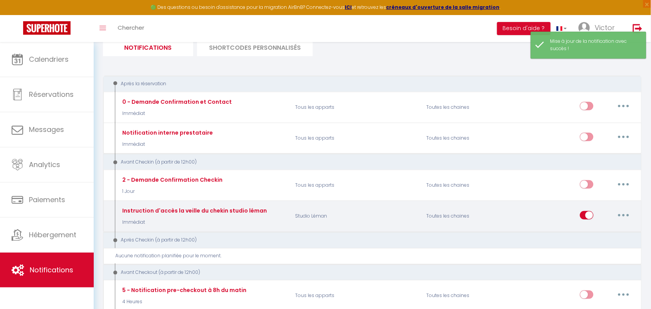
click at [624, 216] on button "button" at bounding box center [624, 215] width 22 height 12
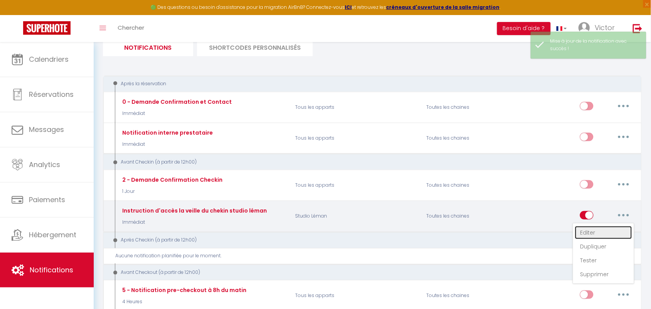
click at [597, 230] on link "Editer" at bounding box center [603, 232] width 57 height 13
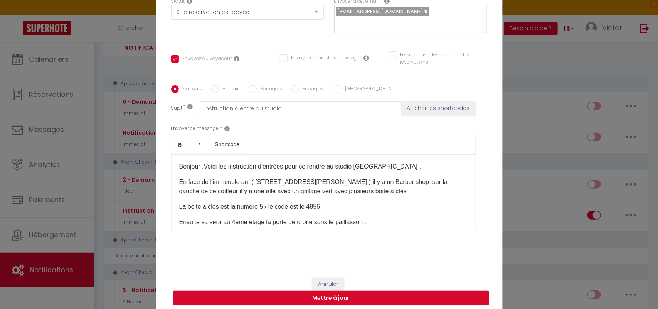
click at [202, 168] on p "Bonjour ,Voici les instruction d'entrées pour ce rendre au studio Léman ." at bounding box center [323, 166] width 288 height 9
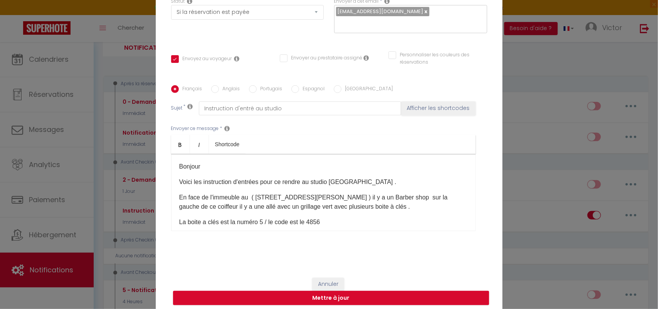
click at [202, 168] on p "Bonjour" at bounding box center [323, 166] width 288 height 9
click at [439, 111] on button "Afficher les shortcodes" at bounding box center [438, 108] width 74 height 14
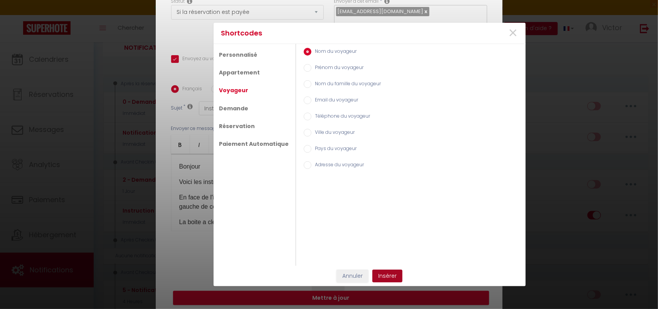
click at [387, 275] on button "Insérer" at bounding box center [387, 276] width 30 height 13
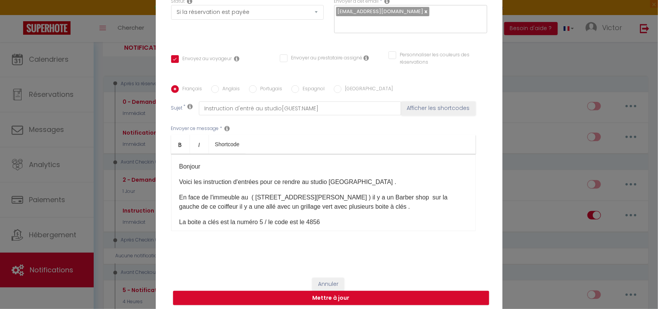
click at [207, 166] on p "Bonjour" at bounding box center [323, 166] width 288 height 9
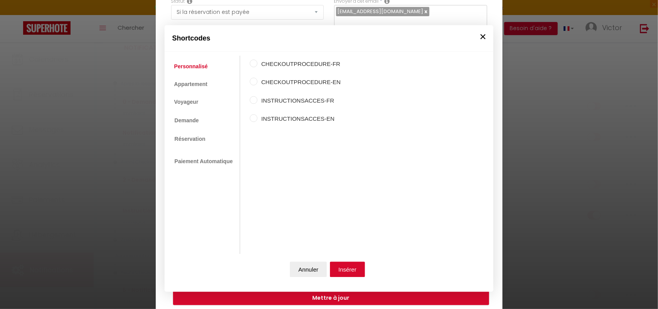
click at [481, 35] on button "×" at bounding box center [483, 36] width 12 height 15
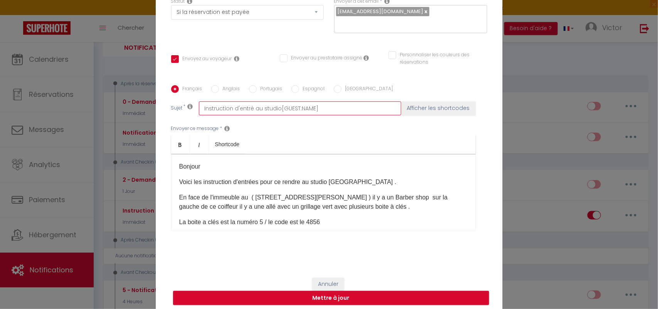
click at [313, 108] on input "Instruction d'entré au studio[GUEST:NAME]" at bounding box center [300, 108] width 202 height 14
click at [312, 135] on ul "Bold Italic Shortcode" at bounding box center [323, 144] width 305 height 19
click at [209, 168] on p "Bonjour" at bounding box center [323, 166] width 288 height 9
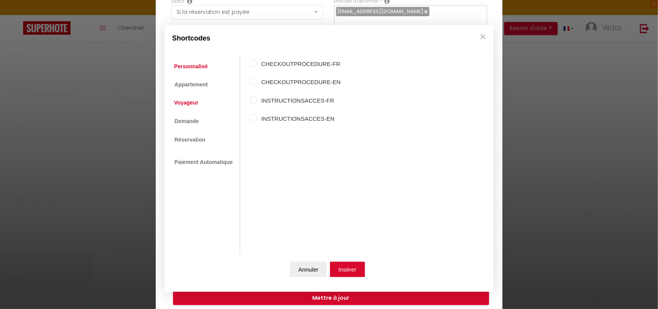
click at [195, 101] on link "Voyageur" at bounding box center [186, 103] width 32 height 14
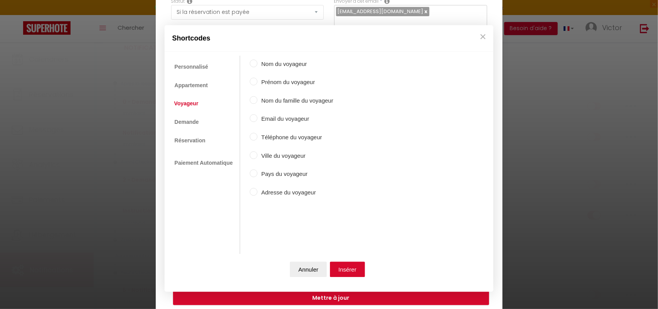
click at [280, 66] on label "Nom du voyageur" at bounding box center [296, 63] width 76 height 9
click at [258, 66] on input "Nom du voyageur" at bounding box center [254, 63] width 8 height 8
click at [256, 81] on input "Prénom du voyageur" at bounding box center [254, 82] width 8 height 8
click at [346, 270] on button "Insérer" at bounding box center [347, 268] width 35 height 15
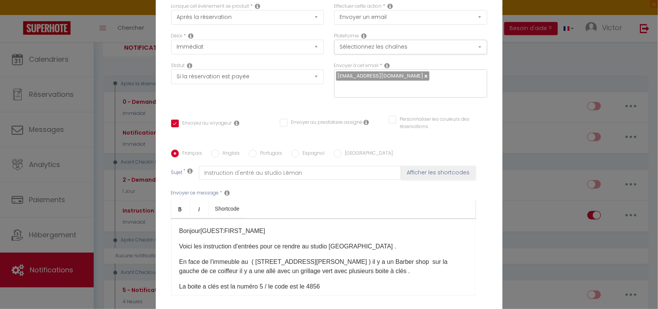
scroll to position [0, 0]
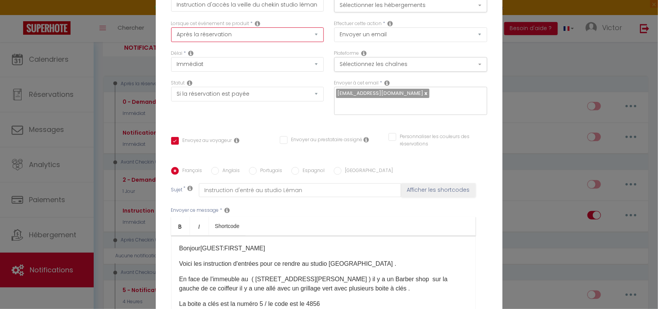
click at [313, 34] on select "Après la réservation Avant Checkin (à partir de 12h00) Après Checkin (à partir …" at bounding box center [247, 34] width 153 height 15
click at [171, 27] on select "Après la réservation Avant Checkin (à partir de 12h00) Après Checkin (à partir …" at bounding box center [247, 34] width 153 height 15
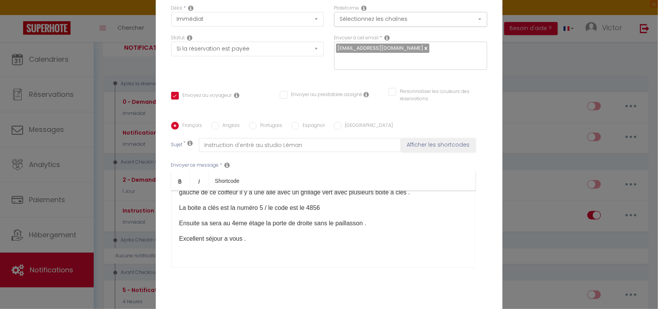
scroll to position [54, 0]
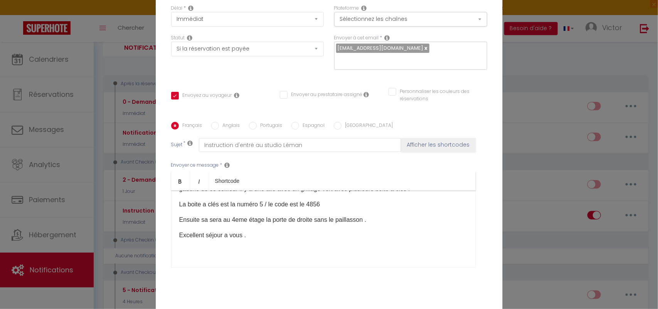
click at [253, 238] on p "Excellent séjour a vous ." at bounding box center [323, 235] width 288 height 9
click at [369, 220] on p "Ensuite sa sera au 4eme étage la porte de droite sans le paillasson ." at bounding box center [323, 219] width 288 height 9
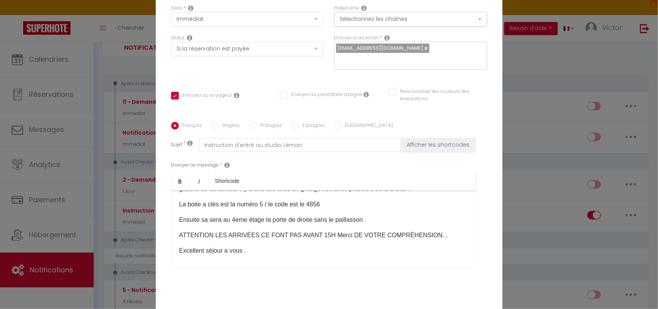
click at [246, 235] on p "ATTENTION LES ARRIVÉES CE FONT PAS AVANT 15H Merci DE VOTRE COMPRÉHENSION..." at bounding box center [323, 235] width 288 height 9
click at [274, 267] on p at bounding box center [323, 265] width 288 height 9
click at [247, 253] on p "Excellent séjour a vous ." at bounding box center [323, 250] width 288 height 9
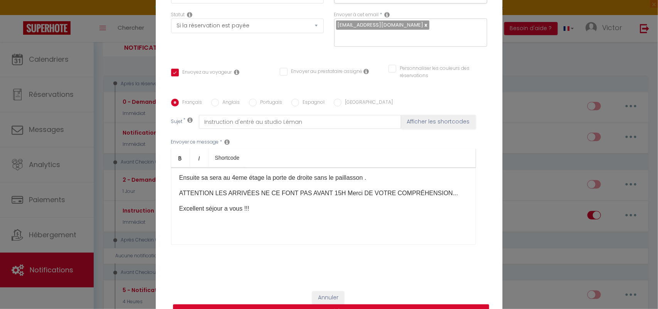
scroll to position [86, 0]
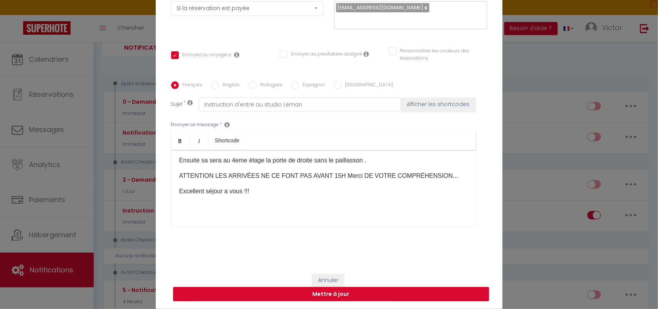
click at [391, 293] on button "Mettre à jour" at bounding box center [331, 294] width 316 height 15
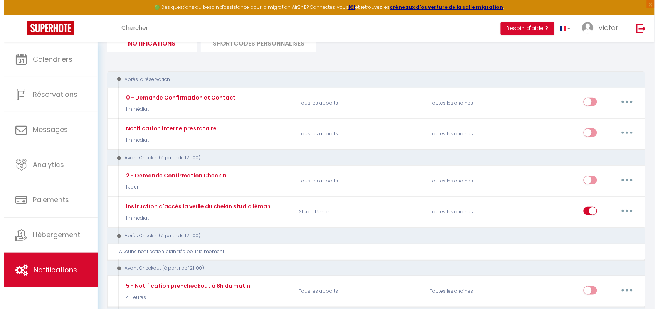
scroll to position [66, 0]
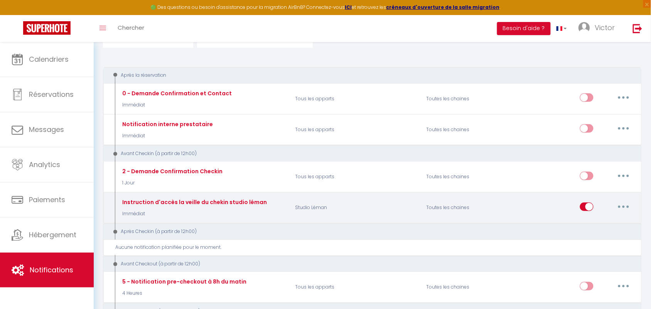
click at [625, 206] on icon "button" at bounding box center [623, 207] width 2 height 2
click at [605, 219] on link "Editer" at bounding box center [603, 223] width 57 height 13
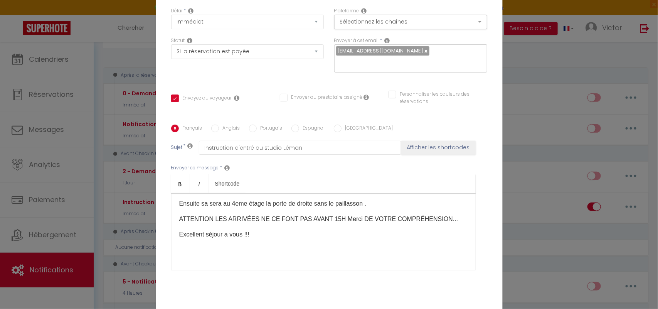
scroll to position [86, 0]
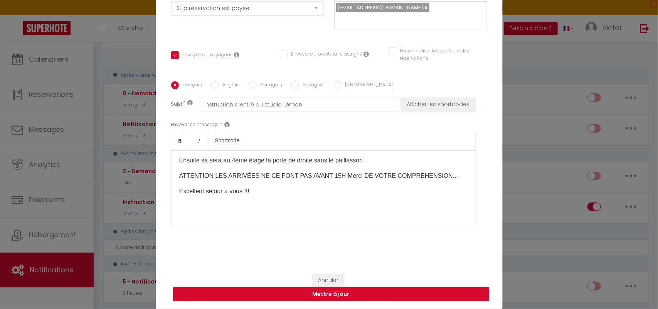
click at [387, 288] on button "Mettre à jour" at bounding box center [331, 294] width 316 height 15
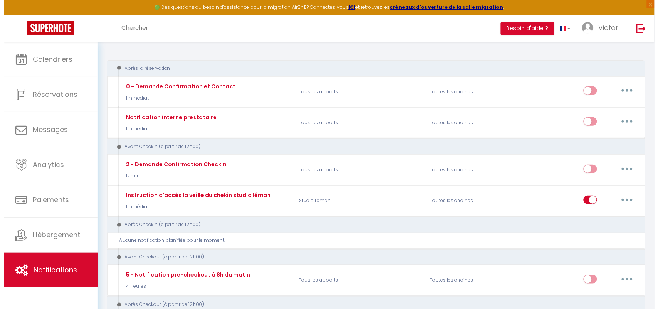
scroll to position [66, 0]
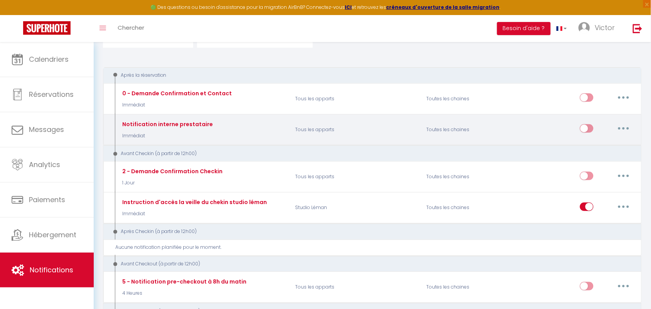
click at [625, 126] on button "button" at bounding box center [624, 128] width 22 height 12
click at [602, 145] on link "Editer" at bounding box center [603, 146] width 57 height 13
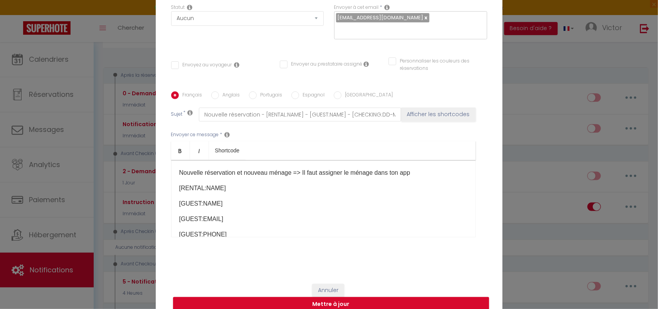
scroll to position [86, 0]
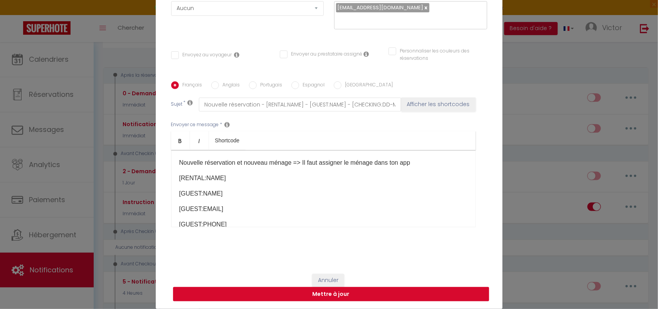
click at [363, 292] on button "Mettre à jour" at bounding box center [331, 294] width 316 height 15
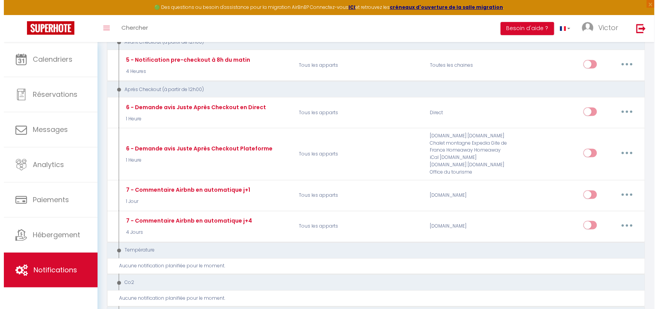
scroll to position [297, 0]
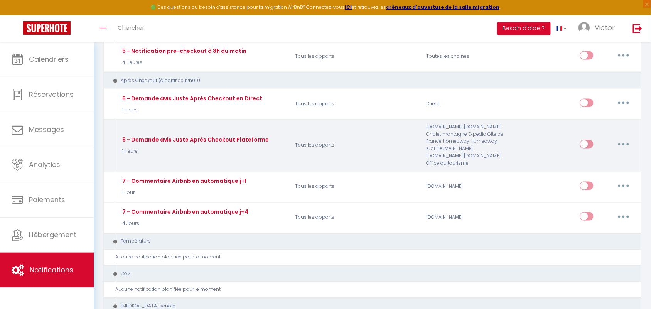
click at [577, 121] on div "6 - Demande avis Juste Après Checkout Plateforme 1 Heure Tous les apparts Airbn…" at bounding box center [372, 145] width 539 height 52
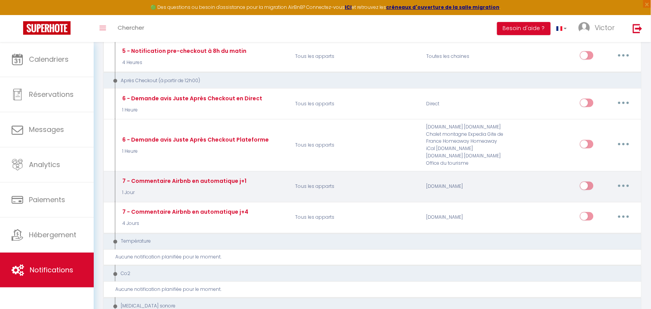
click at [623, 180] on button "button" at bounding box center [624, 186] width 22 height 12
click at [606, 197] on link "Editer" at bounding box center [603, 203] width 57 height 13
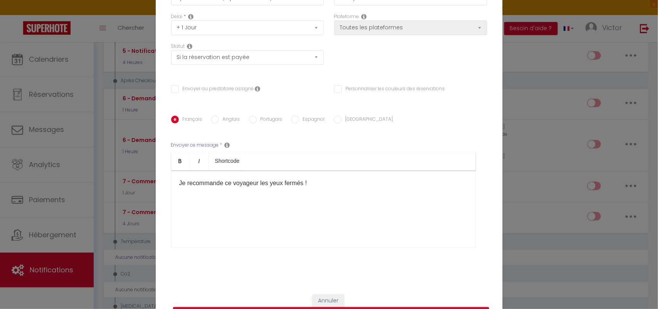
scroll to position [72, 0]
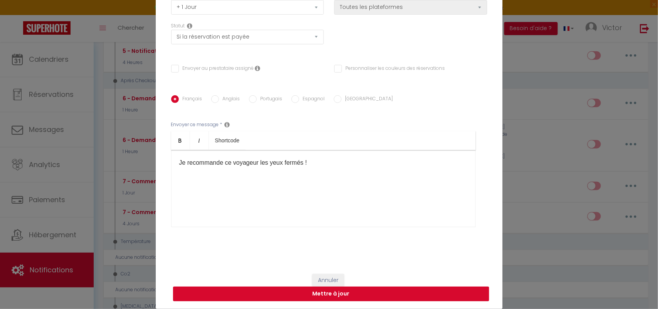
click at [431, 293] on button "Mettre à jour" at bounding box center [331, 293] width 316 height 15
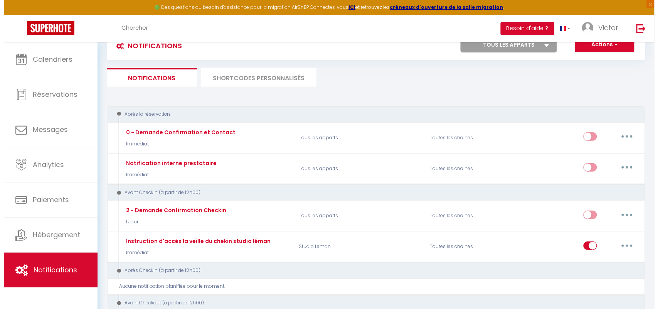
scroll to position [0, 0]
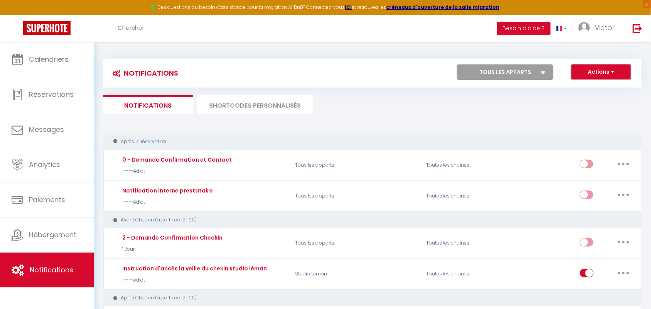
click at [621, 72] on button "Actions" at bounding box center [600, 71] width 59 height 15
click at [603, 87] on link "Nouvelle Notification" at bounding box center [590, 89] width 80 height 10
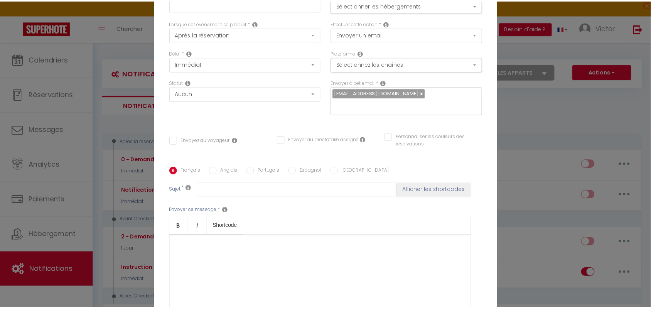
scroll to position [86, 0]
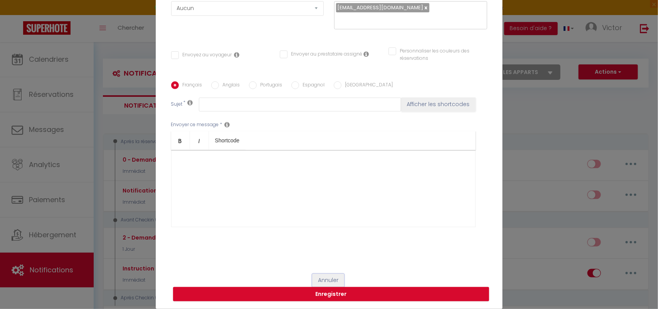
click at [321, 278] on button "Annuler" at bounding box center [328, 280] width 32 height 13
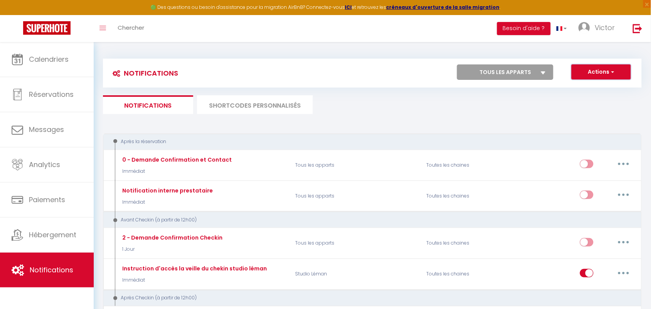
click at [612, 67] on button "Actions" at bounding box center [600, 71] width 59 height 15
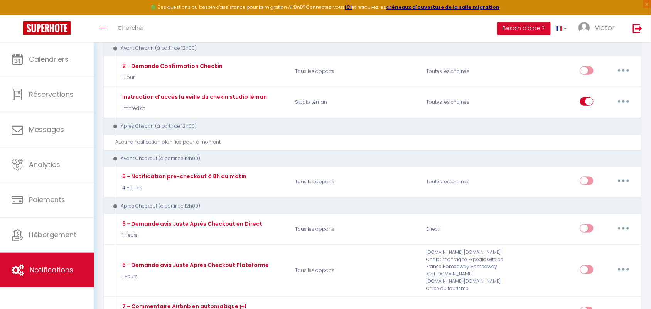
scroll to position [178, 0]
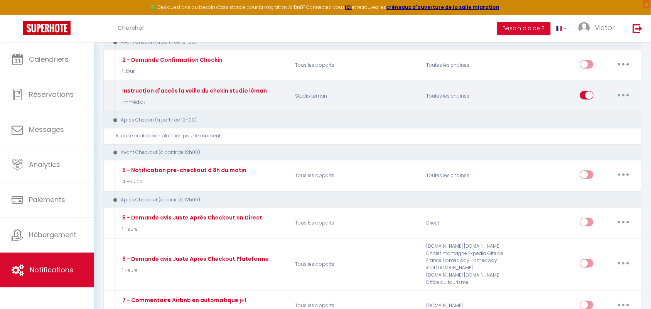
click at [622, 94] on button "button" at bounding box center [624, 95] width 22 height 12
click at [604, 123] on link "Dupliquer" at bounding box center [603, 126] width 57 height 13
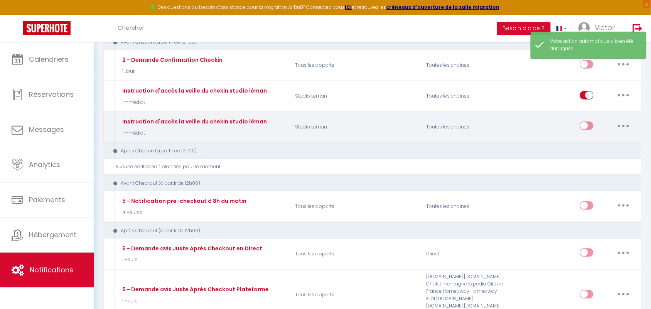
click at [625, 122] on button "button" at bounding box center [624, 126] width 22 height 12
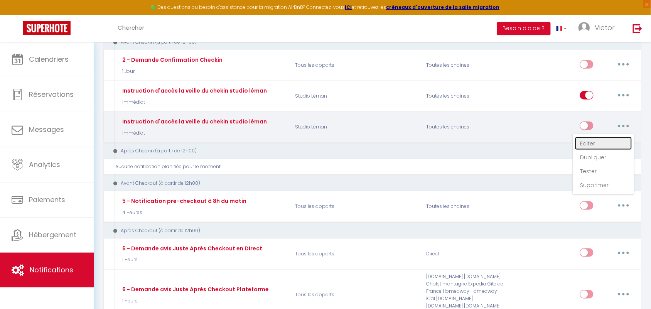
click at [603, 141] on link "Editer" at bounding box center [603, 143] width 57 height 13
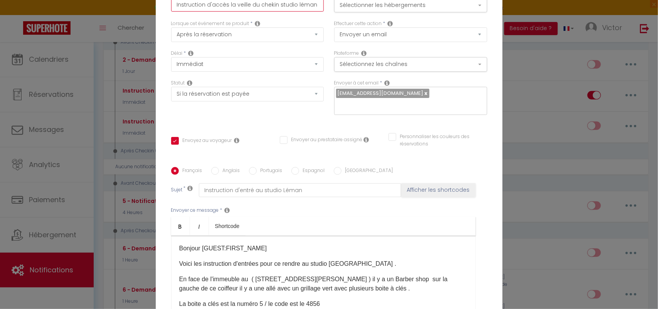
click at [317, 4] on input "Instruction d'accès la veille du chekin studio léman" at bounding box center [247, 5] width 153 height 14
drag, startPoint x: 274, startPoint y: 5, endPoint x: 247, endPoint y: 5, distance: 27.4
click at [247, 5] on input "Instruction d'accès la veille du chekin Résidence étudiante" at bounding box center [247, 5] width 153 height 14
drag, startPoint x: 247, startPoint y: 6, endPoint x: 224, endPoint y: 5, distance: 23.1
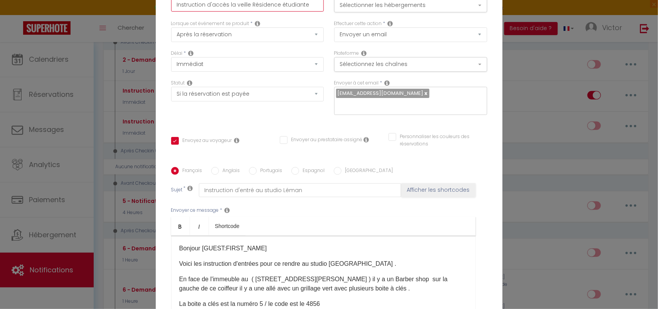
click at [224, 5] on input "Instruction d'accès la veille Résidence étudiante" at bounding box center [247, 5] width 153 height 14
click at [312, 37] on select "Après la réservation Avant Checkin (à partir de 12h00) Après Checkin (à partir …" at bounding box center [247, 34] width 153 height 15
click at [171, 27] on select "Après la réservation Avant Checkin (à partir de 12h00) Après Checkin (à partir …" at bounding box center [247, 34] width 153 height 15
click at [476, 8] on button "Sélectionner les hébergements" at bounding box center [410, 5] width 153 height 15
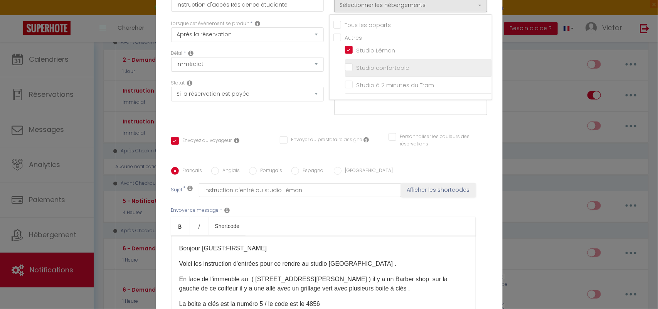
click at [401, 68] on input "Studio confortable" at bounding box center [418, 68] width 147 height 8
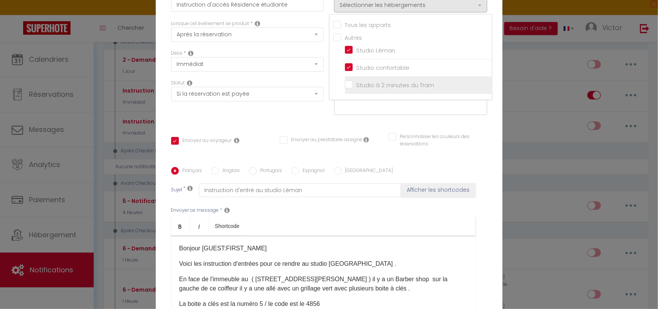
click at [405, 81] on input "Studio à 2 minutes du Tram" at bounding box center [418, 85] width 147 height 8
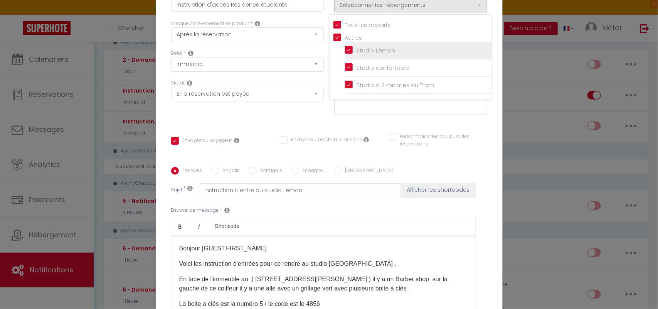
click at [347, 47] on input "Studio Léman" at bounding box center [418, 51] width 147 height 8
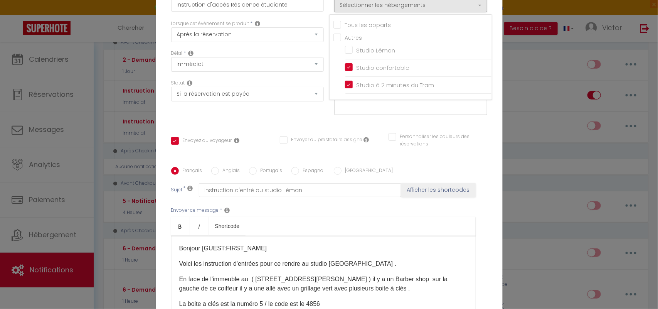
click at [488, 13] on div "Pour cet hébergement Sélectionner les hébergements Tous les apparts Autres Stud…" at bounding box center [410, 5] width 163 height 30
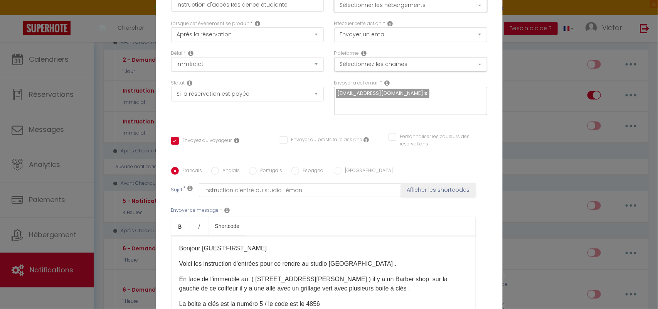
click at [473, 7] on button "Sélectionner les hébergements" at bounding box center [410, 5] width 153 height 15
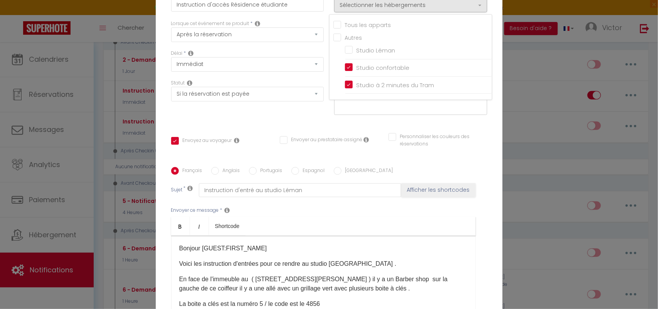
click at [494, 11] on div "Titre * Instruction d'accès Résidence étudiante Pour cet hébergement Sélectionn…" at bounding box center [329, 167] width 347 height 369
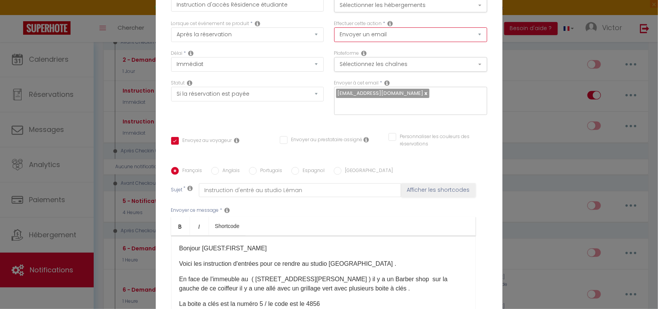
click at [478, 35] on select "Envoyer un email Envoyer un SMS Envoyer une notification push" at bounding box center [410, 34] width 153 height 15
click at [334, 27] on select "Envoyer un email Envoyer un SMS Envoyer une notification push" at bounding box center [410, 34] width 153 height 15
click at [477, 63] on button "Sélectionnez les chaînes" at bounding box center [410, 64] width 153 height 15
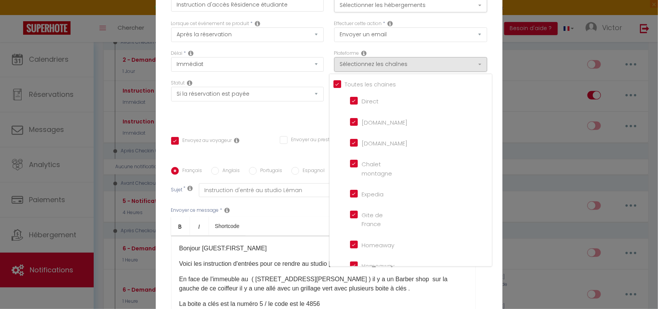
click at [485, 43] on div "Effectuer cette action * Envoyer un email Envoyer un SMS Envoyer une notificati…" at bounding box center [410, 35] width 163 height 30
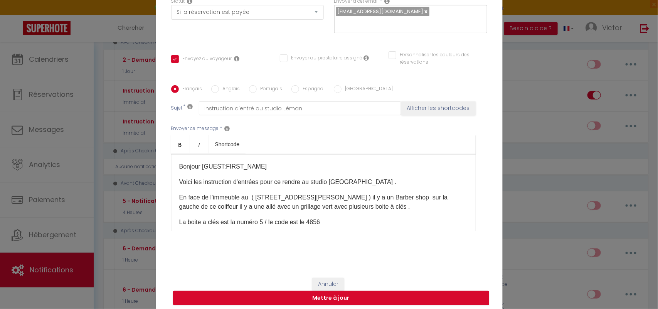
scroll to position [86, 0]
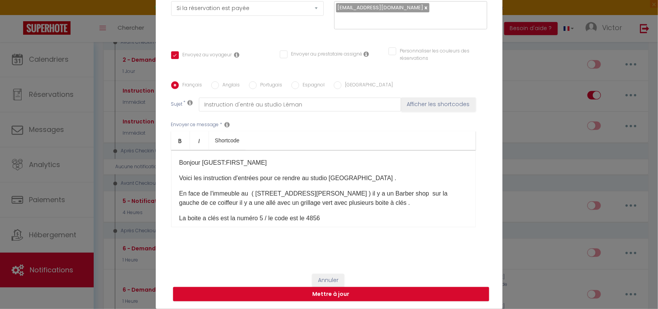
click at [347, 178] on p "Voici les instruction d'entrées pour ce rendre au studio Léman ." at bounding box center [323, 178] width 288 height 9
click at [481, 209] on div "Envoyer ce message * Bold Italic Shortcode Rich text editor Bonjour [GUEST:FIRS…" at bounding box center [329, 173] width 316 height 125
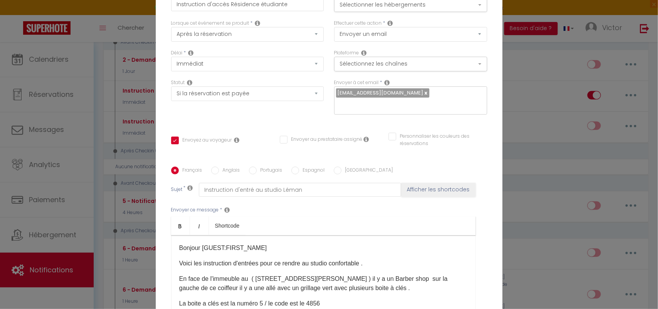
scroll to position [0, 0]
click at [477, 4] on button "Sélectionner les hébergements" at bounding box center [410, 5] width 153 height 15
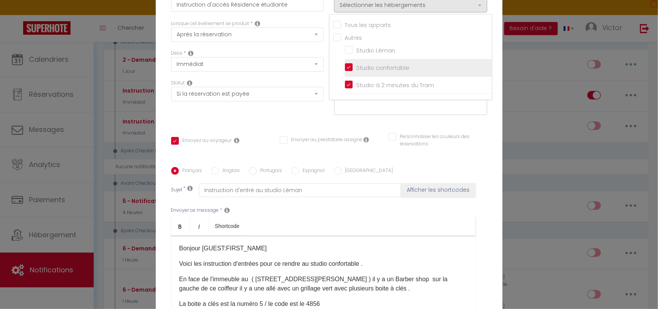
click at [429, 70] on input "Studio confortable" at bounding box center [418, 68] width 147 height 8
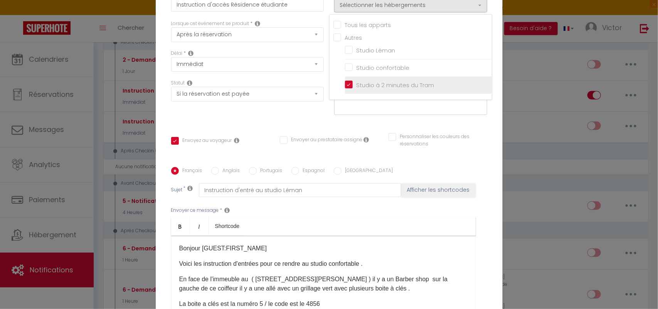
click at [427, 82] on input "Studio à 2 minutes du Tram" at bounding box center [418, 85] width 147 height 8
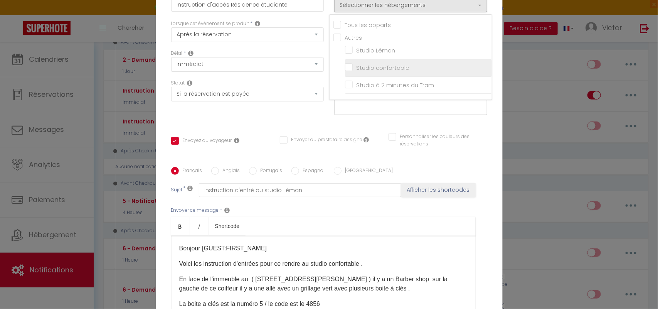
click at [414, 64] on input "Studio confortable" at bounding box center [418, 68] width 147 height 8
click at [487, 143] on div "Personnaliser les couleurs des réservations #D7092E" at bounding box center [438, 144] width 109 height 22
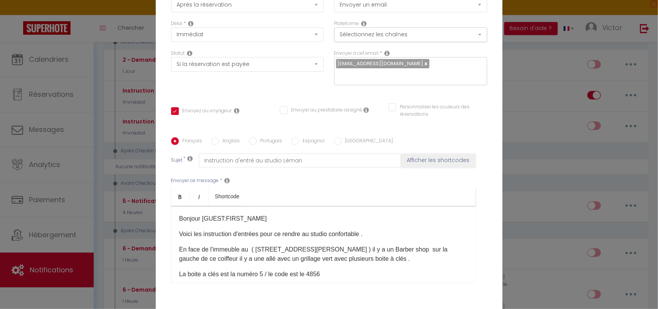
scroll to position [86, 0]
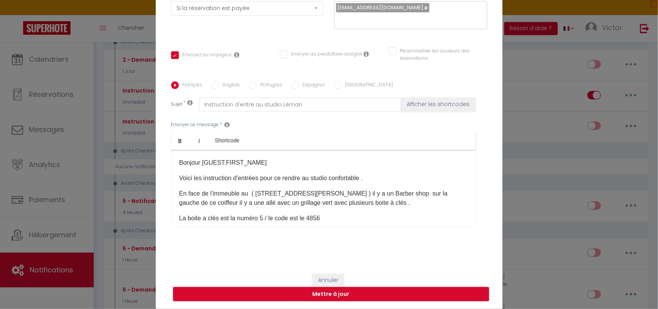
drag, startPoint x: 330, startPoint y: 180, endPoint x: 335, endPoint y: 186, distance: 7.7
click at [331, 180] on p "Voici les instruction d'entrées pour ce rendre au studio confortable ." at bounding box center [323, 178] width 288 height 9
click at [313, 179] on p "Voici les instruction d'entrées pour ce rendre au studio Confortable ." at bounding box center [323, 178] width 288 height 9
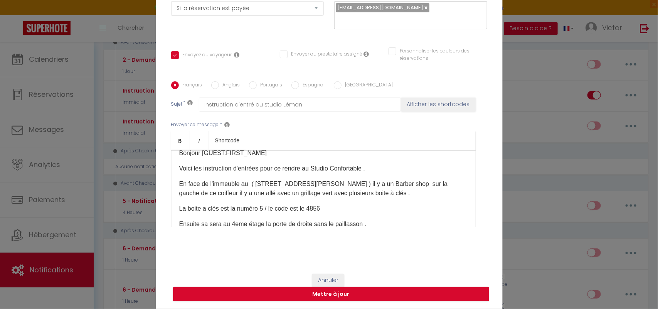
scroll to position [11, 0]
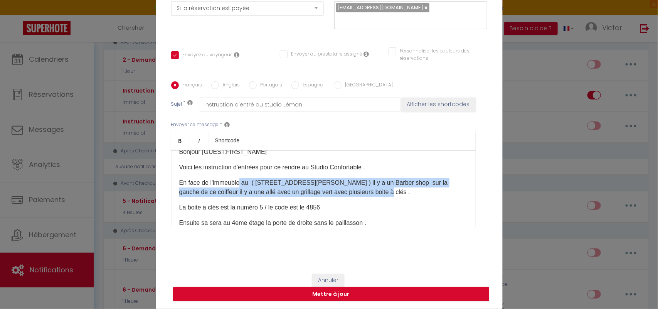
drag, startPoint x: 237, startPoint y: 182, endPoint x: 377, endPoint y: 189, distance: 139.8
click at [377, 189] on p "En face de l'immeuble au ( 5 rue du Docteur Favre ) il y a un Barber shop sur l…" at bounding box center [323, 187] width 288 height 19
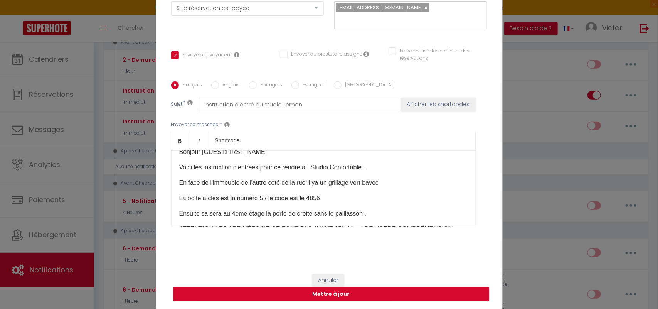
click at [369, 182] on p "En face de l'immeuble de l'autre coté de la rue il ya un grillage vert bavec" at bounding box center [323, 182] width 288 height 9
click at [385, 182] on p "En face de l'immeuble de l'autre coté de la rue il ya un grillage vert avec" at bounding box center [323, 182] width 288 height 9
click at [377, 183] on p "En face de l'immeuble de l'autre coté de la rue il ya un grillage vert avecplus…" at bounding box center [323, 182] width 288 height 9
click at [413, 180] on p "En face de l'immeuble de l'autre coté de la rue il ya un grillage vert avec plu…" at bounding box center [323, 182] width 288 height 9
click at [401, 182] on p "En face de l'immeuble de l'autre coté de la rue il ya un grillage vert avec plu…" at bounding box center [323, 182] width 288 height 9
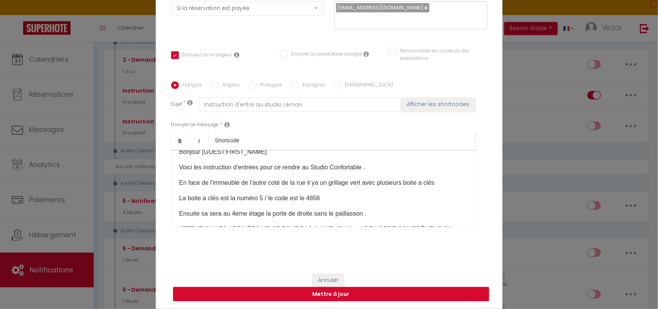
click at [316, 184] on p "En face de l'immeuble de l'autre coté de la rue il ya un grillage vert avec plu…" at bounding box center [323, 182] width 288 height 9
click at [441, 180] on p "En face de l'immeuble de l'autre coté de la rue il y a un grillage vert avec pl…" at bounding box center [323, 182] width 288 height 9
click at [262, 199] on p "La boite a clés est la numéro 5 / le code est le 4856" at bounding box center [323, 198] width 288 height 9
click at [321, 195] on p "La boite a clés est la numéro 7/ le code est le 4856" at bounding box center [323, 198] width 288 height 9
click at [231, 214] on p "Ensuite sa sera au 4eme étage la porte de droite sans le paillasson ." at bounding box center [323, 213] width 288 height 9
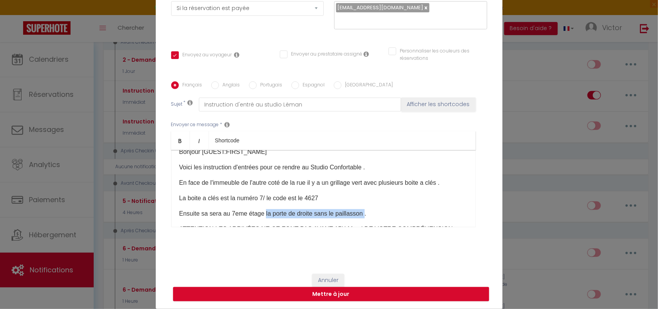
drag, startPoint x: 362, startPoint y: 214, endPoint x: 261, endPoint y: 208, distance: 100.8
click at [261, 209] on p "Ensuite sa sera au 7eme étage la porte de droite sans le paillasson ." at bounding box center [323, 213] width 288 height 9
click at [328, 222] on div "Bonjour [GUEST:FIRST_NAME]​ Voici les instruction d'entrées pour ce rendre au S…" at bounding box center [323, 188] width 305 height 77
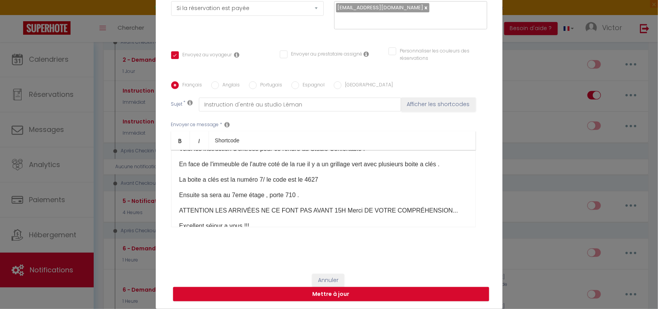
scroll to position [39, 0]
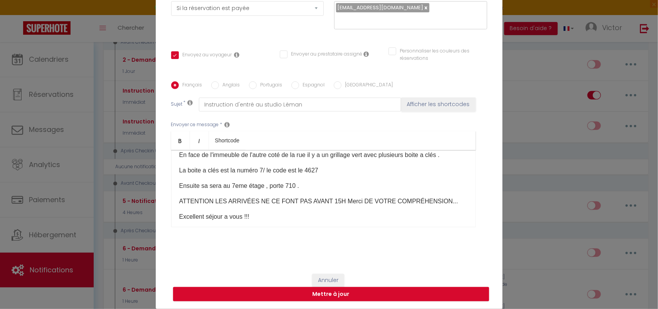
click at [302, 187] on p "Ensuite sa sera au 7eme étage , porte 710 ." at bounding box center [323, 185] width 288 height 9
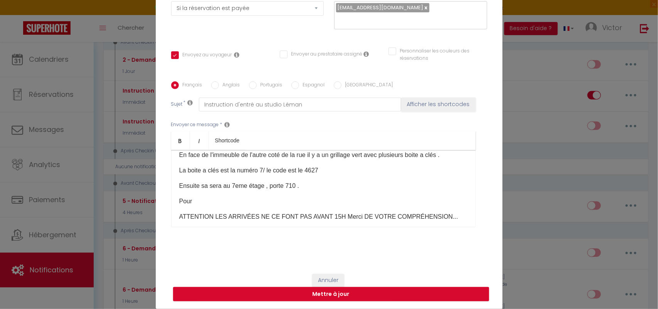
click at [324, 195] on div "Bonjour [GUEST:FIRST_NAME]​ Voici les instruction d'entrées pour ce rendre au S…" at bounding box center [323, 188] width 305 height 77
click at [332, 194] on div "Bonjour [GUEST:FIRST_NAME]​ Voici les instruction d'entrées pour ce rendre au S…" at bounding box center [323, 188] width 305 height 77
click at [307, 219] on p "ATTENTION LES ARRIVÉES NE CE FONT PAS AVANT 15H Merci DE VOTRE COMPRÉHENSION..." at bounding box center [323, 216] width 288 height 9
click at [189, 199] on p "Pour" at bounding box center [323, 201] width 288 height 9
click at [300, 188] on p "Ensuite sa sera au 7eme étage , porte 710 ." at bounding box center [323, 185] width 288 height 9
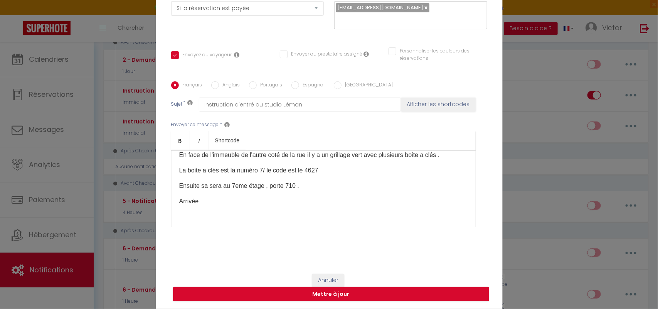
click at [216, 219] on p at bounding box center [323, 216] width 288 height 9
click at [205, 197] on p "Arrivée" at bounding box center [323, 201] width 288 height 9
click at [254, 207] on div "Bonjour [GUEST:FIRST_NAME]​ Voici les instruction d'entrées pour ce rendre au S…" at bounding box center [323, 188] width 305 height 77
click at [254, 203] on p "Arrivée a l'ascenseur" at bounding box center [323, 201] width 288 height 9
click at [289, 203] on p "Arrivée a l'ascenseur il faut tapez le numero de l'etage suivi du code 2046C" at bounding box center [323, 201] width 288 height 9
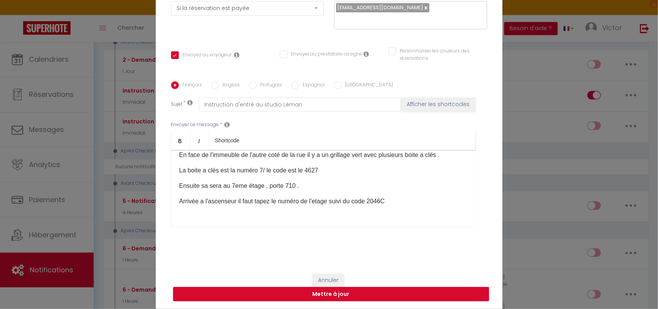
click at [319, 203] on p "Arrivée a l'ascenseur il faut tapez le numéro de l'etage suivi du code 2046C" at bounding box center [323, 201] width 288 height 9
click at [201, 200] on p "Arrivée a l'ascenseur il faut tapez le numéro de l'étage suivi du code 2046C" at bounding box center [323, 201] width 288 height 9
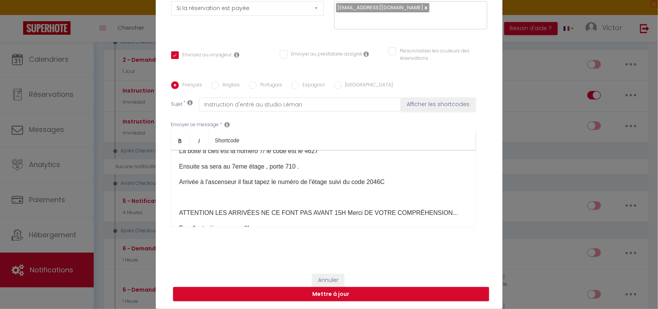
click at [174, 213] on div "Bonjour [GUEST:FIRST_NAME]​ Voici les instruction d'entrées pour ce rendre au S…" at bounding box center [323, 188] width 305 height 77
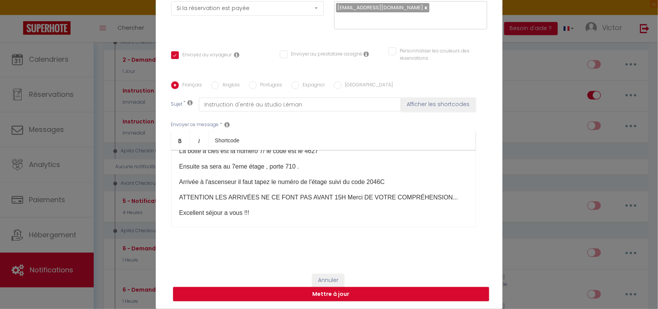
click at [388, 185] on p "Arrivée à l'ascenseur il faut tapez le numéro de l'étage suivi du code 2046C" at bounding box center [323, 181] width 288 height 9
click at [384, 184] on p "Arrivée à l'ascenseur il faut tapez le numéro de l'étage suivi du code 2046C ." at bounding box center [323, 181] width 288 height 9
click at [445, 197] on p "ATTENTION LES ARRIVÉES NE CE FONT PAS AVANT 15H Merci DE VOTRE COMPRÉHENSION..." at bounding box center [323, 197] width 288 height 9
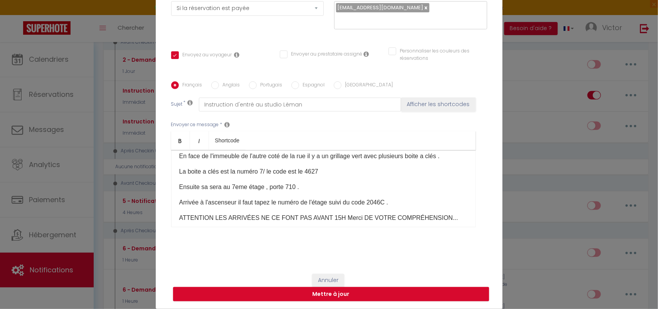
click at [323, 172] on p "La boite a clés est la numéro 7/ le code est le 4627" at bounding box center [323, 171] width 288 height 9
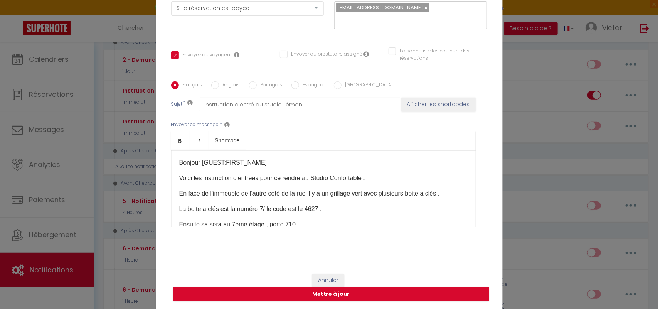
scroll to position [22, 0]
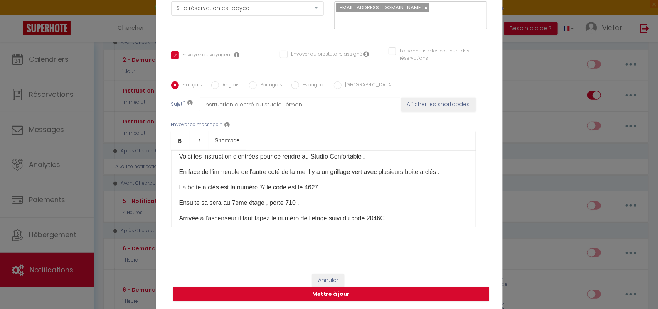
click at [260, 186] on p "La boite a clés est la numéro 7/ le code est le 4627 ." at bounding box center [323, 187] width 288 height 9
click at [273, 188] on p "La boite a clés est la numéro 77 / le code est le 4627 ." at bounding box center [323, 187] width 288 height 9
click at [268, 186] on p "La boite a clés est la numéro 77 / le code est le 4627 ." at bounding box center [323, 187] width 288 height 9
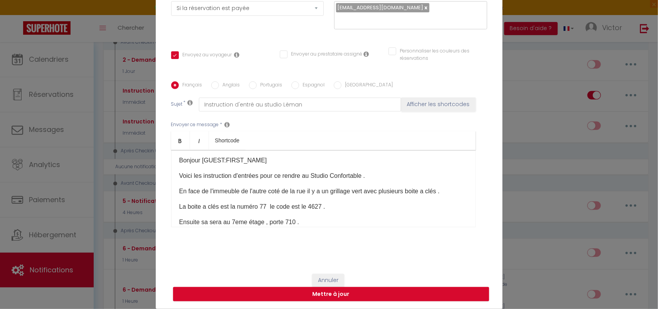
scroll to position [0, 0]
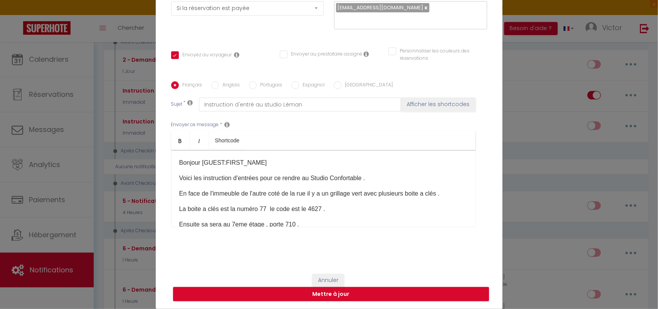
click at [386, 217] on div "Bonjour [GUEST:FIRST_NAME]​ Voici les instruction d'entrées pour ce rendre au S…" at bounding box center [323, 188] width 305 height 77
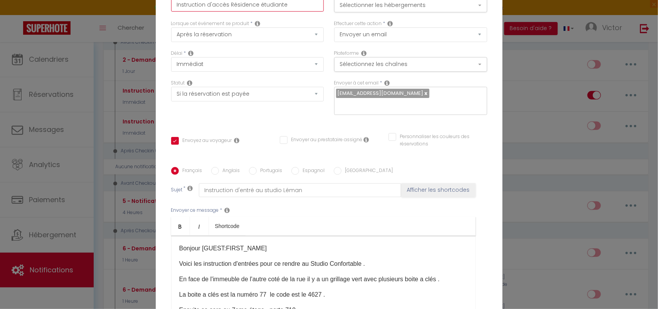
click at [298, 5] on input "Instruction d'accès Résidence étudiante" at bounding box center [247, 5] width 153 height 14
click at [479, 5] on button "Sélectionner les hébergements" at bounding box center [410, 5] width 153 height 15
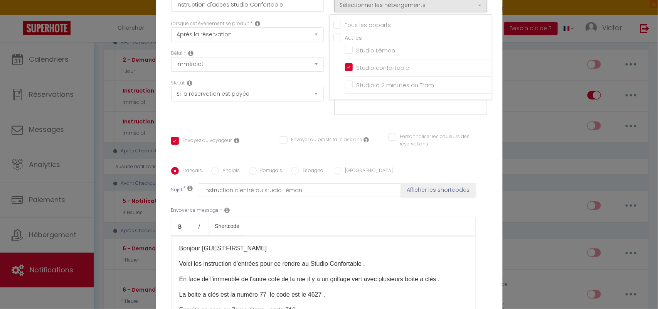
click at [492, 23] on div "Titre * Instruction d'accès Studio Confortable Pour cet hébergement Sélectionne…" at bounding box center [329, 167] width 347 height 369
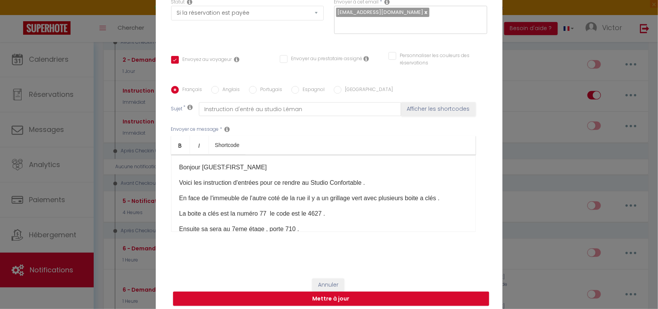
scroll to position [86, 0]
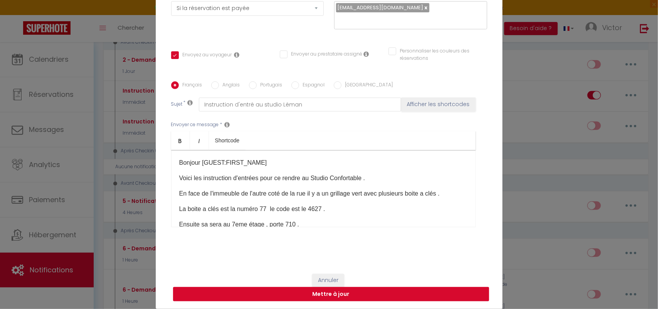
click at [359, 290] on button "Mettre à jour" at bounding box center [331, 294] width 316 height 15
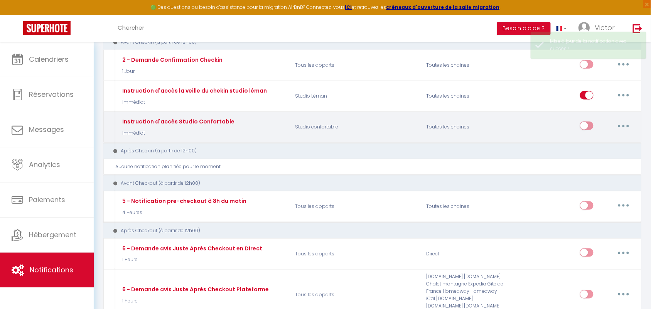
click at [585, 125] on input "checkbox" at bounding box center [586, 127] width 13 height 12
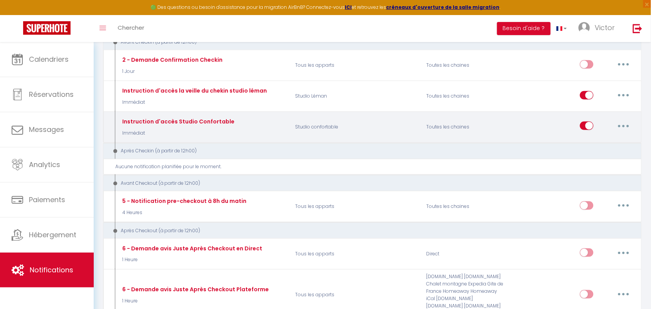
click at [625, 120] on button "button" at bounding box center [624, 126] width 22 height 12
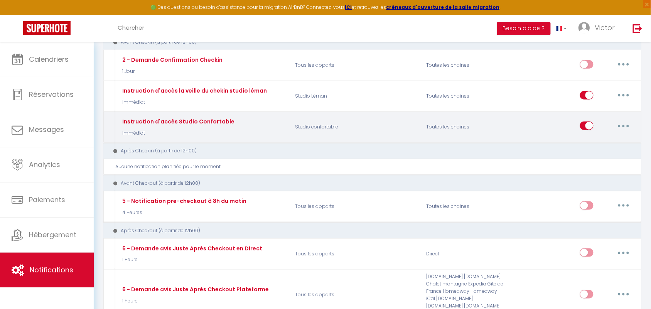
click at [625, 123] on button "button" at bounding box center [624, 126] width 22 height 12
click at [591, 143] on link "Editer" at bounding box center [603, 143] width 57 height 13
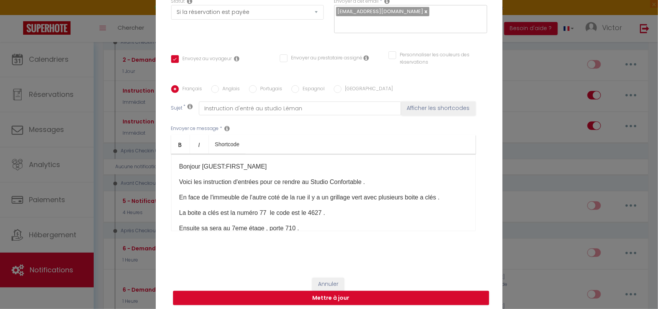
click at [523, 157] on div "Modifier la notification × Titre * Instruction d'accès Studio Confortable Pour …" at bounding box center [329, 154] width 658 height 309
click at [415, 295] on button "Mettre à jour" at bounding box center [331, 298] width 316 height 15
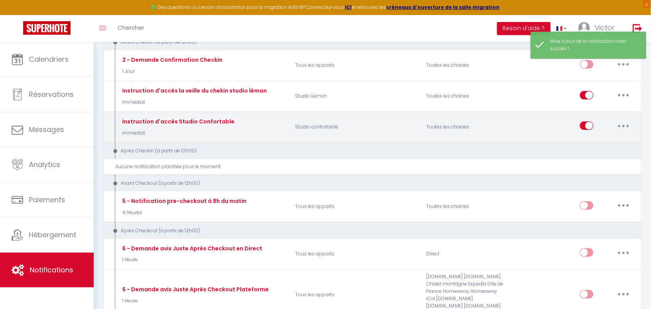
click at [625, 126] on button "button" at bounding box center [624, 126] width 22 height 12
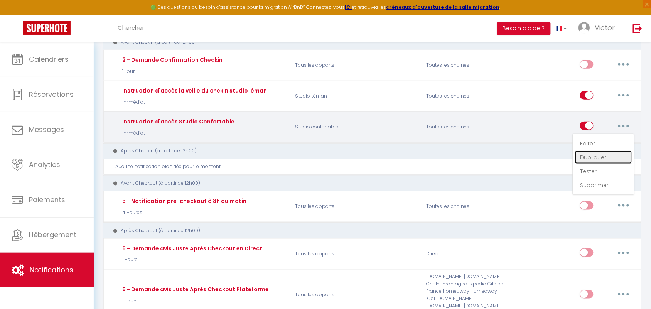
click at [610, 159] on link "Dupliquer" at bounding box center [603, 157] width 57 height 13
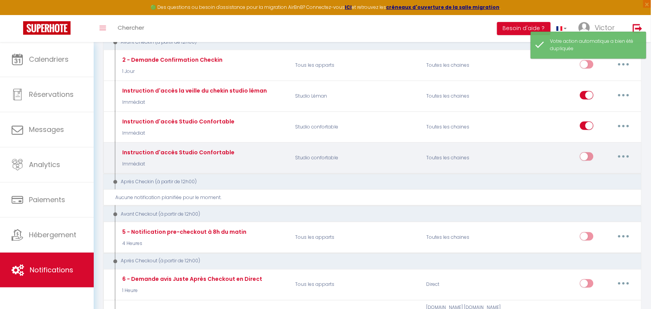
click at [624, 154] on button "button" at bounding box center [624, 156] width 22 height 12
click at [605, 168] on link "Editer" at bounding box center [603, 174] width 57 height 13
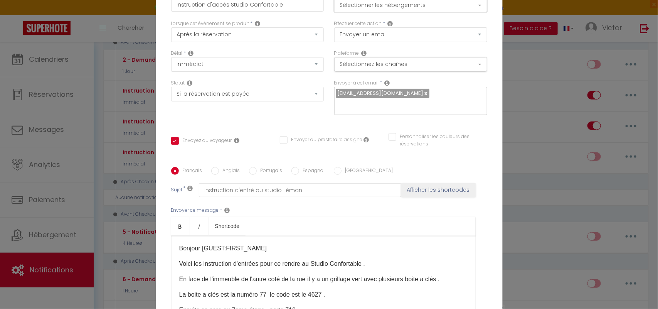
click at [477, 8] on button "Sélectionner les hébergements" at bounding box center [410, 5] width 153 height 15
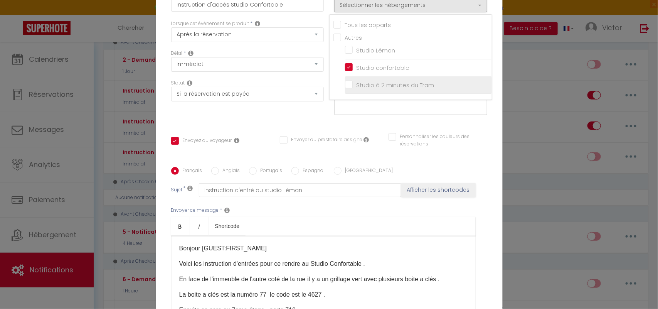
click at [414, 81] on input "Studio à 2 minutes du Tram" at bounding box center [418, 85] width 147 height 8
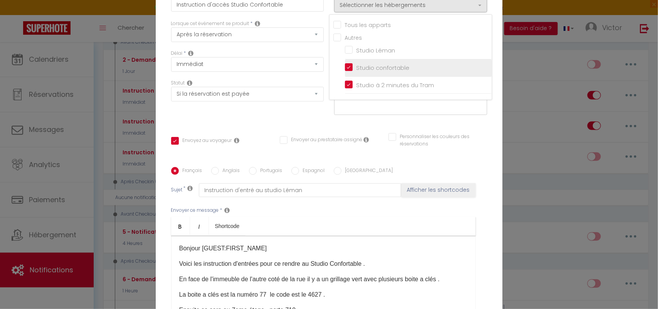
click at [381, 64] on input "Studio confortable" at bounding box center [418, 68] width 147 height 8
click at [298, 116] on div "Statut Aucun Si la réservation est payée Si réservation non payée Si la caution…" at bounding box center [247, 101] width 163 height 44
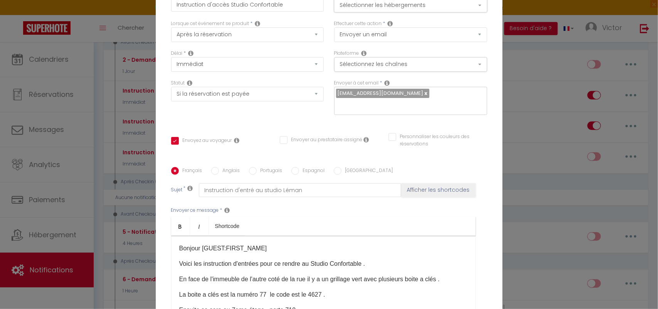
click at [479, 8] on button "Sélectionner les hébergements" at bounding box center [410, 5] width 153 height 15
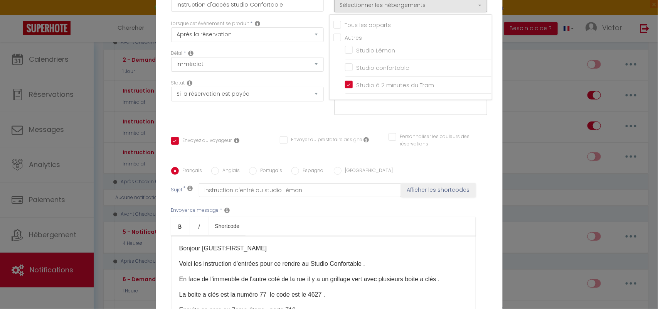
click at [485, 140] on div "Personnaliser les couleurs des réservations #D7092E" at bounding box center [438, 144] width 109 height 22
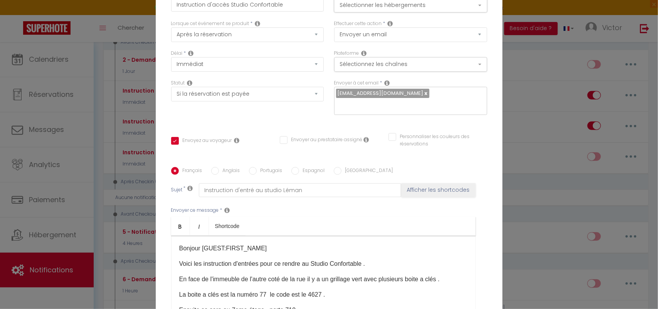
click at [477, 7] on button "Sélectionner les hébergements" at bounding box center [410, 5] width 153 height 15
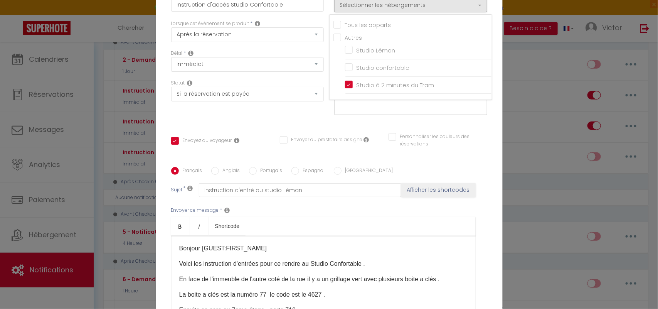
click at [479, 143] on div "Personnaliser les couleurs des réservations #D7092E" at bounding box center [438, 140] width 99 height 15
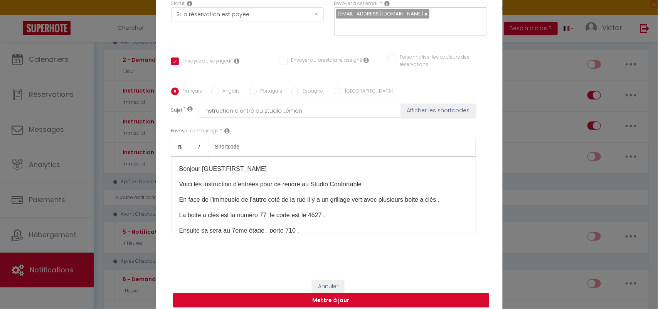
scroll to position [86, 0]
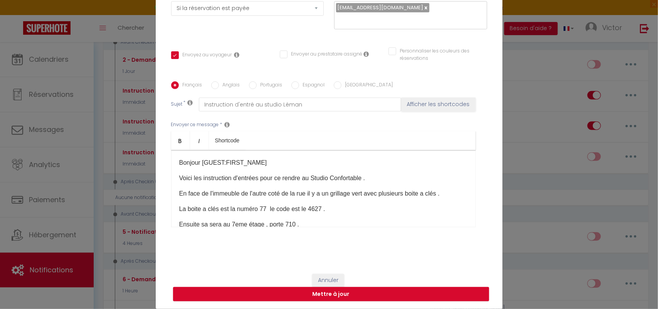
click at [362, 179] on p "Voici les instruction d'entrées pour ce rendre au Studio Confortable ." at bounding box center [323, 178] width 288 height 9
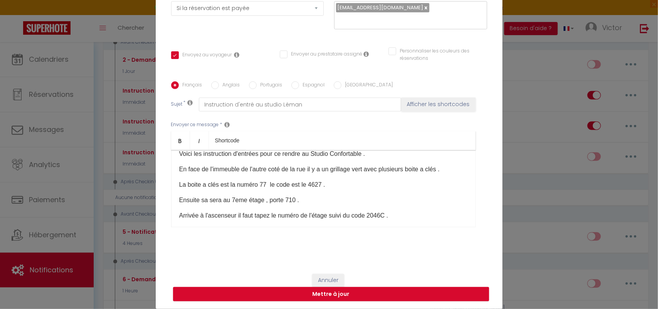
scroll to position [25, 0]
click at [266, 180] on p "La boite a clés est la numéro 77 le code est le 4627 ." at bounding box center [323, 183] width 288 height 9
click at [318, 183] on p "La boite a clés est la numéro 55 le code est le 4627 ." at bounding box center [323, 183] width 288 height 9
click at [231, 197] on p "Ensuite sa sera au 7eme étage , porte 710 ." at bounding box center [323, 198] width 288 height 9
click at [293, 200] on p "Ensuite sa sera au 5eme étage , porte 710 ." at bounding box center [323, 198] width 288 height 9
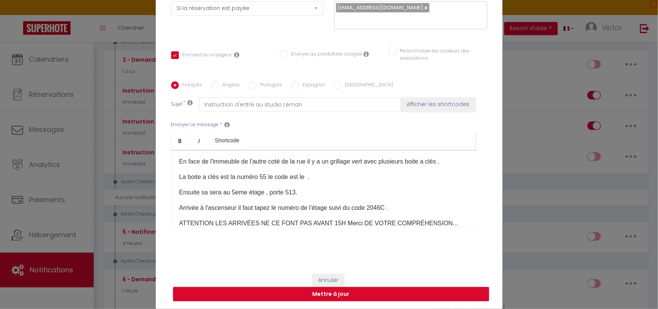
scroll to position [28, 0]
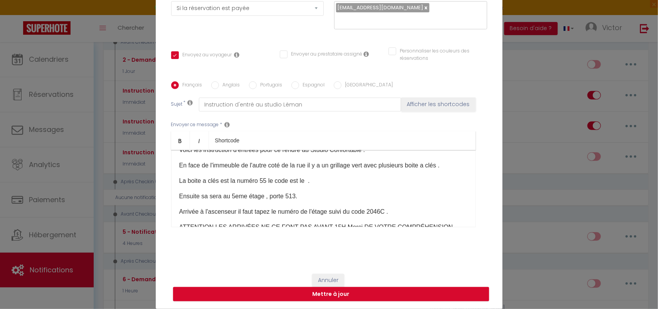
click at [307, 182] on p "La boite a clés est la numéro 55 le code est le ." at bounding box center [323, 180] width 288 height 9
click at [305, 180] on p "La boite a clés est la numéro 55 le code est le ." at bounding box center [323, 180] width 288 height 9
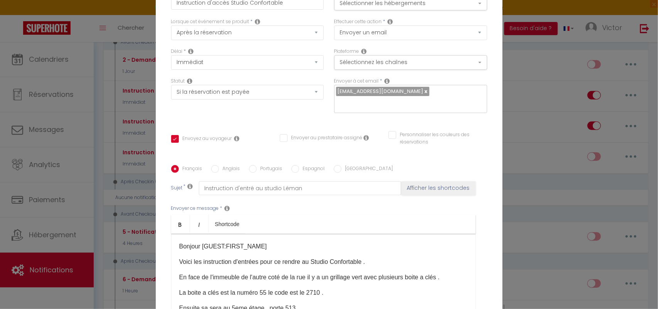
scroll to position [0, 0]
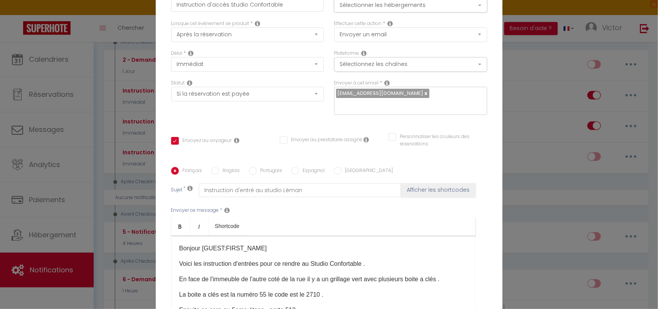
click at [475, 6] on button "Sélectionner les hébergements" at bounding box center [410, 5] width 153 height 15
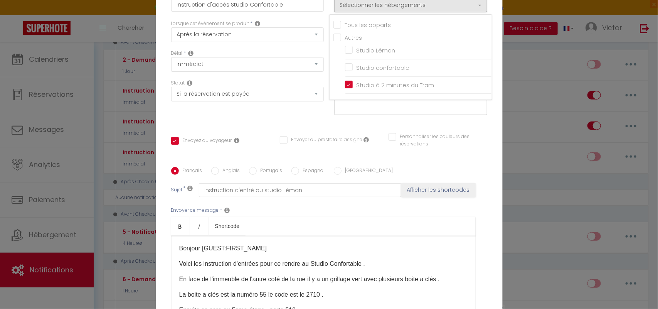
click at [482, 128] on div "Titre * Instruction d'accès Studio Confortable Pour cet hébergement Sélectionne…" at bounding box center [329, 167] width 347 height 369
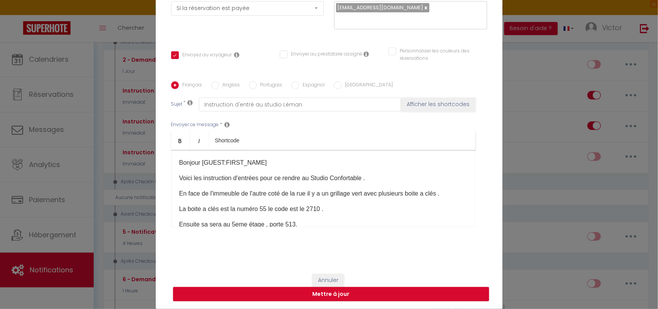
scroll to position [79, 0]
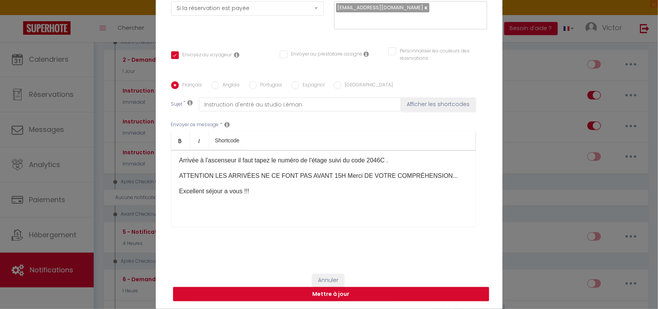
click at [350, 292] on button "Mettre à jour" at bounding box center [331, 294] width 316 height 15
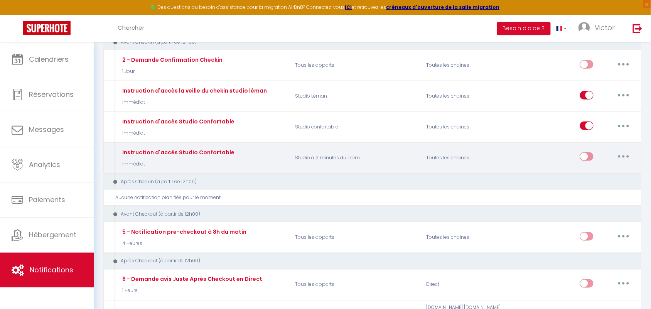
click at [585, 159] on input "checkbox" at bounding box center [586, 158] width 13 height 12
click at [625, 155] on button "button" at bounding box center [624, 156] width 22 height 12
click at [610, 174] on link "Editer" at bounding box center [603, 174] width 57 height 13
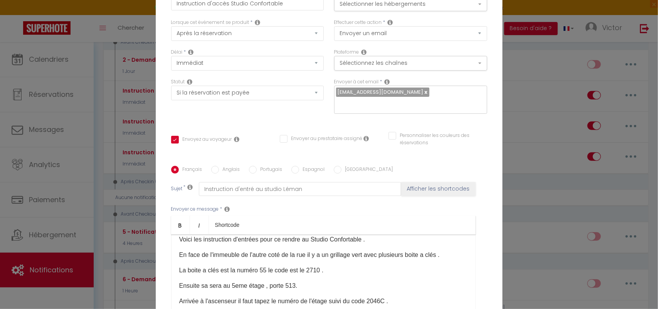
scroll to position [0, 0]
click at [281, 5] on input "Instruction d'accès Studio Confortable" at bounding box center [247, 5] width 153 height 14
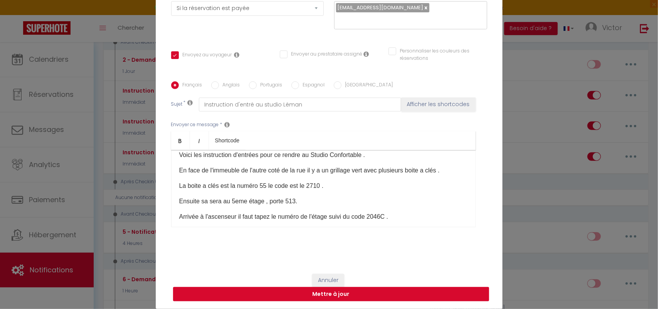
click at [384, 292] on button "Mettre à jour" at bounding box center [331, 294] width 316 height 15
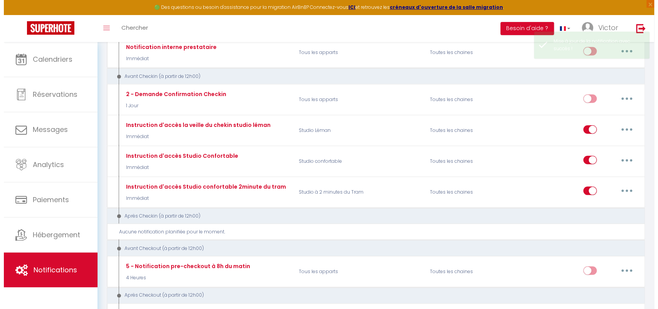
scroll to position [153, 0]
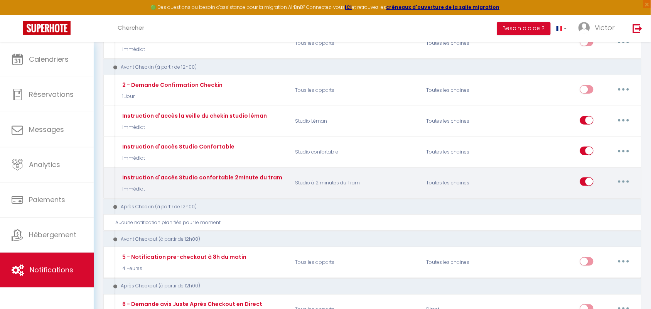
click at [631, 185] on button "button" at bounding box center [624, 181] width 22 height 12
click at [613, 197] on link "Editer" at bounding box center [603, 199] width 57 height 13
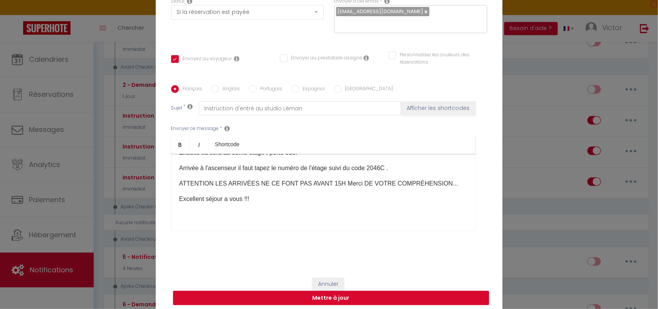
scroll to position [79, 0]
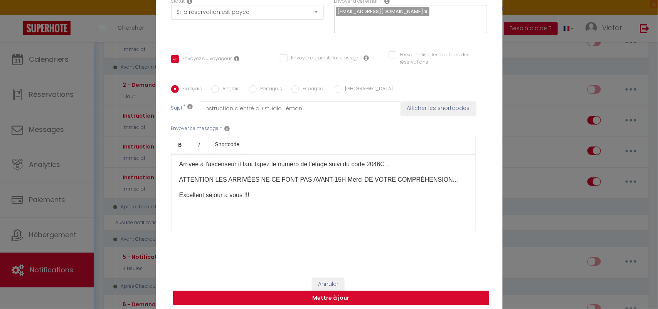
click at [365, 298] on button "Mettre à jour" at bounding box center [331, 298] width 316 height 15
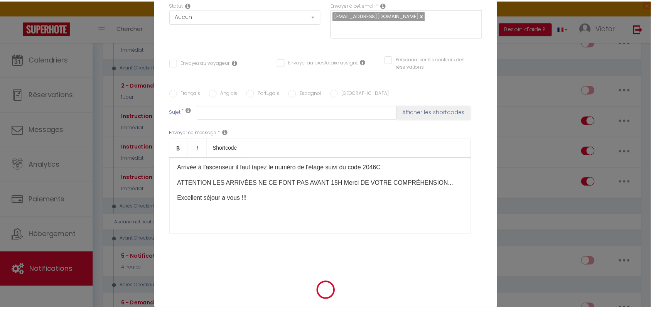
scroll to position [0, 0]
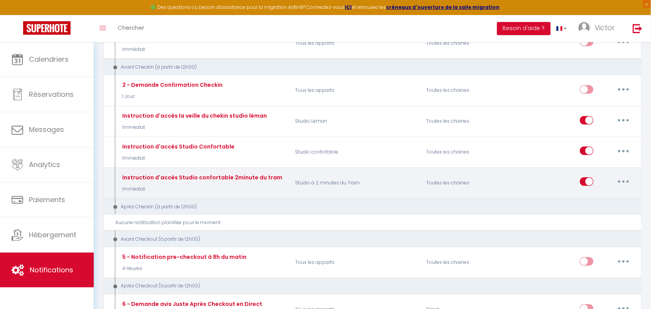
click at [632, 183] on button "button" at bounding box center [624, 181] width 22 height 12
click at [604, 224] on link "Tester" at bounding box center [603, 227] width 57 height 13
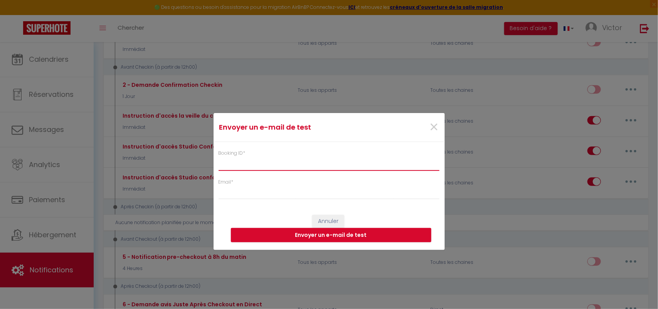
click at [389, 163] on input "Booking ID *" at bounding box center [329, 164] width 221 height 14
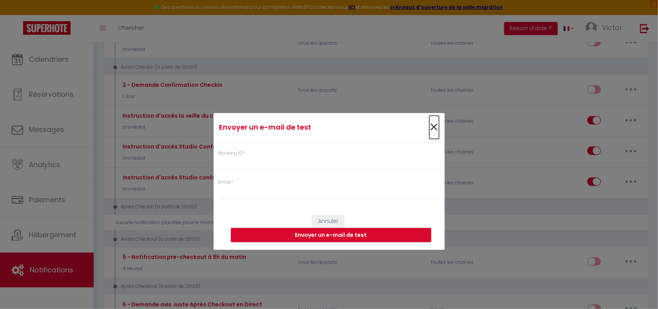
click at [435, 123] on span "×" at bounding box center [435, 127] width 10 height 23
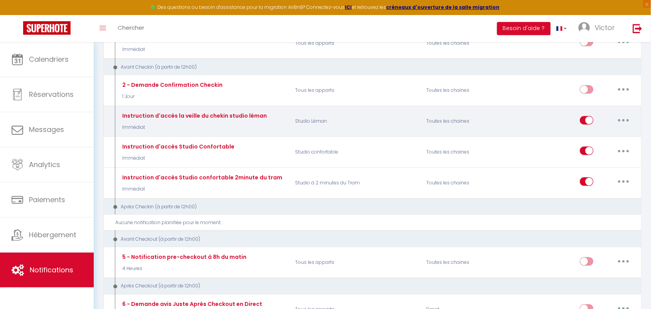
click at [627, 120] on button "button" at bounding box center [624, 120] width 22 height 12
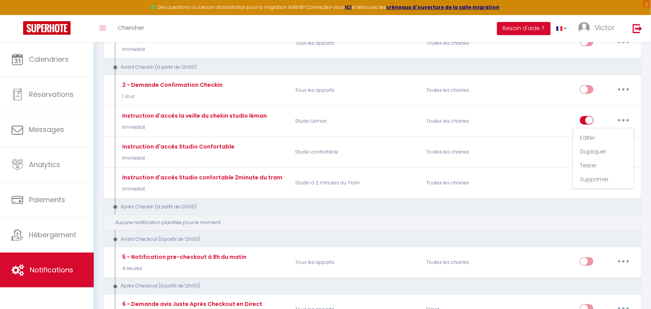
click at [530, 225] on div "Aucune notification planifiée pour le moment." at bounding box center [372, 222] width 539 height 16
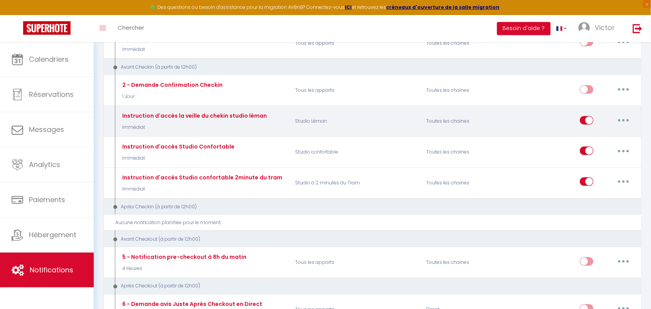
click at [631, 122] on button "button" at bounding box center [624, 120] width 22 height 12
click at [601, 168] on link "Tester" at bounding box center [603, 165] width 57 height 13
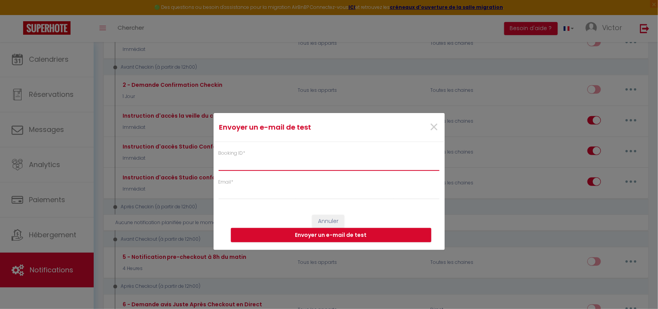
click at [316, 161] on input "Booking ID *" at bounding box center [329, 164] width 221 height 14
paste input "14827437"
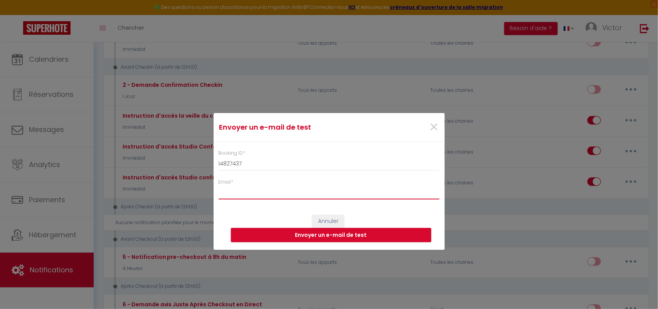
click at [310, 195] on input "Email *" at bounding box center [329, 192] width 221 height 14
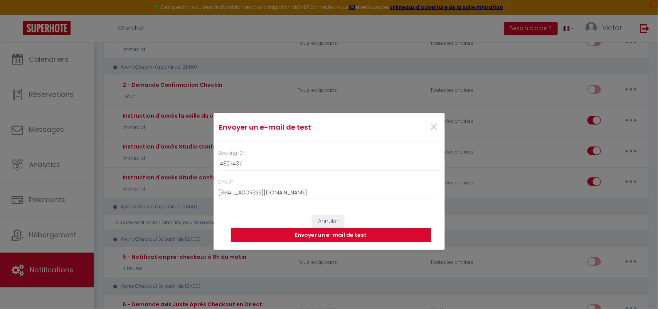
click at [336, 232] on button "Envoyer un e-mail de test" at bounding box center [331, 235] width 200 height 15
click at [249, 165] on input "14827437" at bounding box center [329, 164] width 221 height 14
paste input "14860638"
click at [310, 236] on button "Envoyer un e-mail de test" at bounding box center [331, 235] width 200 height 15
click at [241, 153] on label "Booking ID *" at bounding box center [232, 153] width 27 height 7
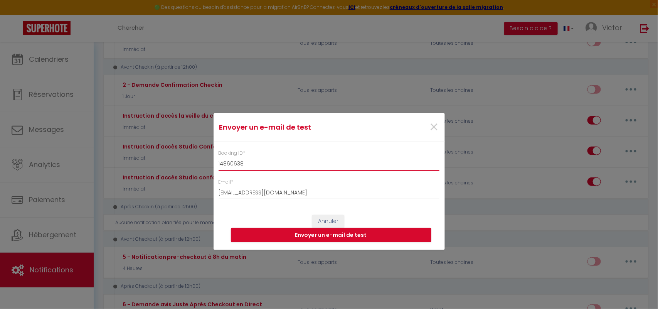
click at [241, 157] on input "14860638" at bounding box center [329, 164] width 221 height 14
click at [241, 153] on label "Booking ID *" at bounding box center [232, 153] width 27 height 7
click at [241, 157] on input "14860638" at bounding box center [329, 164] width 221 height 14
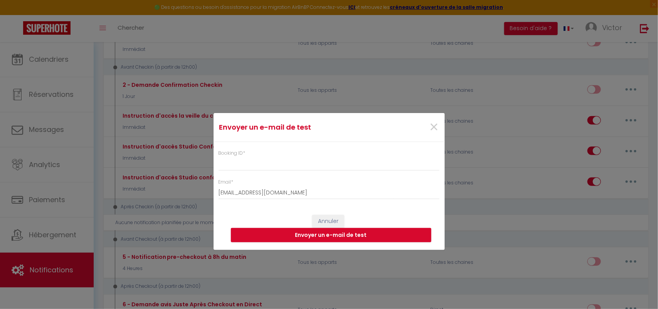
click at [239, 154] on label "Booking ID *" at bounding box center [232, 153] width 27 height 7
click at [239, 157] on input "Booking ID *" at bounding box center [329, 164] width 221 height 14
click at [239, 154] on label "Booking ID *" at bounding box center [232, 153] width 27 height 7
click at [239, 157] on input "Booking ID *" at bounding box center [329, 164] width 221 height 14
click at [438, 131] on span "×" at bounding box center [435, 127] width 10 height 23
